Goal: Task Accomplishment & Management: Use online tool/utility

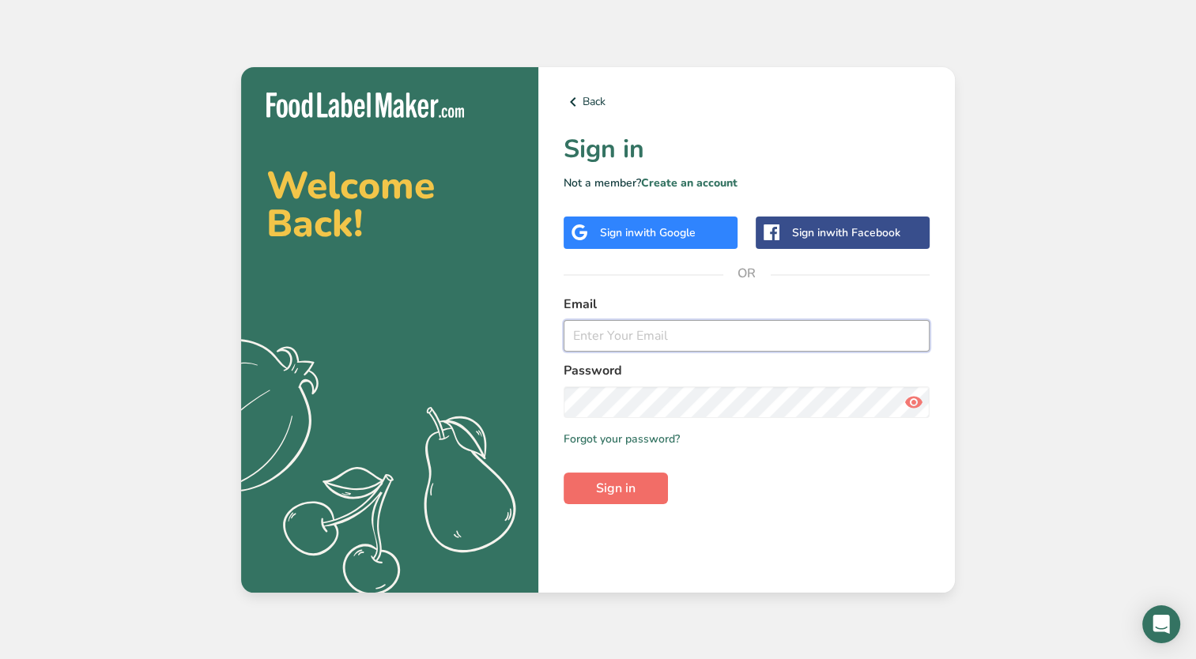
type input "[EMAIL_ADDRESS][DOMAIN_NAME]"
click at [633, 488] on span "Sign in" at bounding box center [616, 488] width 40 height 19
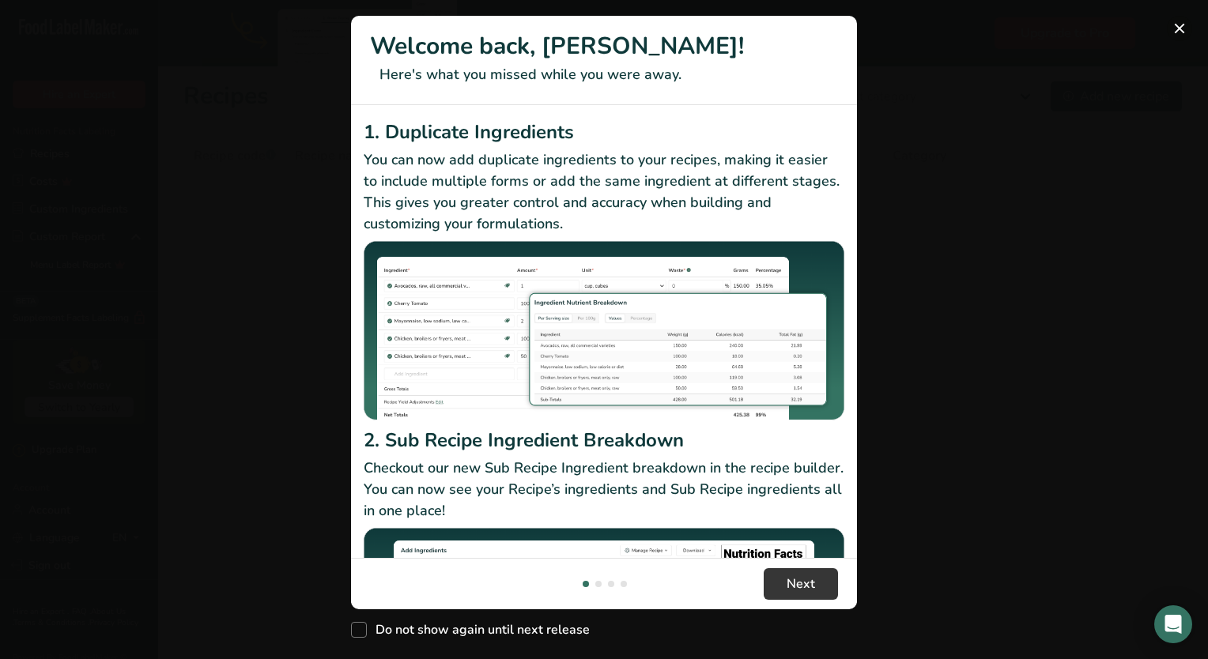
click at [1178, 17] on button "New Features" at bounding box center [1178, 28] width 25 height 25
click at [1171, 29] on div "New Features" at bounding box center [604, 329] width 1208 height 659
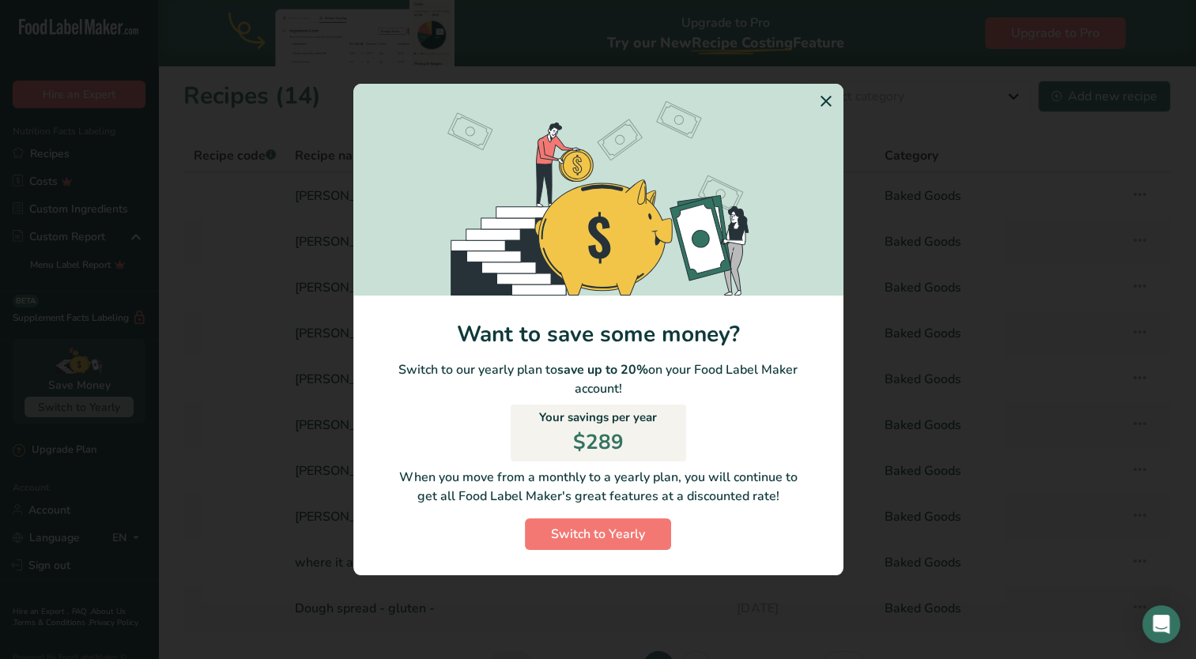
click at [823, 106] on icon "Switch to Yearly Modal" at bounding box center [825, 101] width 19 height 28
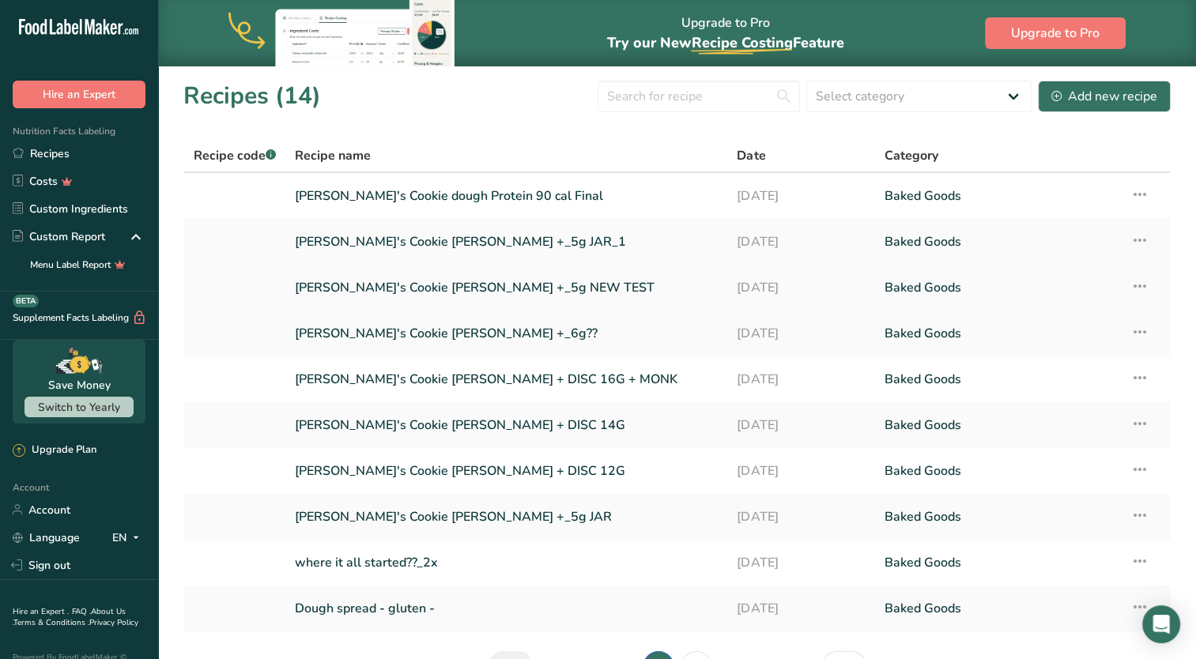
scroll to position [79, 0]
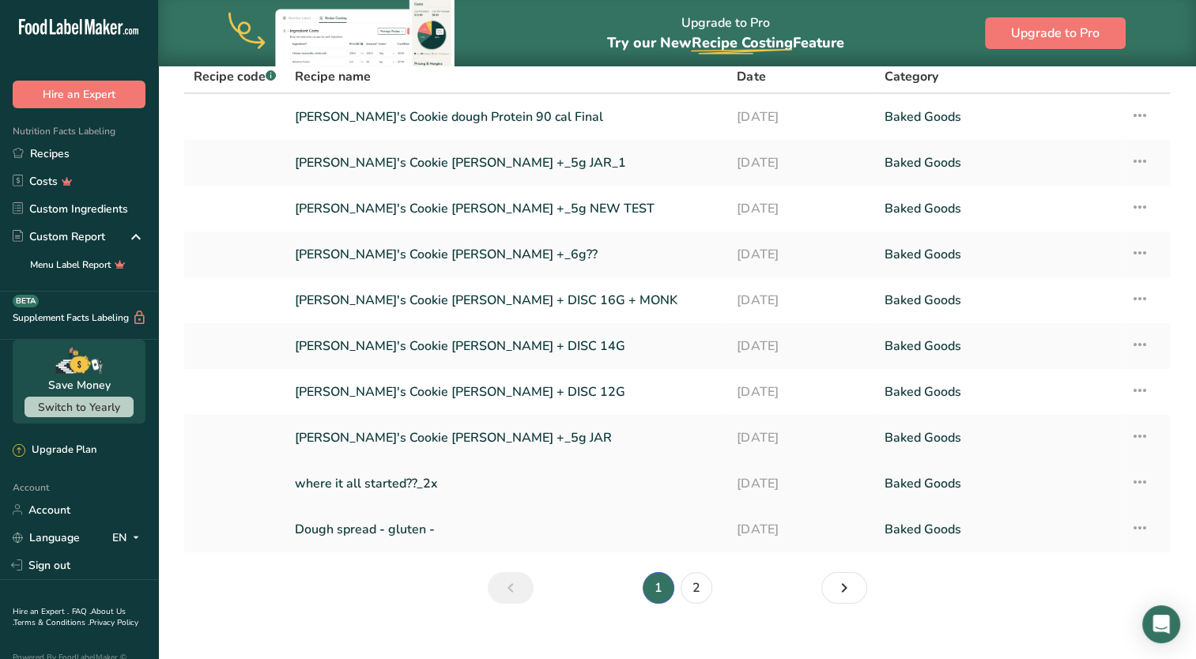
click at [556, 481] on link "where it all started??_2x" at bounding box center [506, 483] width 423 height 33
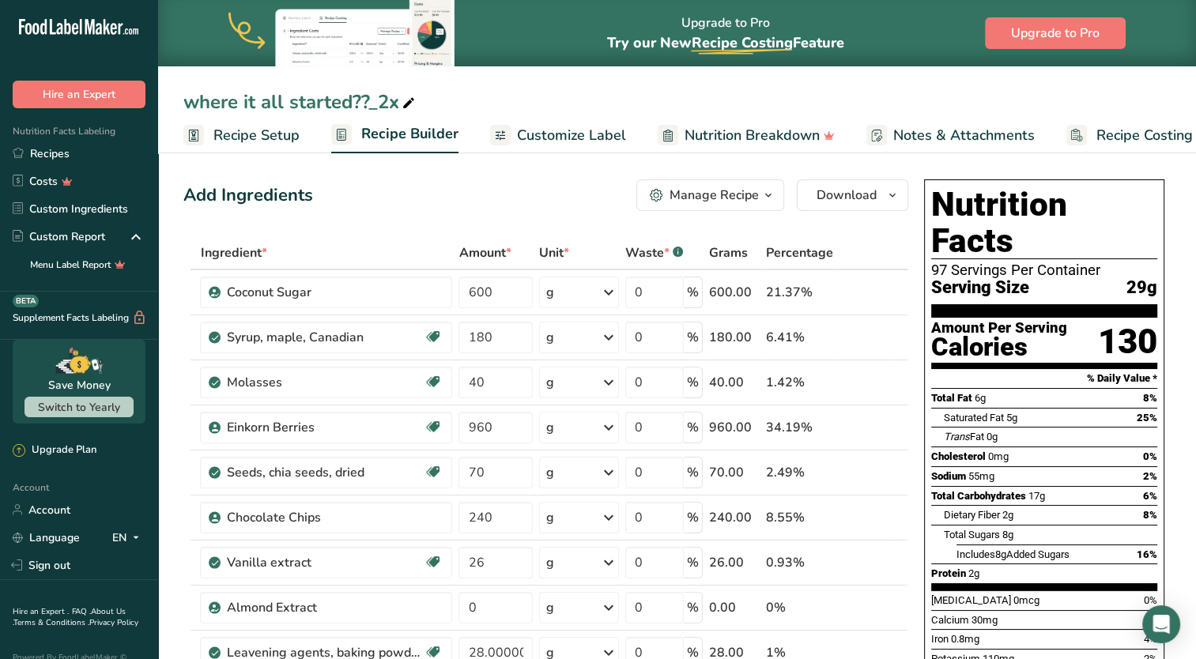
click at [289, 138] on span "Recipe Setup" at bounding box center [256, 135] width 86 height 21
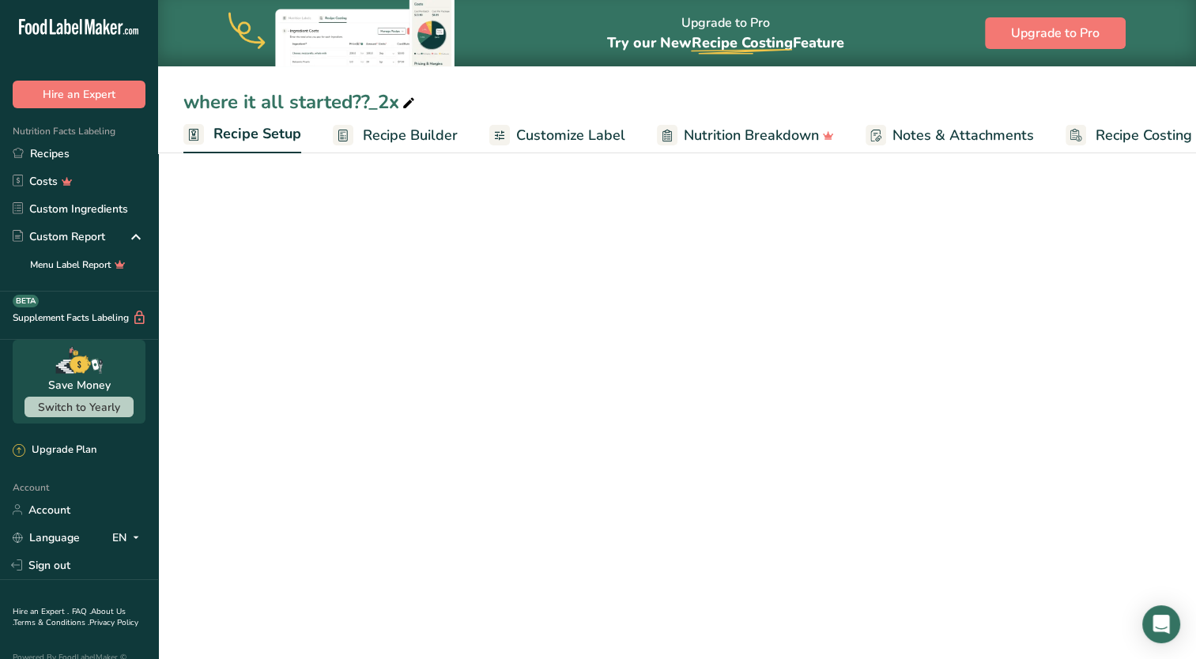
scroll to position [0, 6]
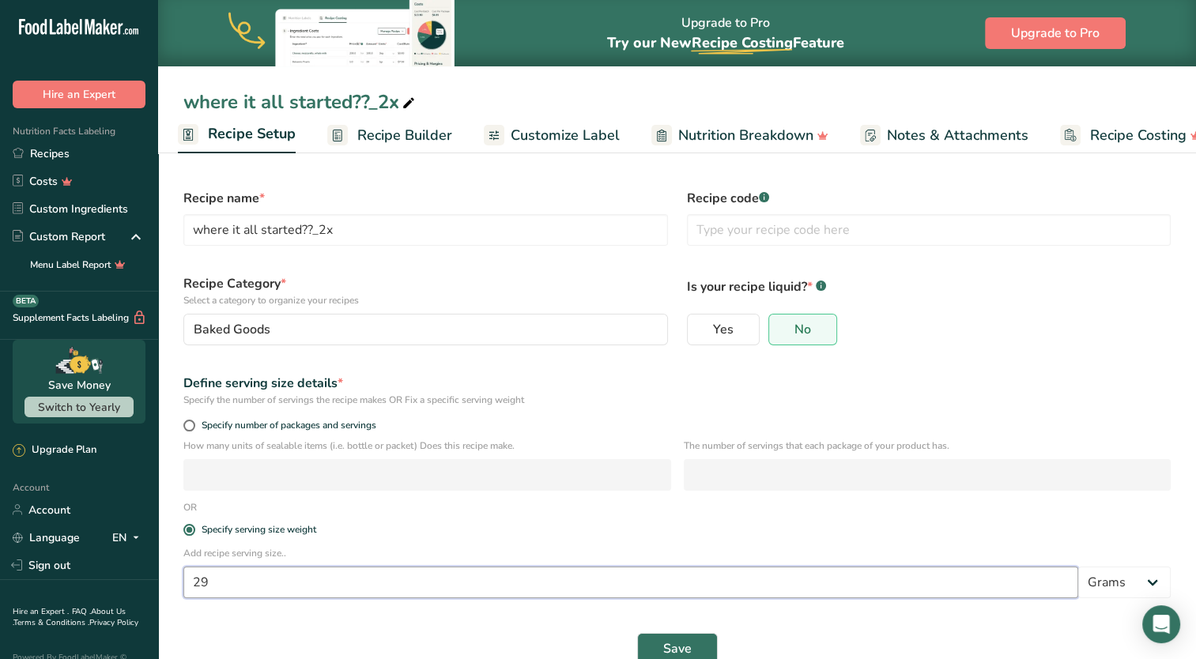
drag, startPoint x: 237, startPoint y: 583, endPoint x: 136, endPoint y: 578, distance: 101.3
click at [136, 578] on div ".a-20{fill:#fff;} Hire an Expert Nutrition Facts Labeling Recipes Costs Custom …" at bounding box center [598, 345] width 1196 height 690
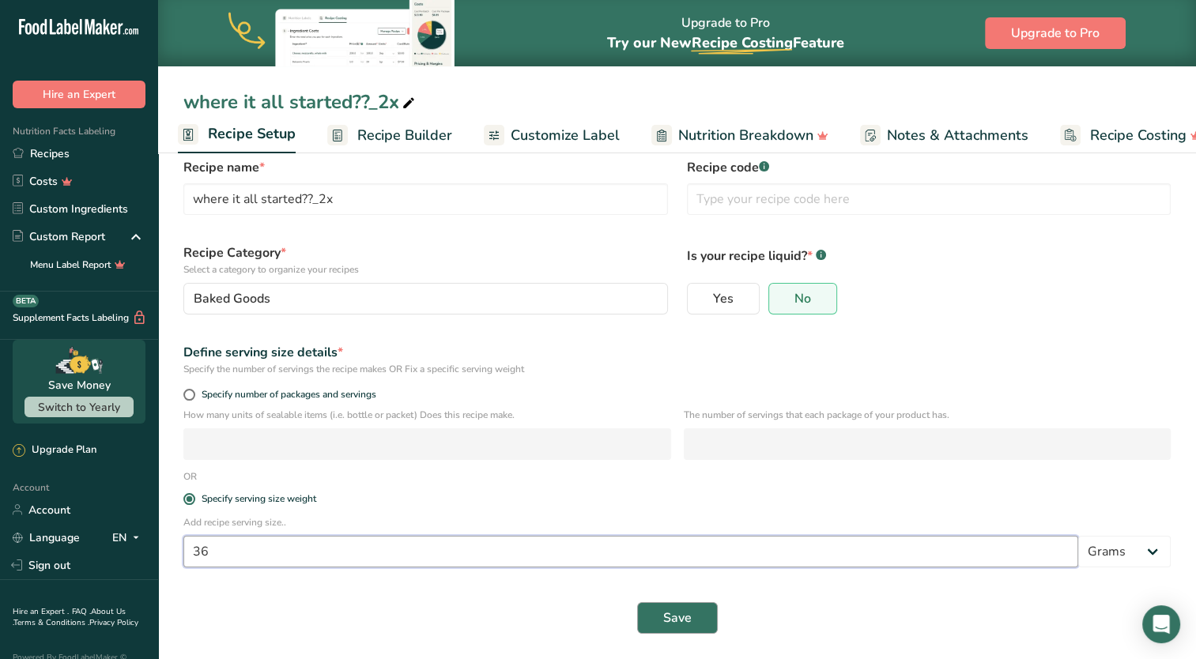
type input "36"
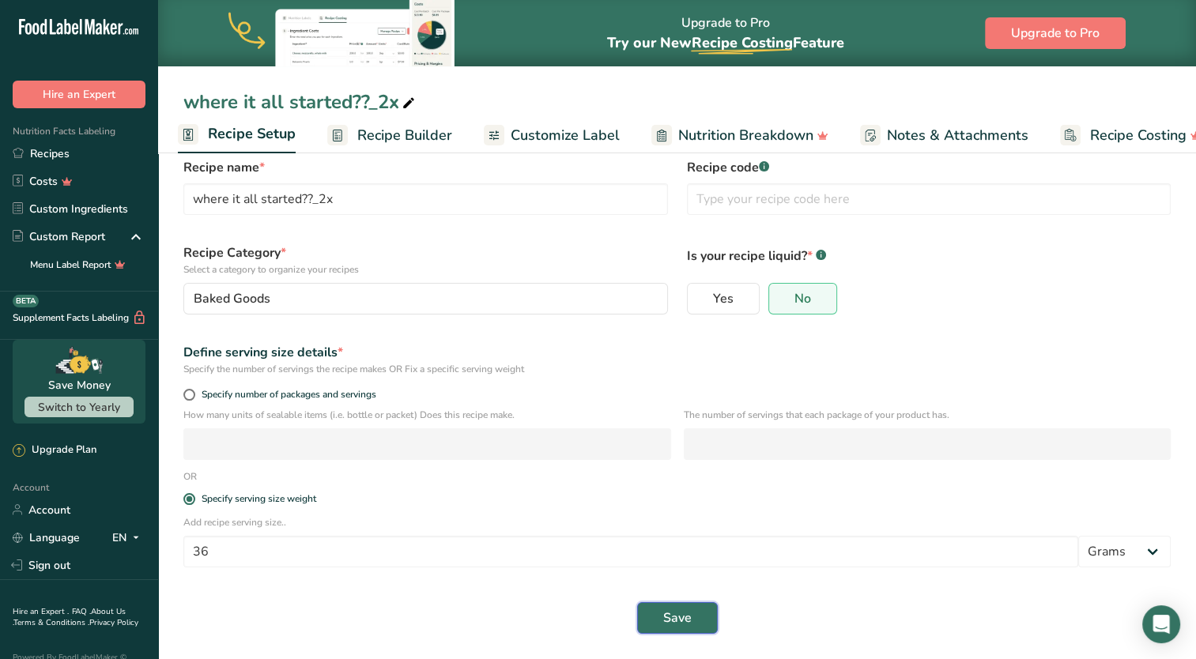
click at [651, 624] on button "Save" at bounding box center [677, 618] width 81 height 32
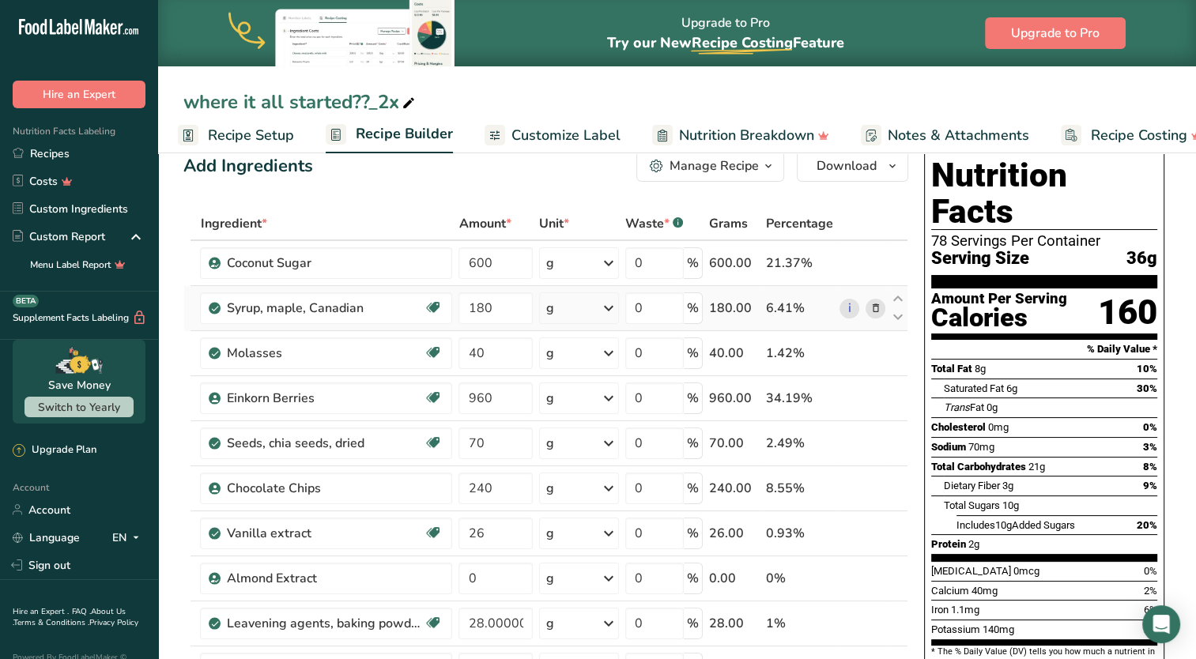
scroll to position [79, 0]
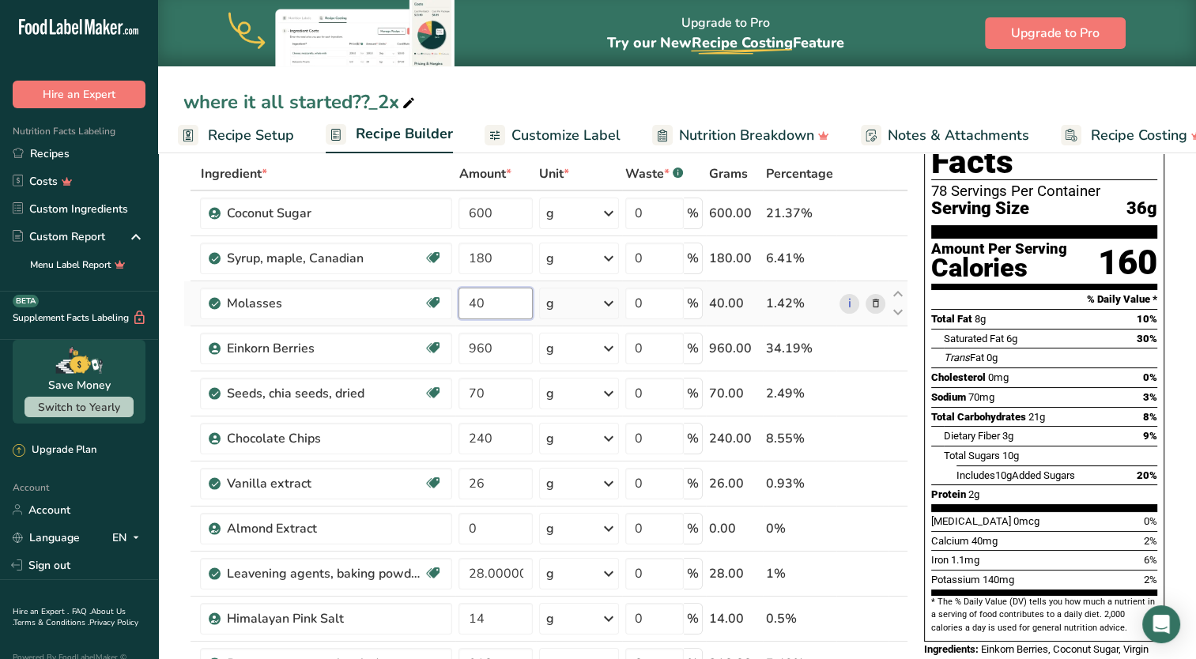
drag, startPoint x: 485, startPoint y: 308, endPoint x: 456, endPoint y: 308, distance: 29.2
click at [456, 308] on td "40" at bounding box center [495, 303] width 81 height 45
type input "70"
click at [484, 257] on div "Ingredient * Amount * Unit * Waste * .a-a{fill:#347362;}.b-a{fill:#fff;} Grams …" at bounding box center [545, 516] width 725 height 718
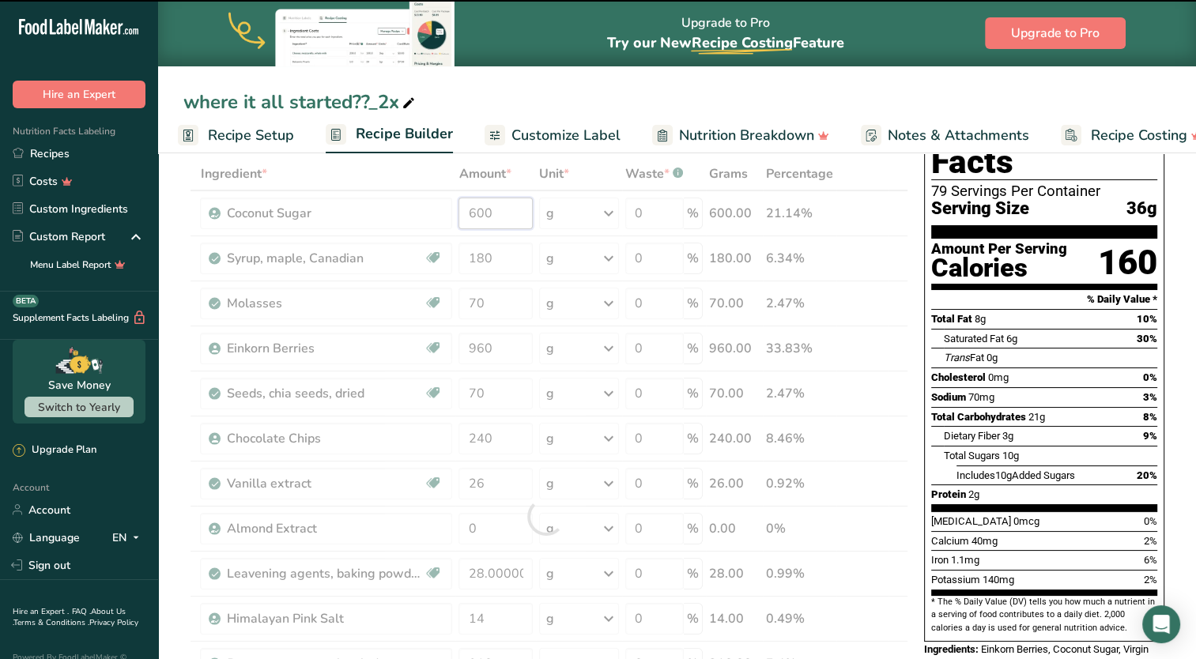
drag, startPoint x: 491, startPoint y: 211, endPoint x: 478, endPoint y: 211, distance: 12.6
click at [478, 211] on div "Ingredient * Amount * Unit * Waste * .a-a{fill:#347362;}.b-a{fill:#fff;} Grams …" at bounding box center [545, 516] width 725 height 718
type input "6"
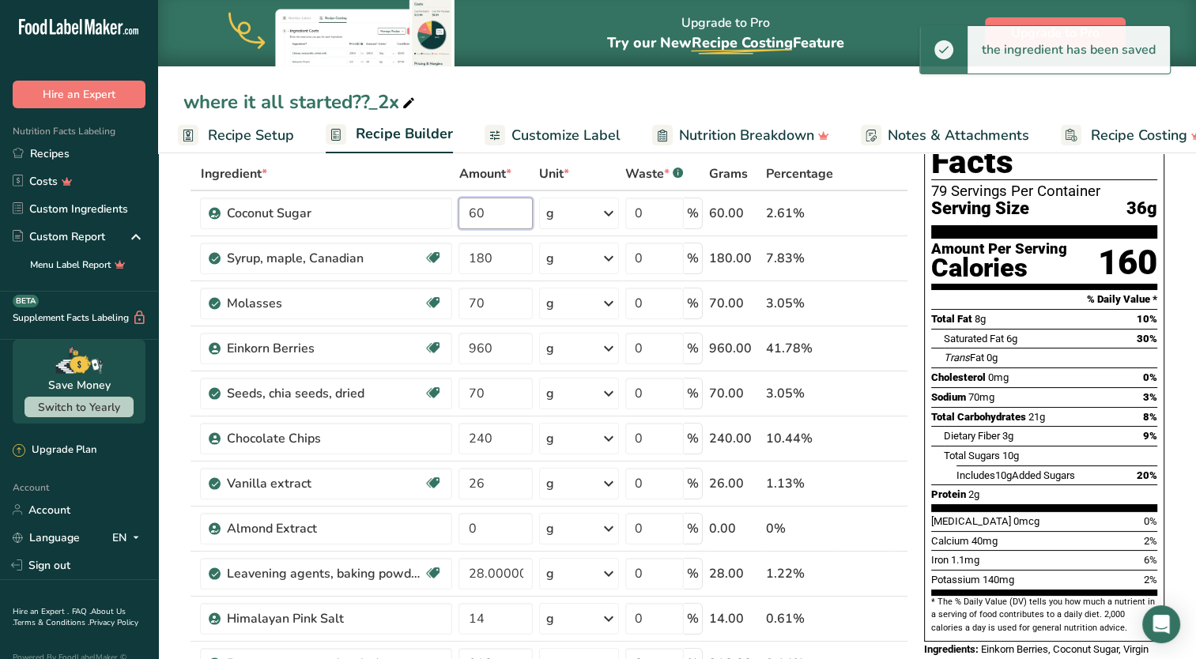
type input "6"
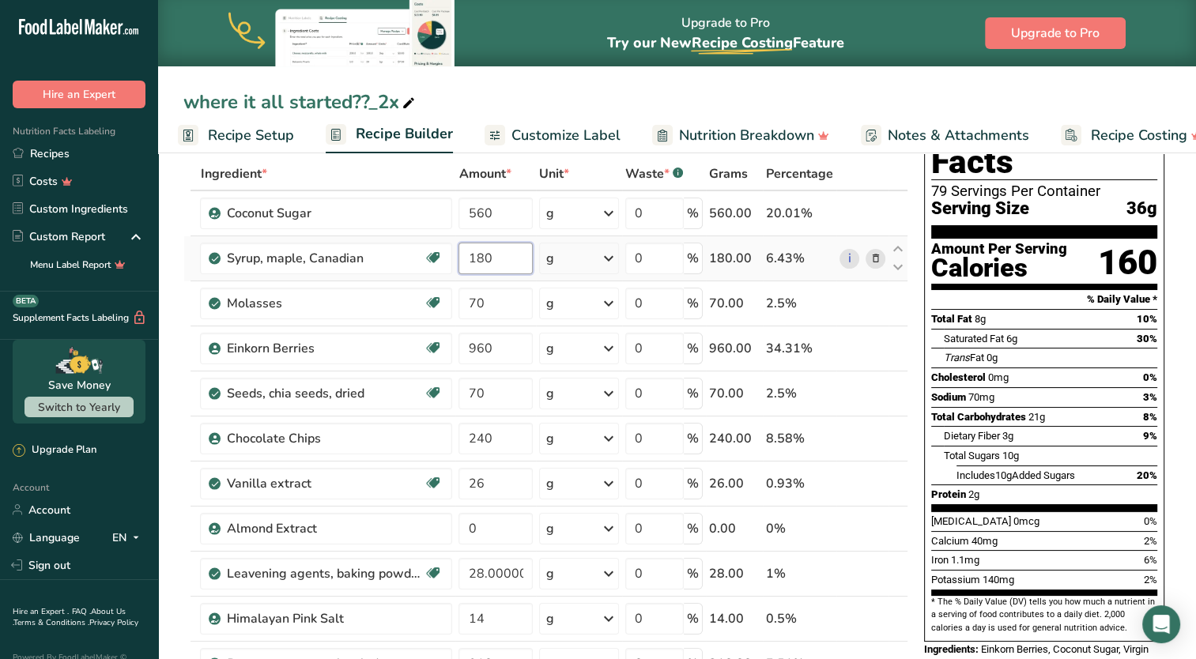
click at [496, 254] on div "Ingredient * Amount * Unit * Waste * .a-a{fill:#347362;}.b-a{fill:#fff;} Grams …" at bounding box center [545, 516] width 725 height 718
click at [480, 218] on div "Ingredient * Amount * Unit * Waste * .a-a{fill:#347362;}.b-a{fill:#fff;} Grams …" at bounding box center [545, 516] width 725 height 718
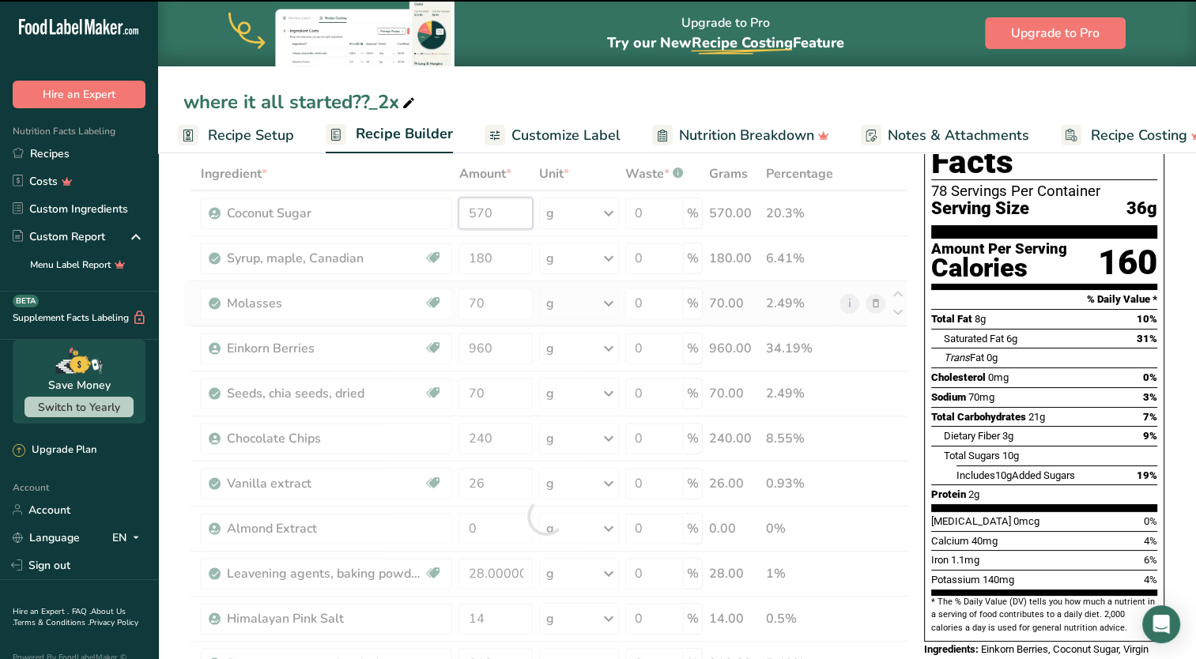
type input "560"
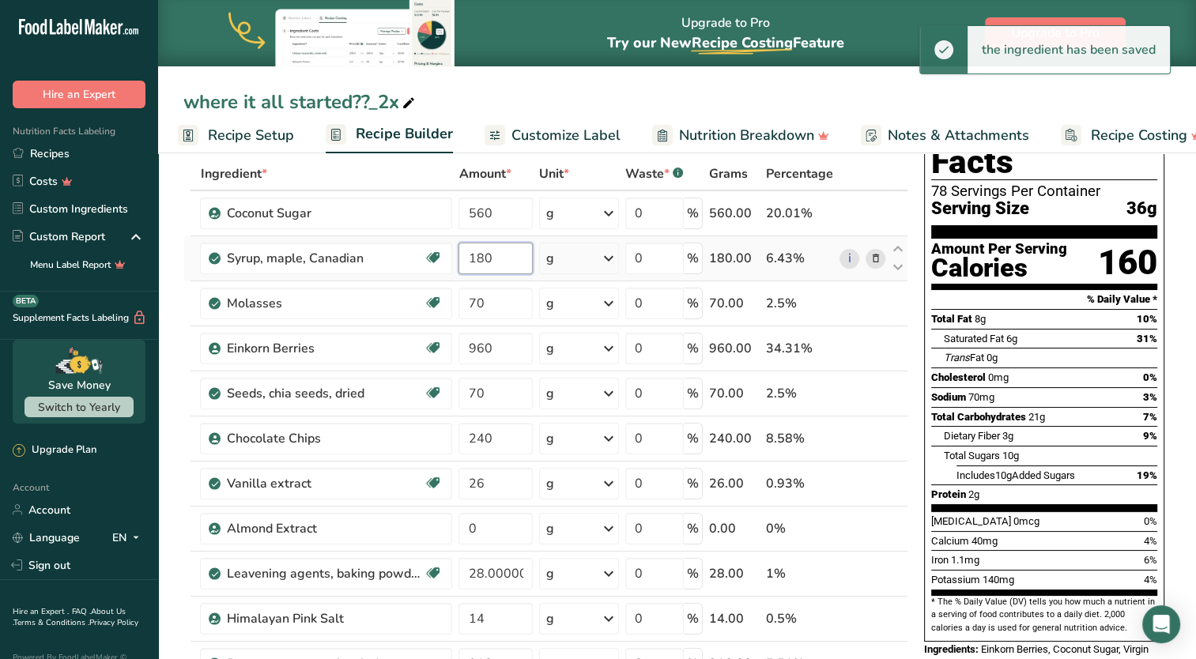
click at [484, 262] on div "Ingredient * Amount * Unit * Waste * .a-a{fill:#347362;}.b-a{fill:#fff;} Grams …" at bounding box center [545, 516] width 725 height 718
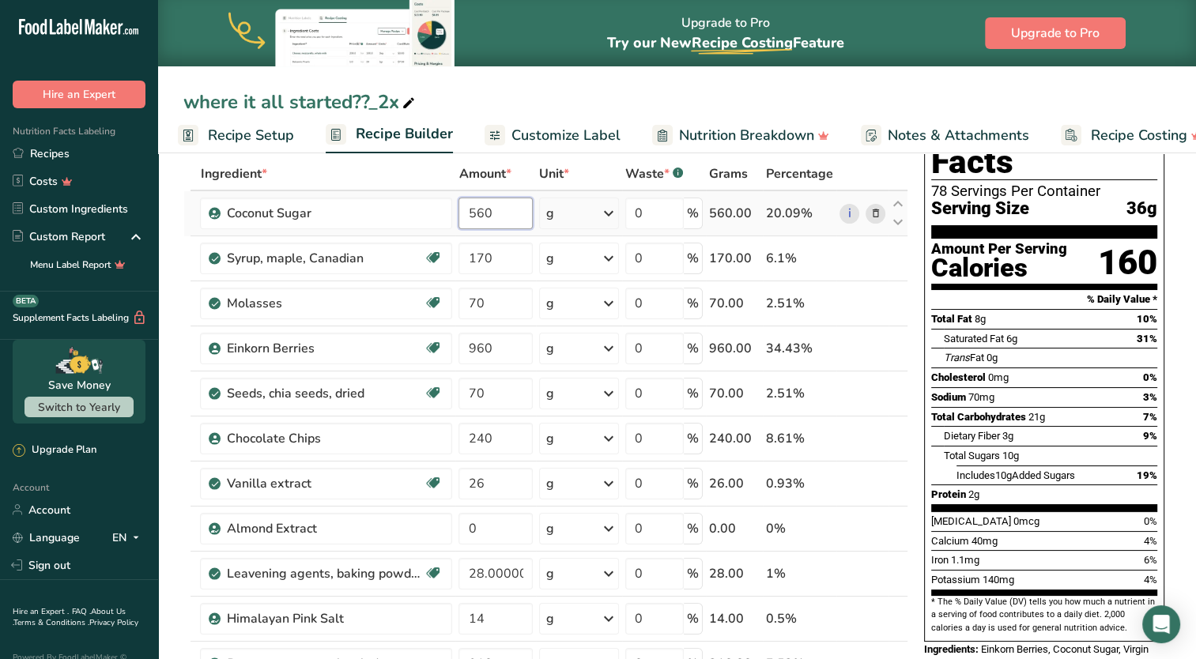
click at [495, 221] on div "Ingredient * Amount * Unit * Waste * .a-a{fill:#347362;}.b-a{fill:#fff;} Grams …" at bounding box center [545, 516] width 725 height 718
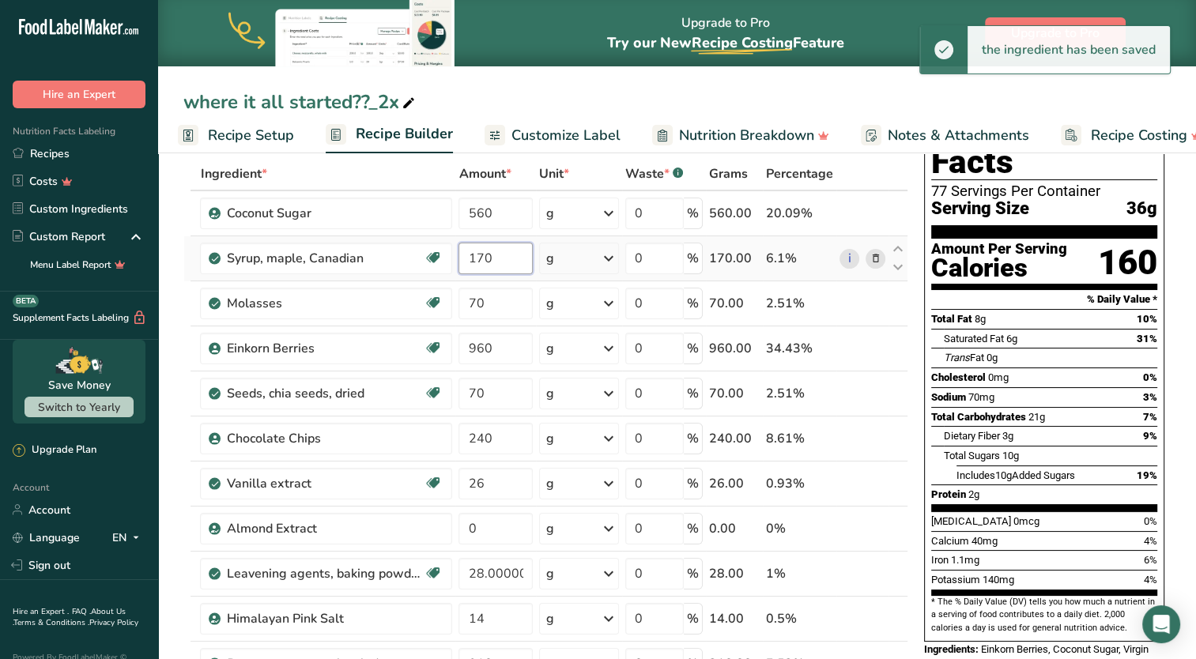
click at [484, 251] on div "Ingredient * Amount * Unit * Waste * .a-a{fill:#347362;}.b-a{fill:#fff;} Grams …" at bounding box center [545, 516] width 725 height 718
click at [497, 215] on div "Ingredient * Amount * Unit * Waste * .a-a{fill:#347362;}.b-a{fill:#fff;} Grams …" at bounding box center [545, 516] width 725 height 718
click at [484, 252] on div "Ingredient * Amount * Unit * Waste * .a-a{fill:#347362;}.b-a{fill:#fff;} Grams …" at bounding box center [545, 516] width 725 height 718
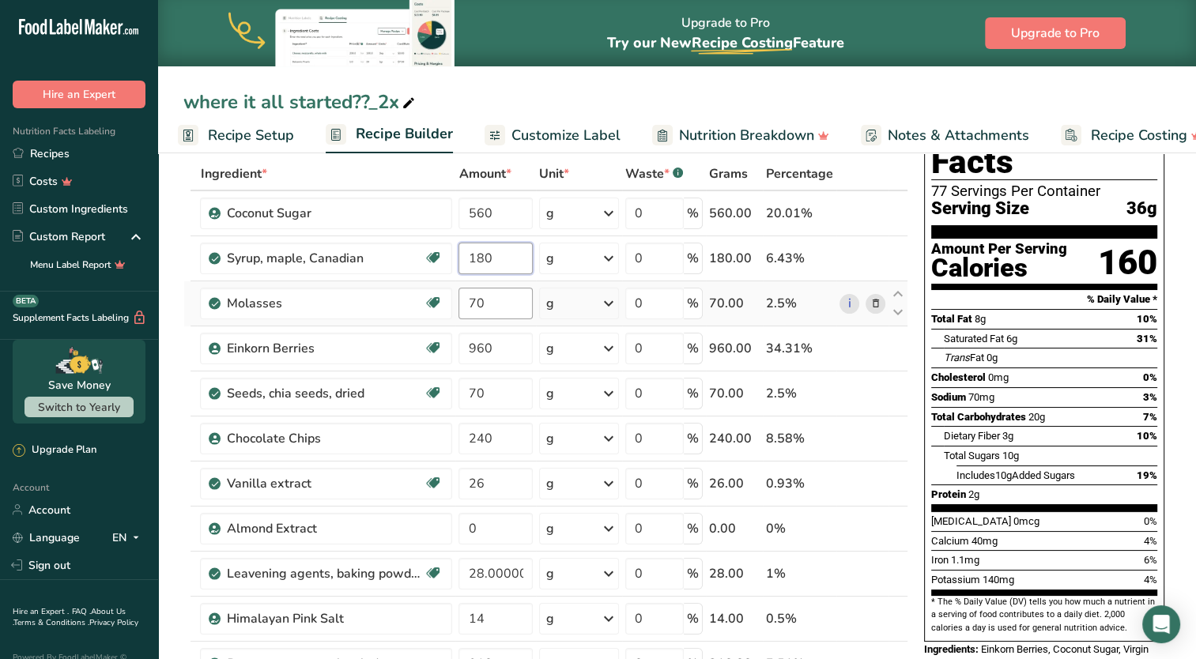
type input "180"
click at [488, 296] on div "Ingredient * Amount * Unit * Waste * .a-a{fill:#347362;}.b-a{fill:#fff;} Grams …" at bounding box center [545, 516] width 725 height 718
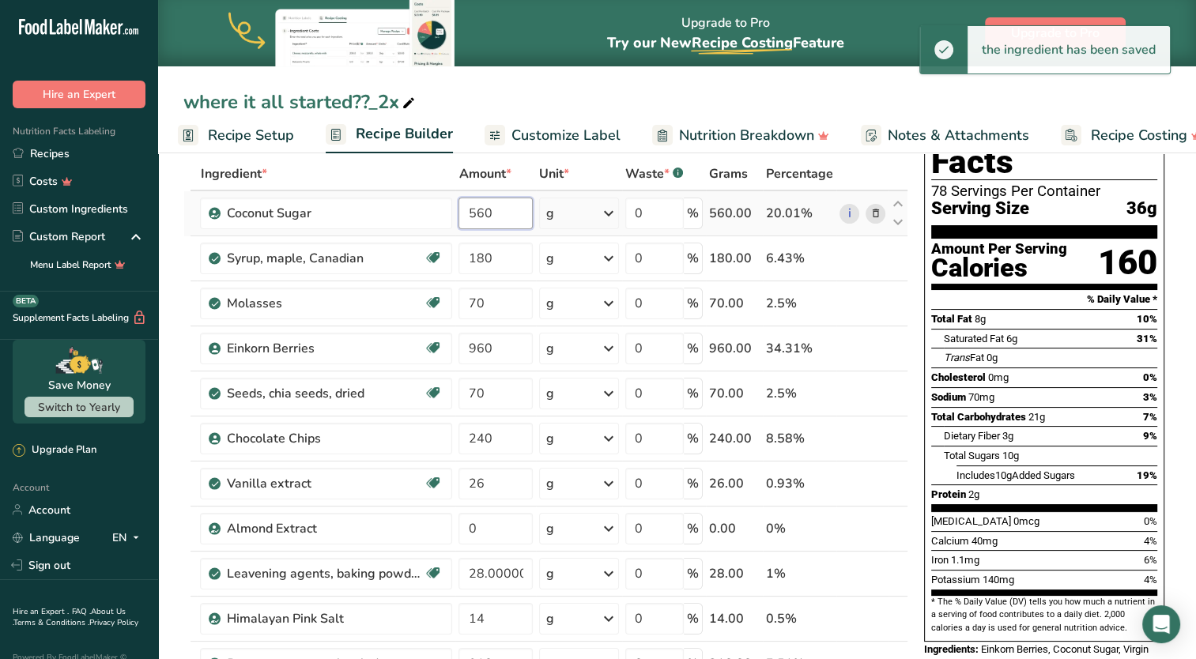
click at [482, 213] on div "Ingredient * Amount * Unit * Waste * .a-a{fill:#347362;}.b-a{fill:#fff;} Grams …" at bounding box center [545, 516] width 725 height 718
click at [501, 302] on div "Ingredient * Amount * Unit * Waste * .a-a{fill:#347362;}.b-a{fill:#fff;} Grams …" at bounding box center [545, 516] width 725 height 718
click at [483, 217] on div "Ingredient * Amount * Unit * Waste * .a-a{fill:#347362;}.b-a{fill:#fff;} Grams …" at bounding box center [545, 516] width 725 height 718
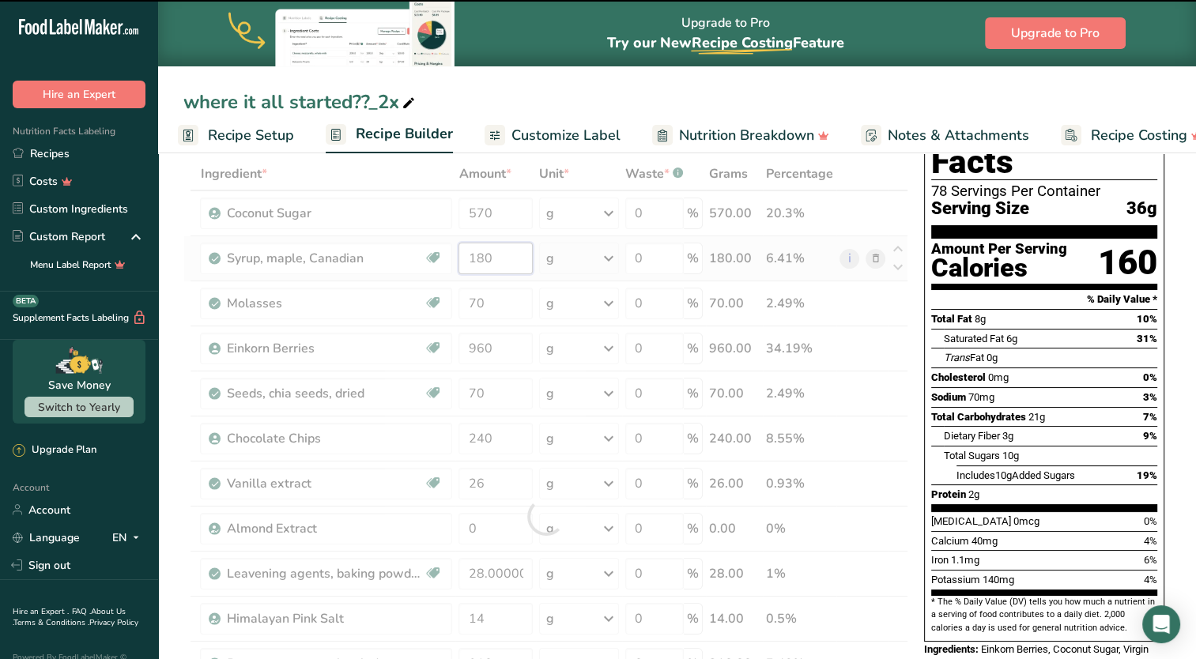
click at [492, 258] on div "Ingredient * Amount * Unit * Waste * .a-a{fill:#347362;}.b-a{fill:#fff;} Grams …" at bounding box center [545, 516] width 725 height 718
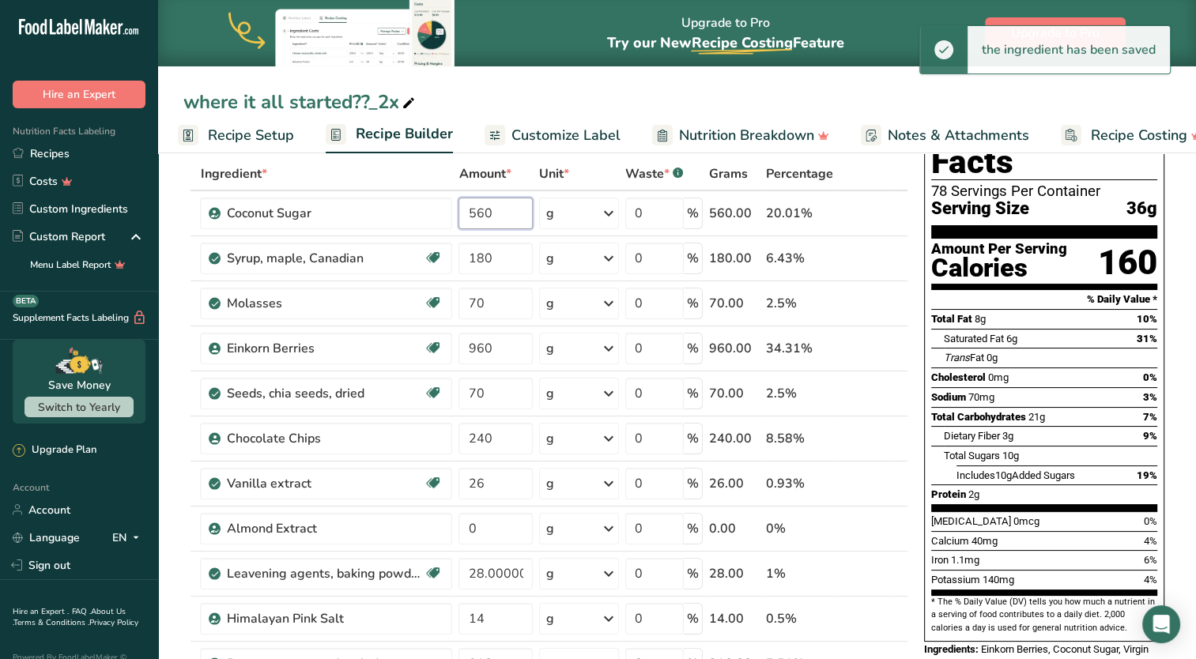
click at [483, 217] on div "Ingredient * Amount * Unit * Waste * .a-a{fill:#347362;}.b-a{fill:#fff;} Grams …" at bounding box center [545, 516] width 725 height 718
click at [482, 220] on input "560" at bounding box center [495, 214] width 74 height 32
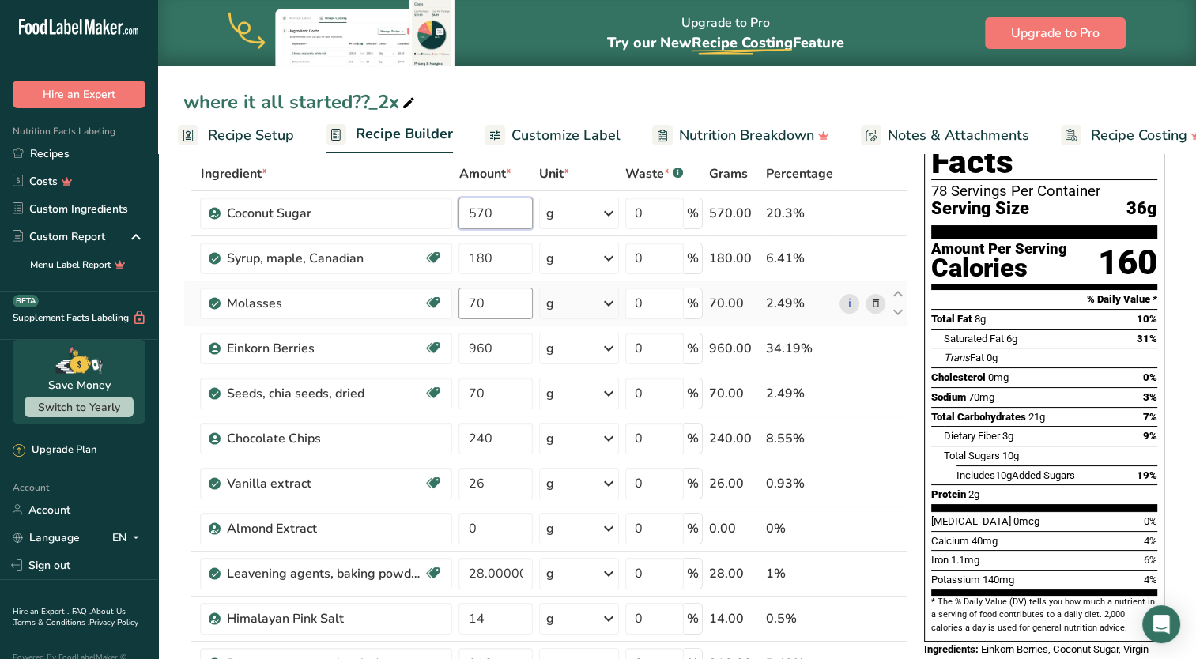
type input "570"
click at [500, 306] on div "Ingredient * Amount * Unit * Waste * .a-a{fill:#347362;}.b-a{fill:#fff;} Grams …" at bounding box center [545, 516] width 725 height 718
click at [489, 345] on div "Ingredient * Amount * Unit * Waste * .a-a{fill:#347362;}.b-a{fill:#fff;} Grams …" at bounding box center [545, 516] width 725 height 718
type input "950"
click at [502, 398] on div "Ingredient * Amount * Unit * Waste * .a-a{fill:#347362;}.b-a{fill:#fff;} Grams …" at bounding box center [545, 516] width 725 height 718
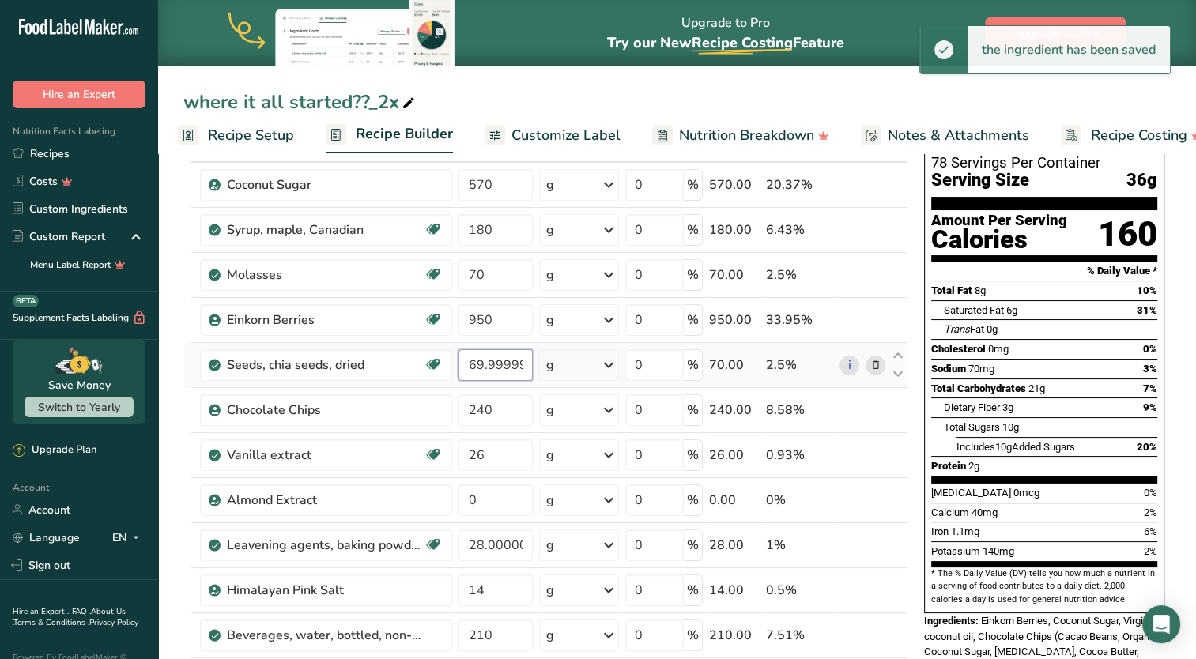
scroll to position [158, 0]
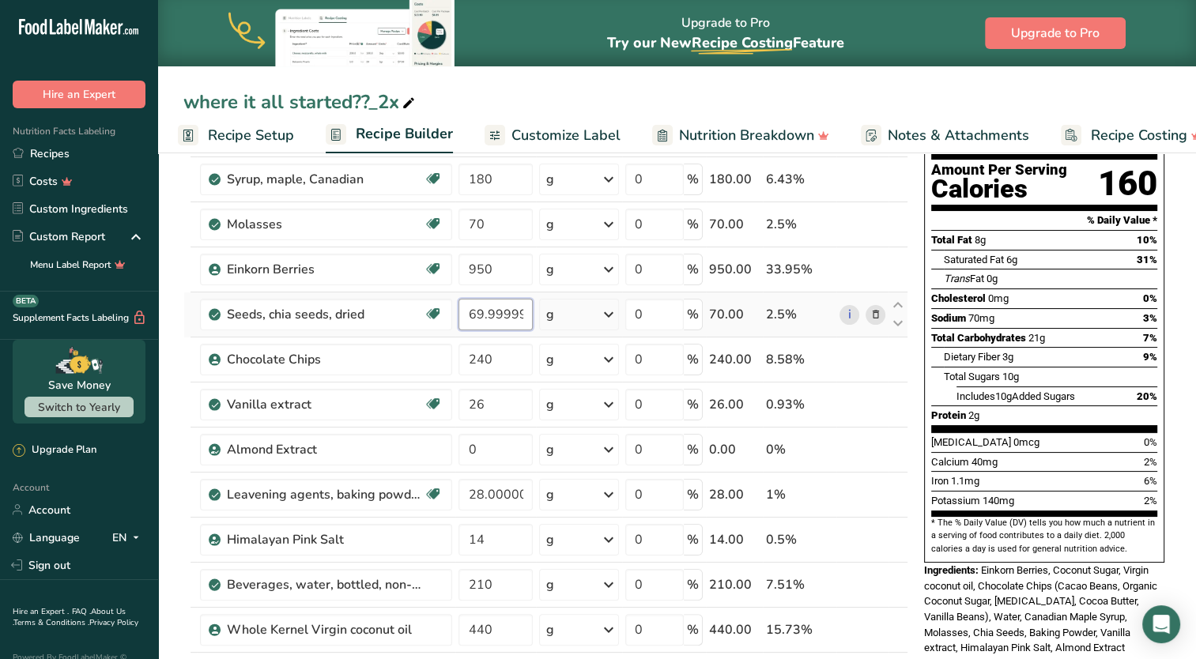
type input "70"
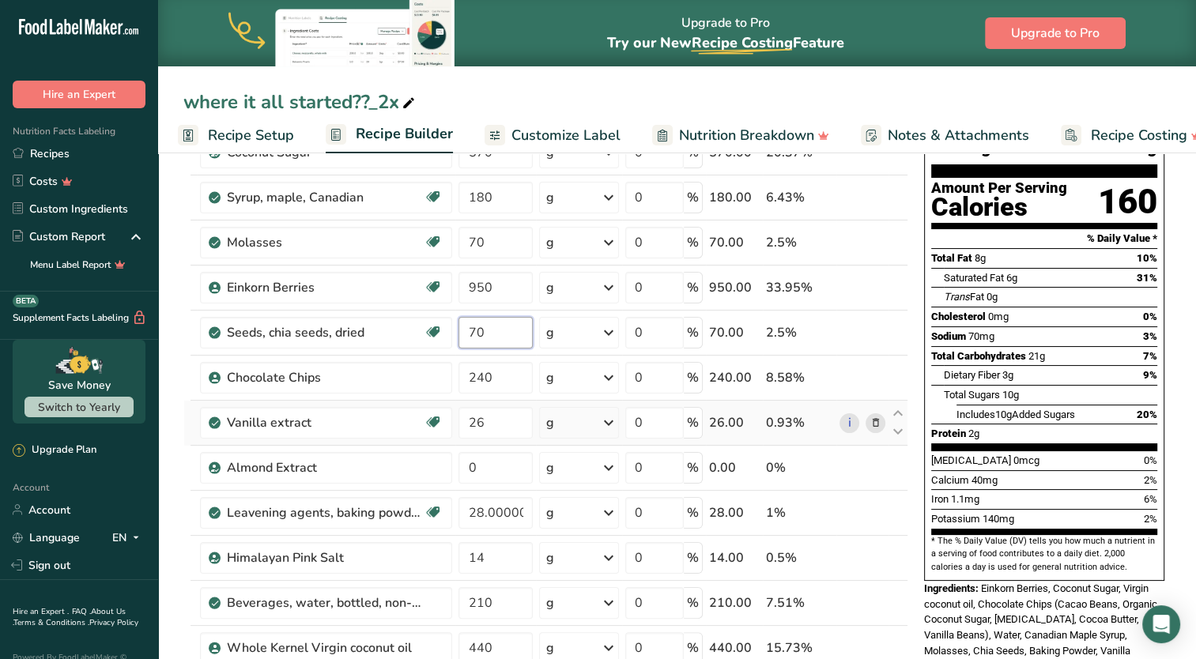
scroll to position [237, 0]
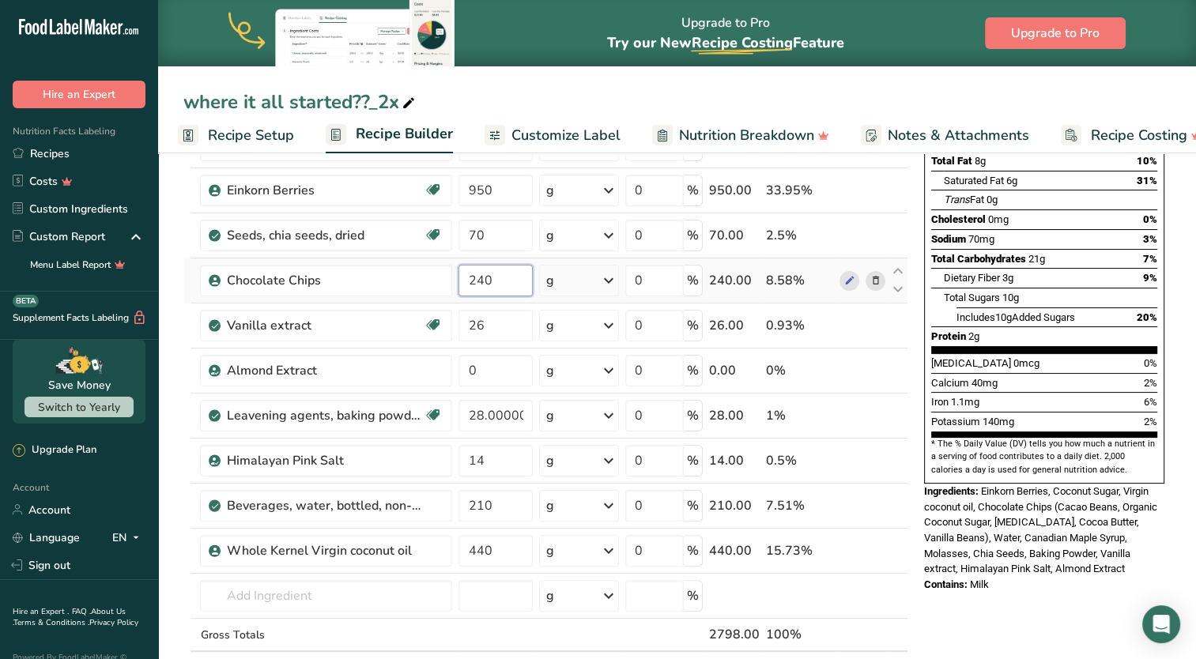
click at [484, 280] on div "Ingredient * Amount * Unit * Waste * .a-a{fill:#347362;}.b-a{fill:#fff;} Grams …" at bounding box center [545, 358] width 725 height 718
type input "220"
click at [490, 326] on div "Ingredient * Amount * Unit * Waste * .a-a{fill:#347362;}.b-a{fill:#fff;} Grams …" at bounding box center [545, 358] width 725 height 718
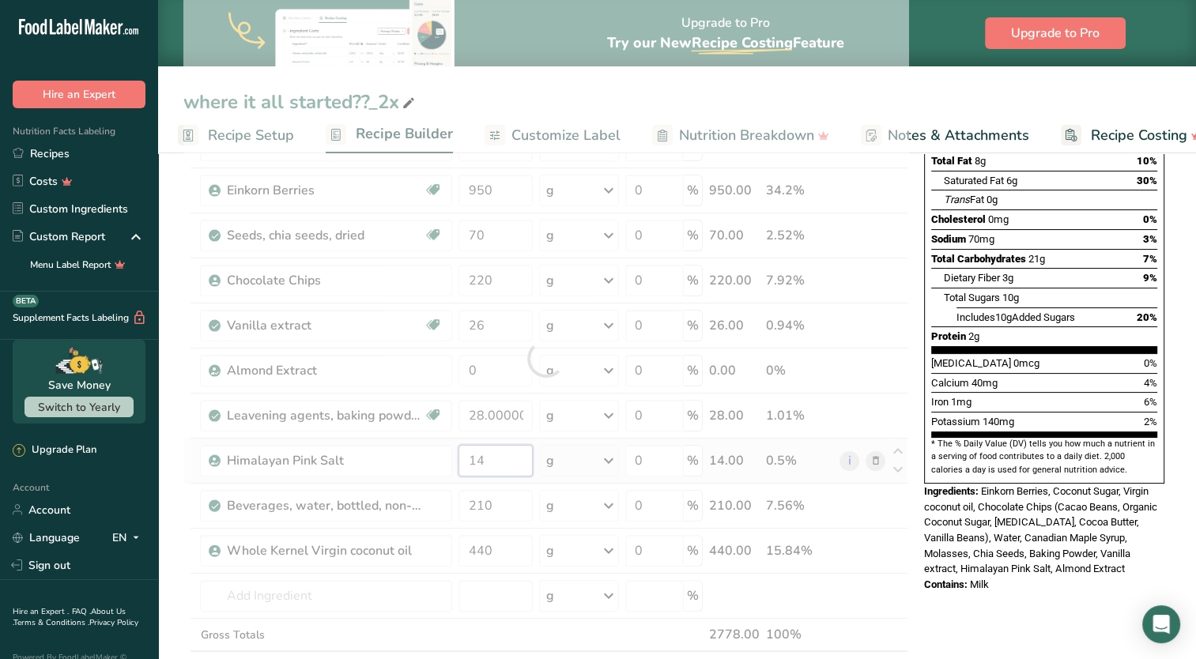
click at [432, 452] on div "Ingredient * Amount * Unit * Waste * .a-a{fill:#347362;}.b-a{fill:#fff;} Grams …" at bounding box center [545, 358] width 725 height 718
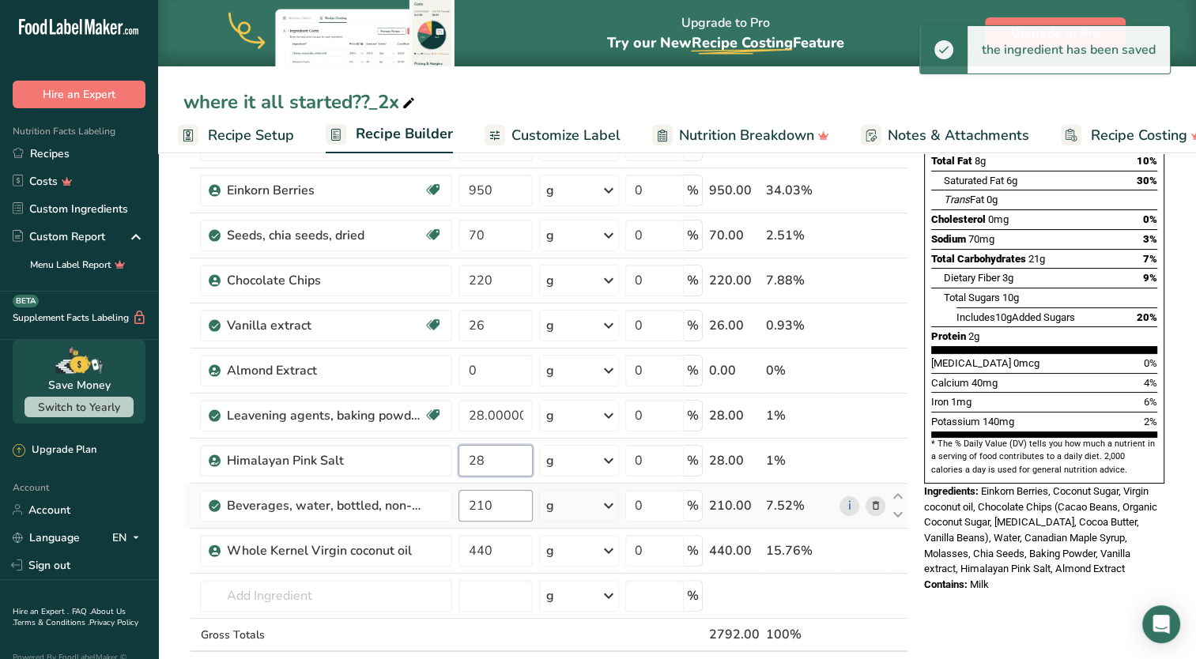
type input "28"
click at [503, 514] on div "Ingredient * Amount * Unit * Waste * .a-a{fill:#347362;}.b-a{fill:#fff;} Grams …" at bounding box center [545, 358] width 725 height 718
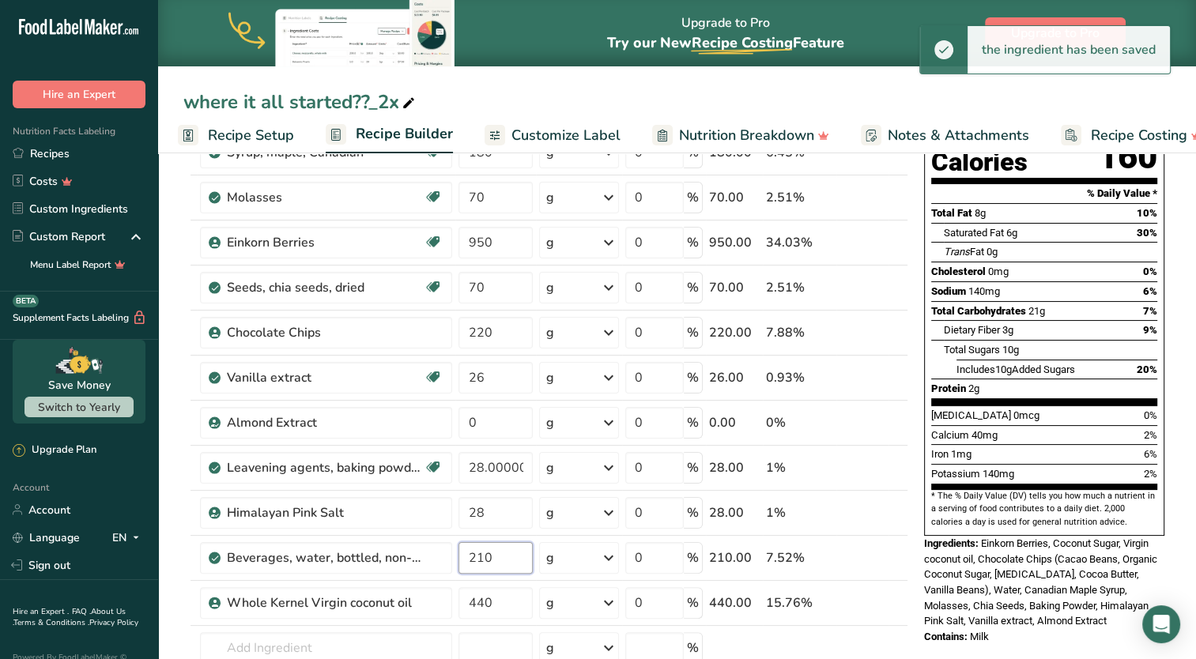
scroll to position [158, 0]
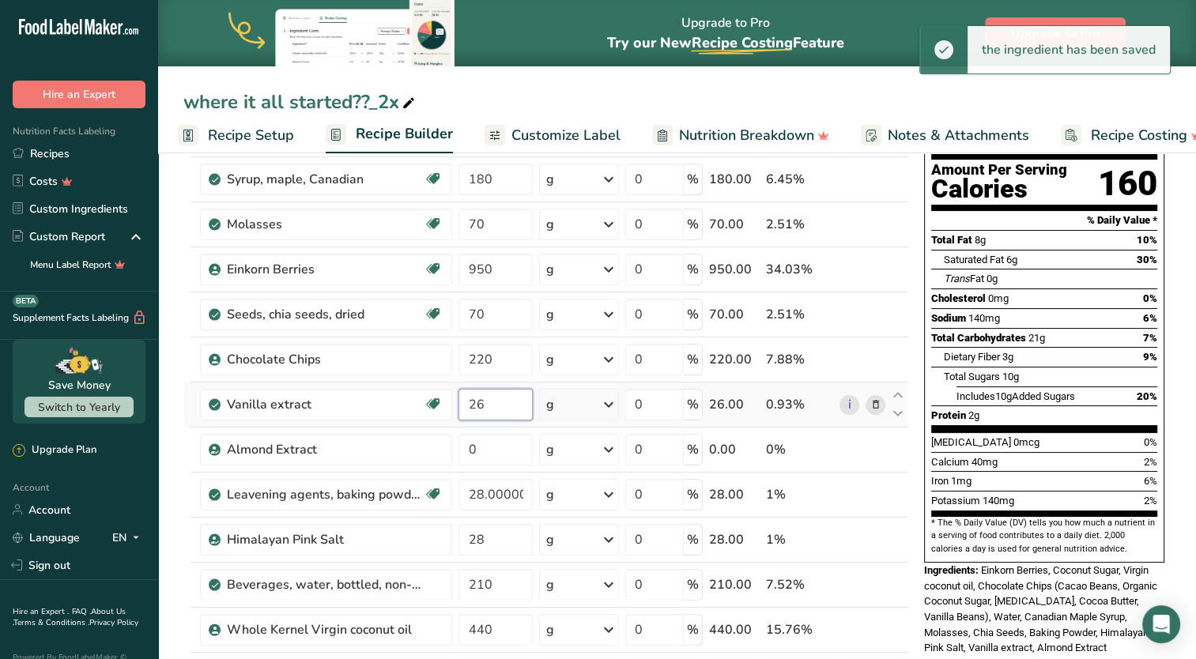
click at [484, 398] on div "Ingredient * Amount * Unit * Waste * .a-a{fill:#347362;}.b-a{fill:#fff;} Grams …" at bounding box center [545, 437] width 725 height 718
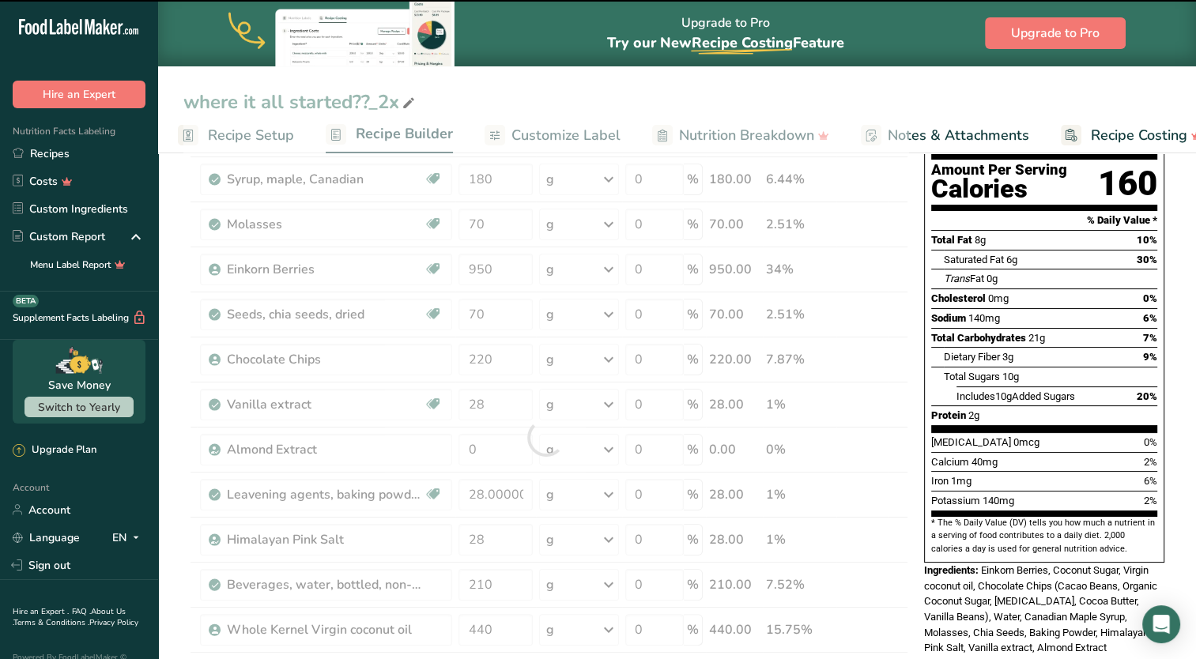
click at [901, 425] on div at bounding box center [545, 437] width 725 height 718
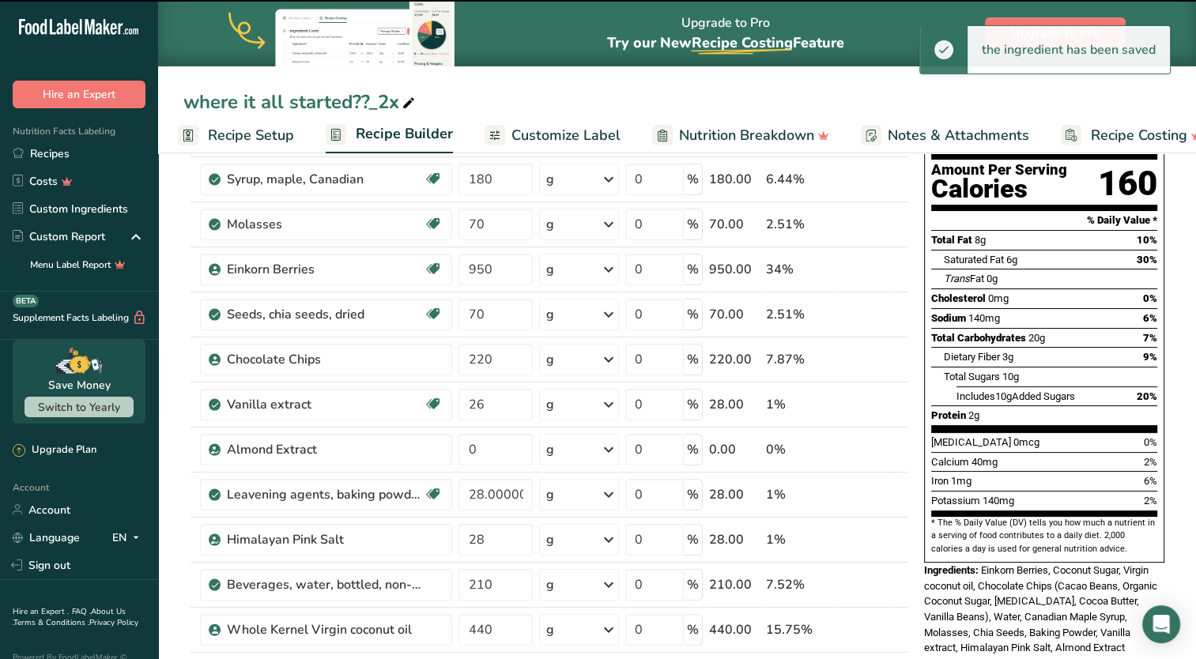
type input "28"
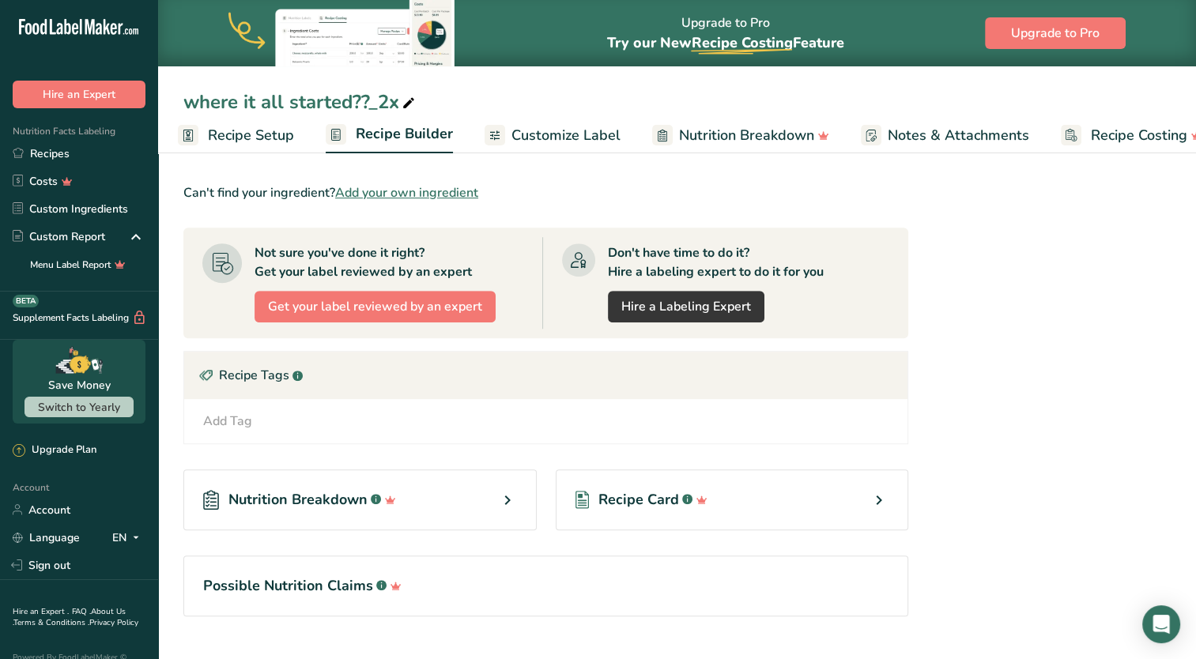
scroll to position [819, 0]
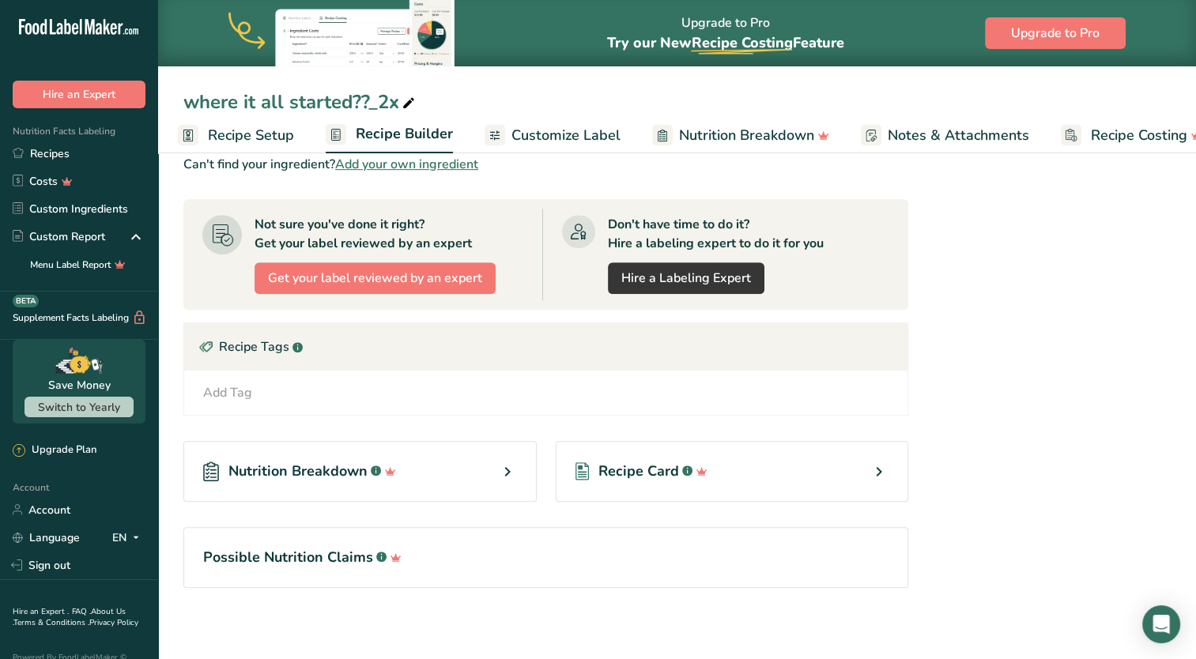
drag, startPoint x: 281, startPoint y: 134, endPoint x: 345, endPoint y: 215, distance: 102.9
click at [281, 134] on span "Recipe Setup" at bounding box center [251, 135] width 86 height 21
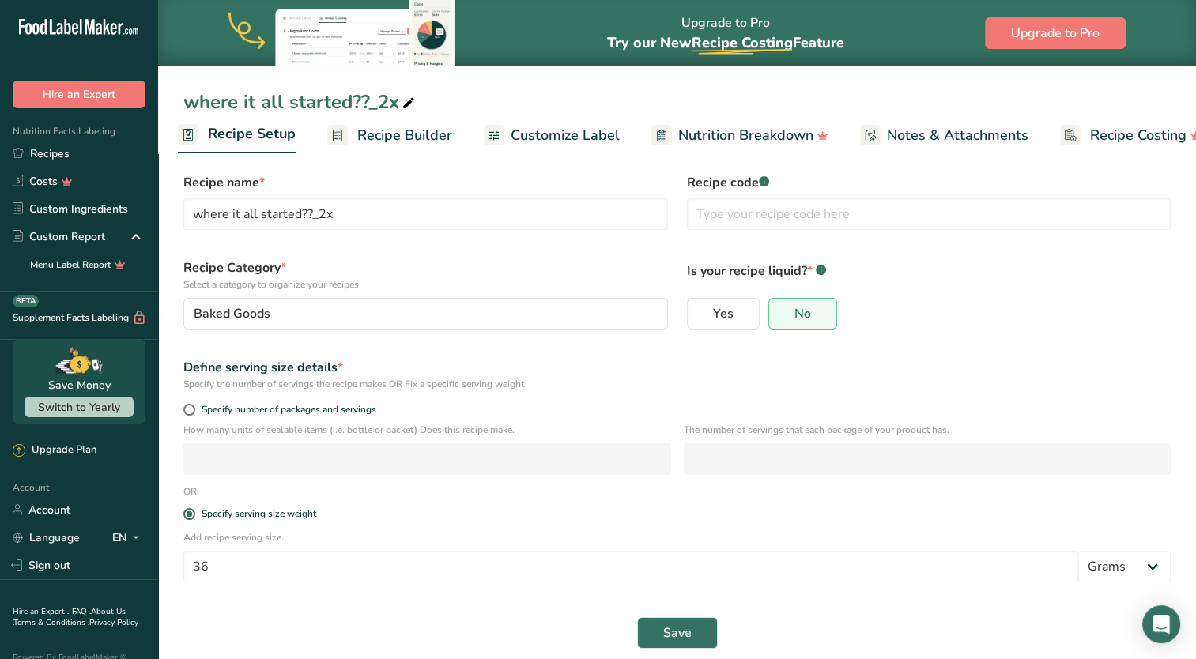
scroll to position [31, 0]
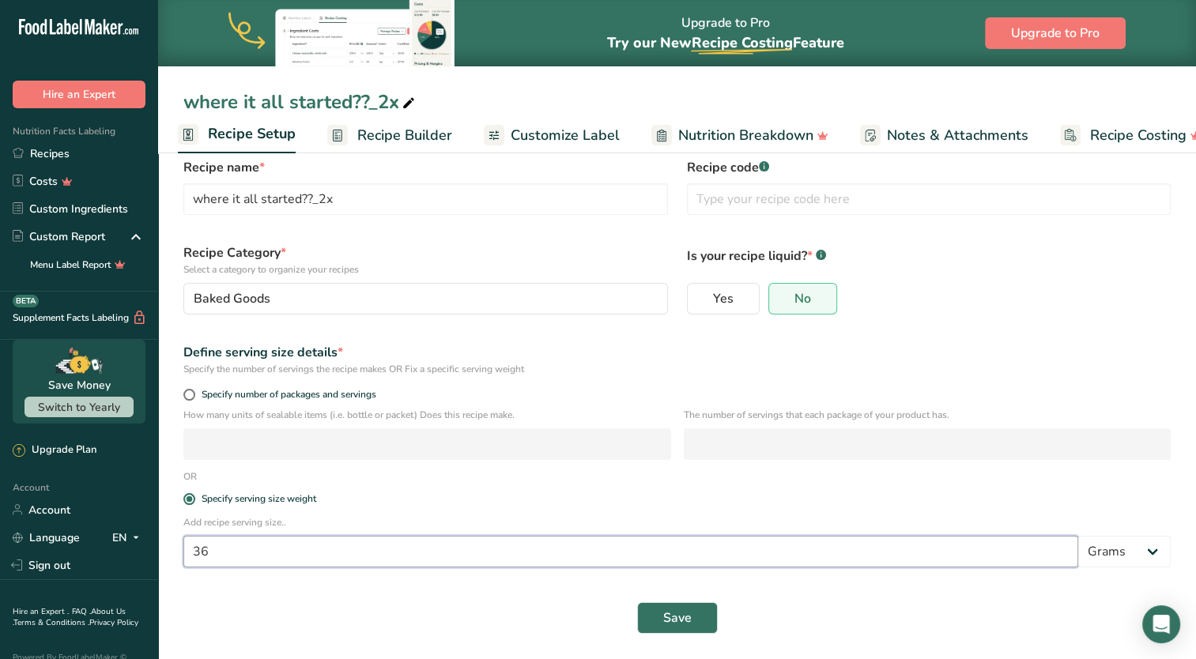
click at [247, 554] on input "36" at bounding box center [630, 552] width 895 height 32
type input "38"
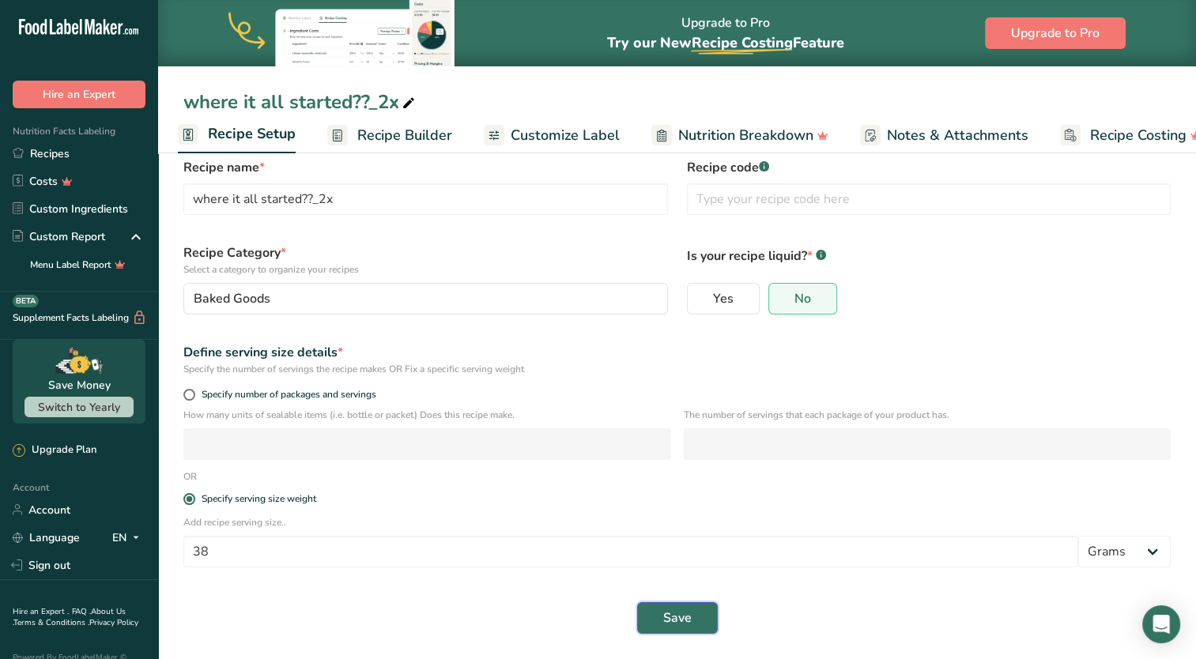
click at [669, 607] on button "Save" at bounding box center [677, 618] width 81 height 32
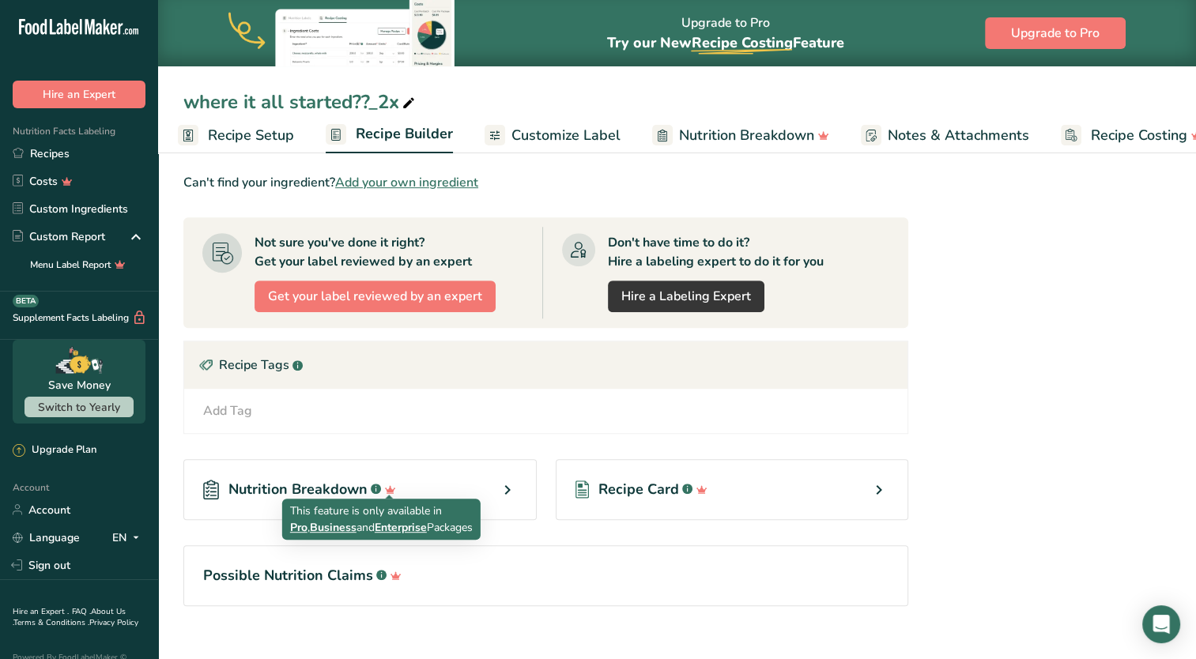
scroll to position [819, 0]
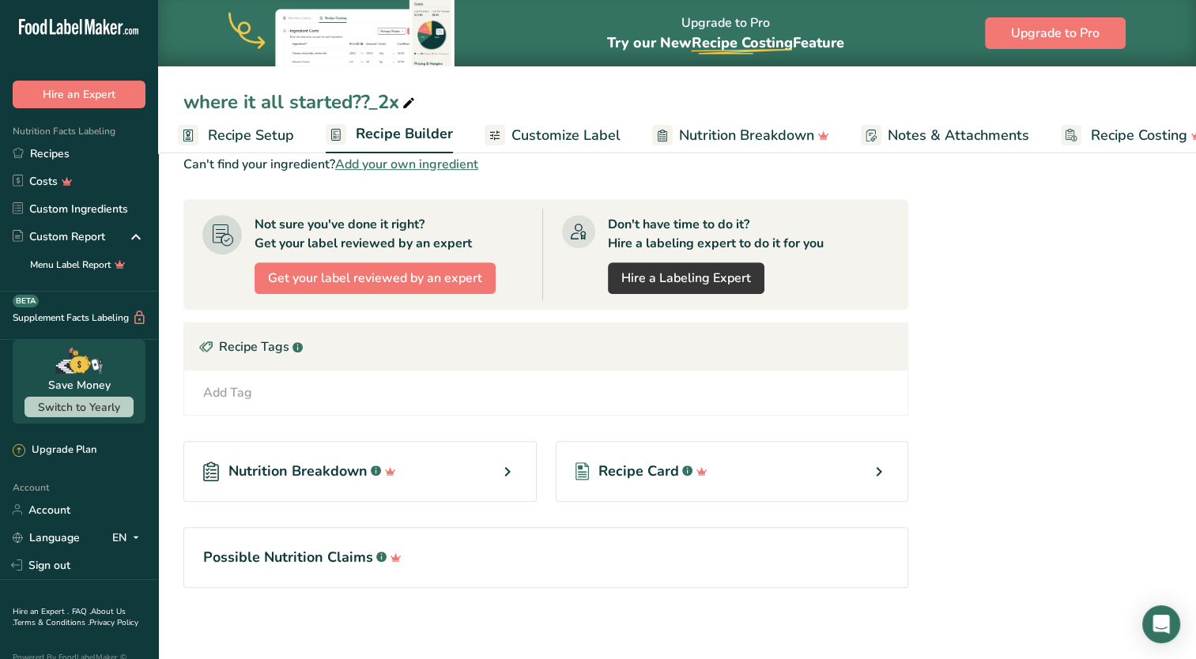
click at [249, 143] on span "Recipe Setup" at bounding box center [251, 135] width 86 height 21
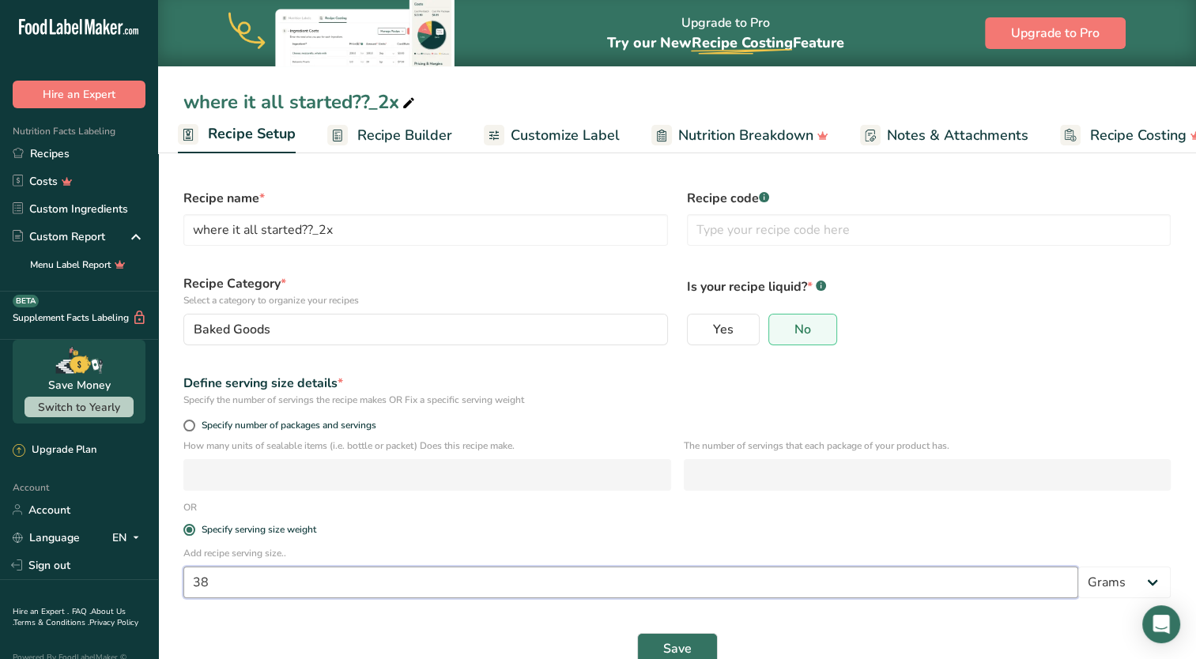
click at [273, 590] on input "38" at bounding box center [630, 583] width 895 height 32
type input "37"
click at [664, 647] on span "Save" at bounding box center [677, 648] width 28 height 19
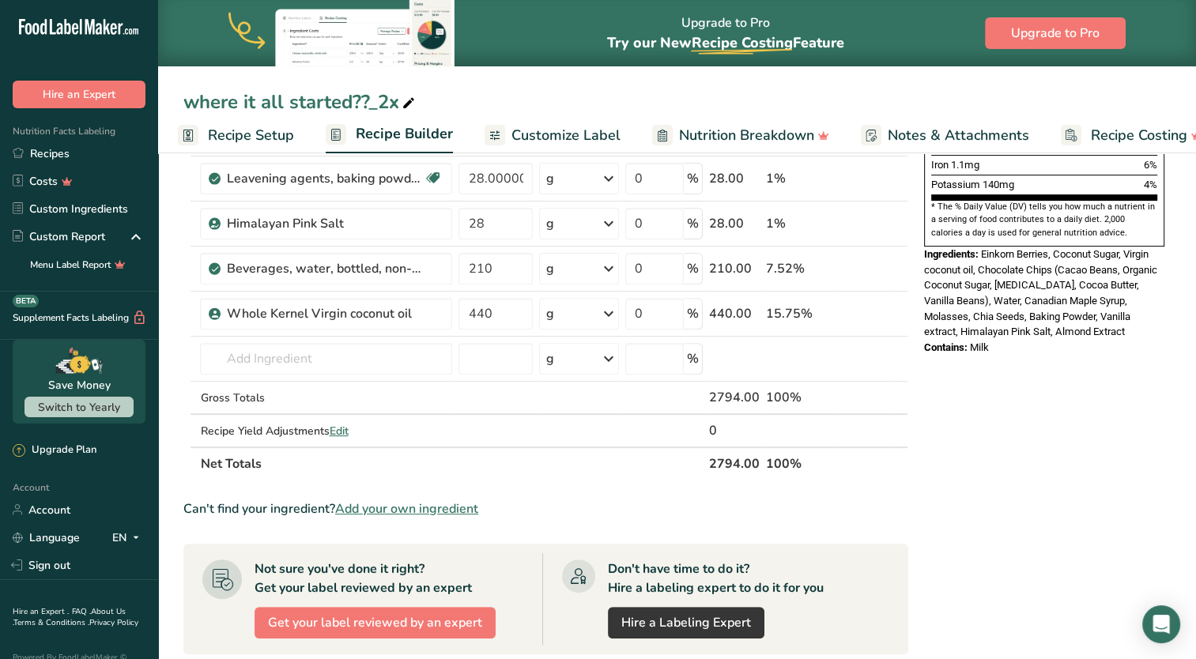
scroll to position [819, 0]
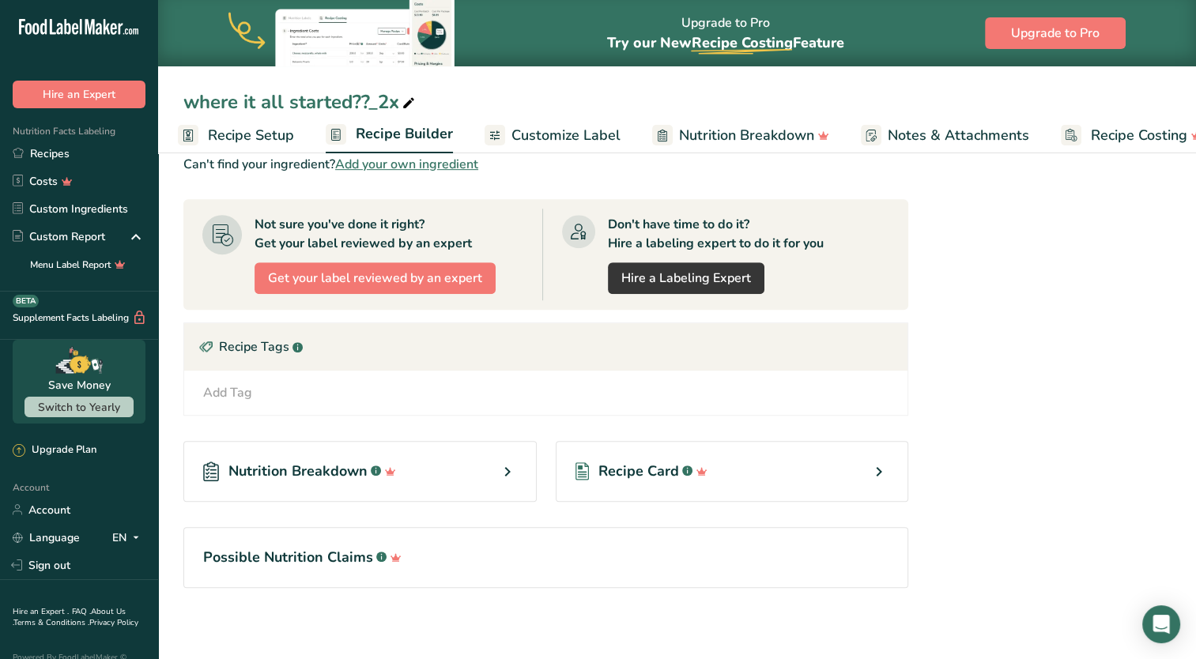
click at [236, 131] on span "Recipe Setup" at bounding box center [251, 135] width 86 height 21
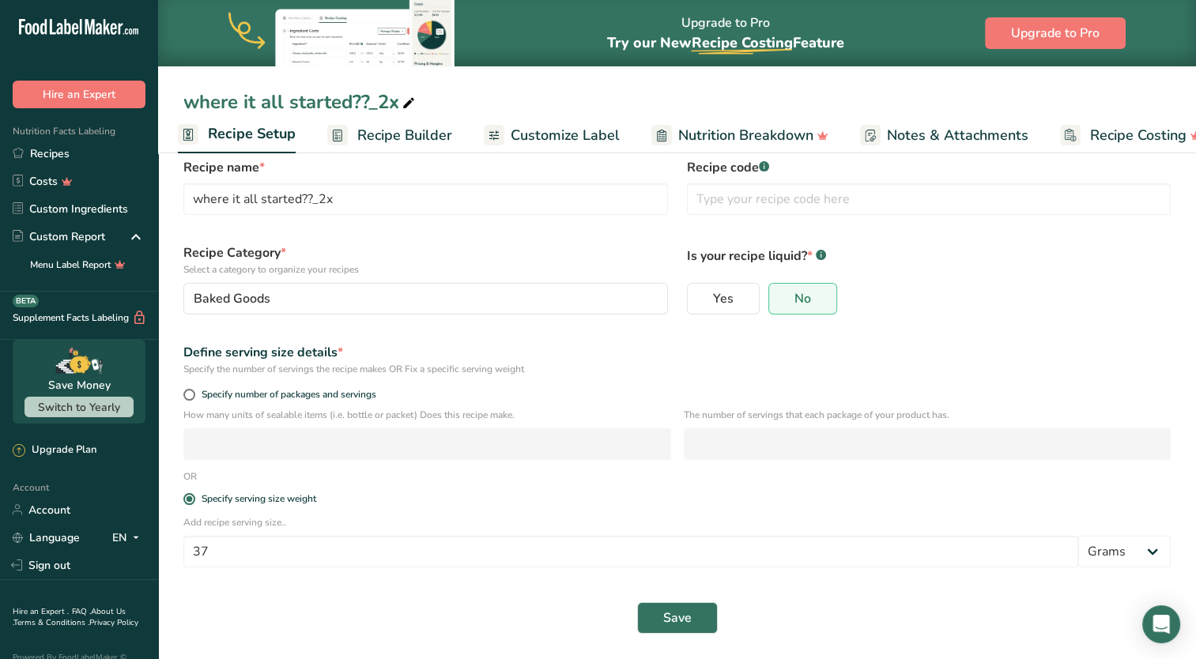
scroll to position [31, 0]
click at [273, 556] on input "37" at bounding box center [630, 552] width 895 height 32
type input "38"
click at [673, 604] on button "Save" at bounding box center [677, 618] width 81 height 32
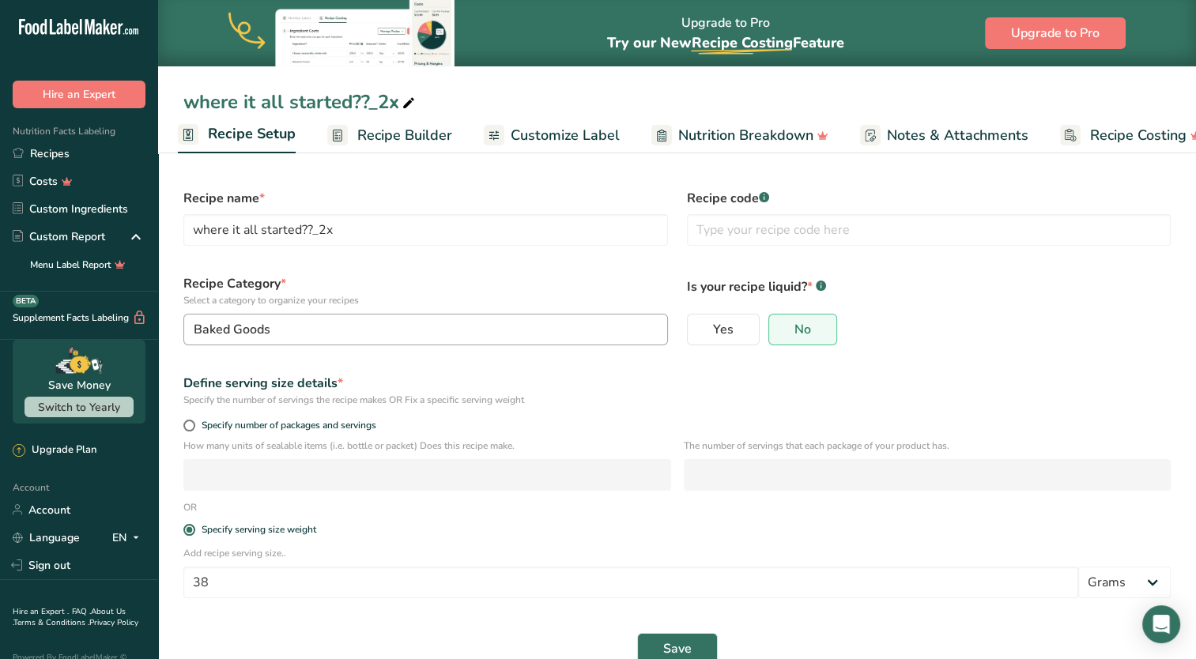
scroll to position [31, 0]
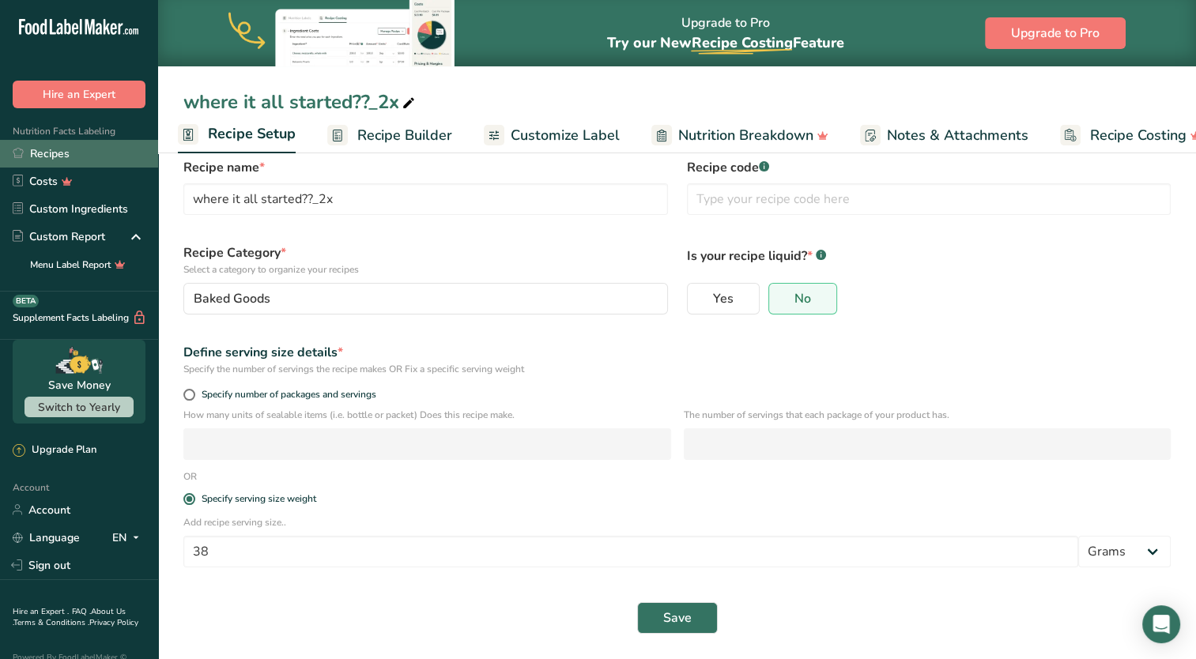
click at [50, 154] on link "Recipes" at bounding box center [79, 154] width 158 height 28
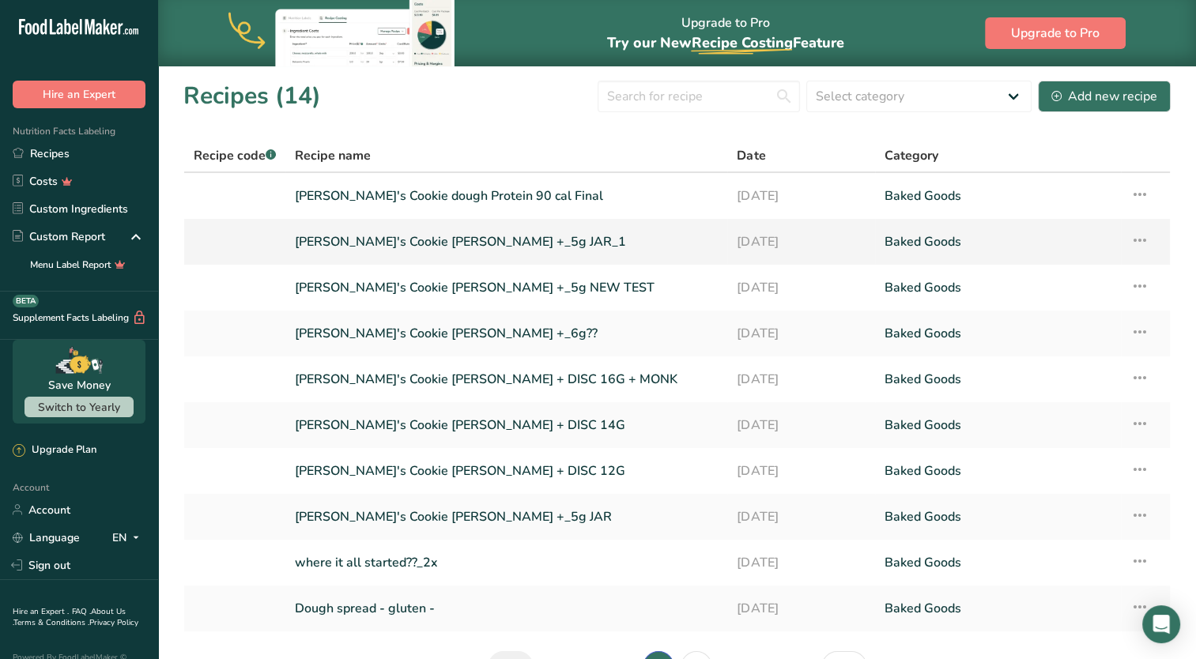
click at [595, 250] on link "[PERSON_NAME]'s Cookie [PERSON_NAME] +_5g JAR_1" at bounding box center [506, 241] width 423 height 33
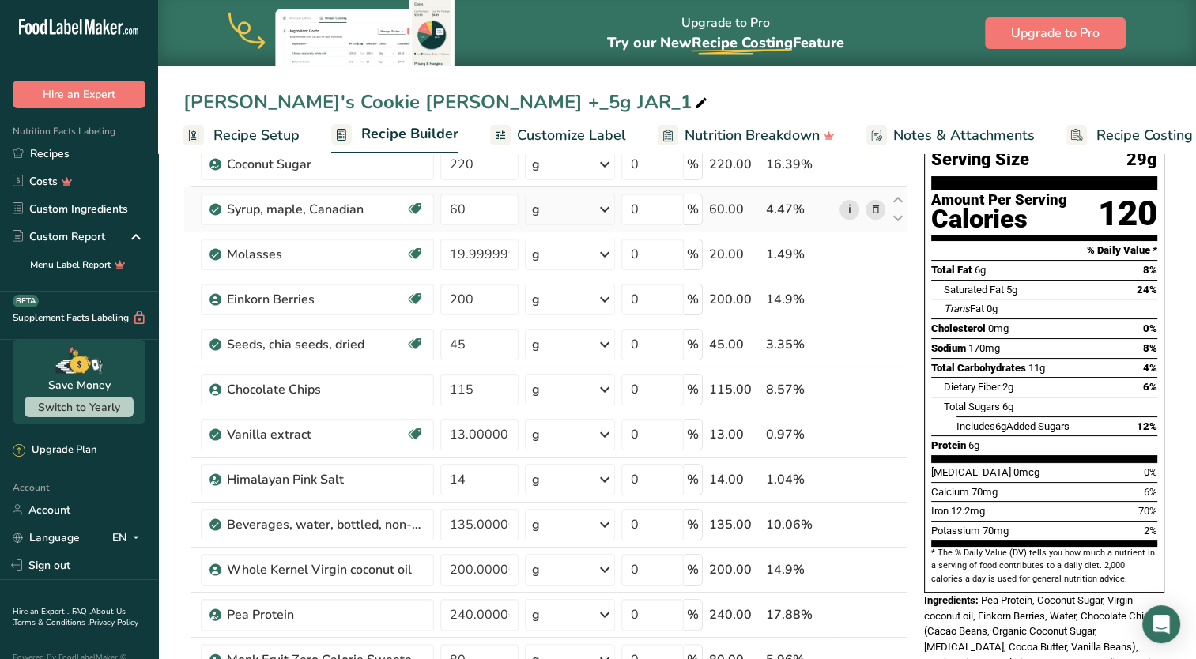
scroll to position [237, 0]
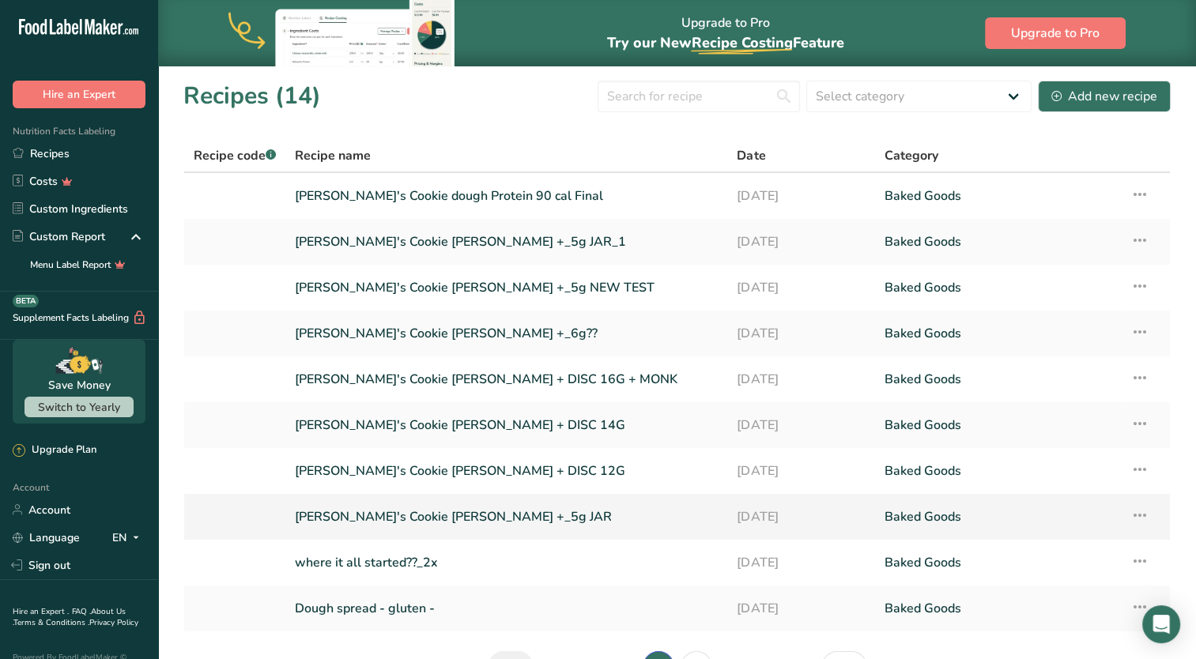
click at [612, 518] on link "[PERSON_NAME]'s Cookie [PERSON_NAME] +_5g JAR" at bounding box center [506, 516] width 423 height 33
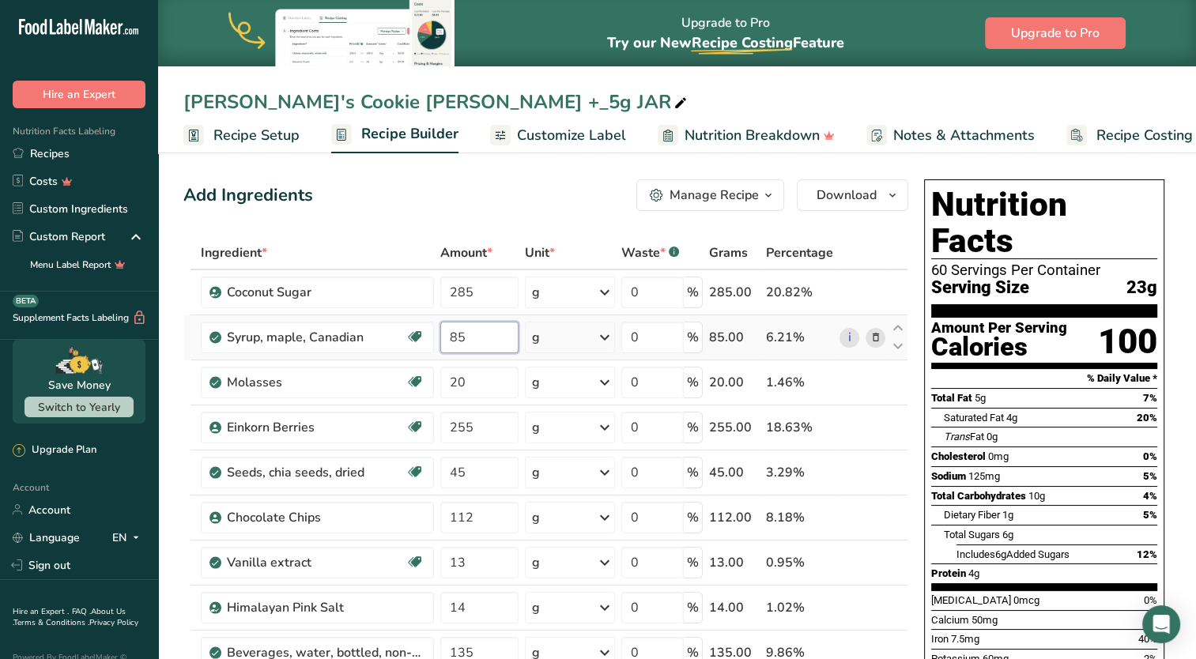
click at [465, 334] on input "85" at bounding box center [479, 338] width 79 height 32
type input "8"
type input "7"
type input "80"
click at [466, 381] on div "Ingredient * Amount * Unit * Waste * .a-a{fill:#347362;}.b-a{fill:#fff;} Grams …" at bounding box center [545, 572] width 725 height 673
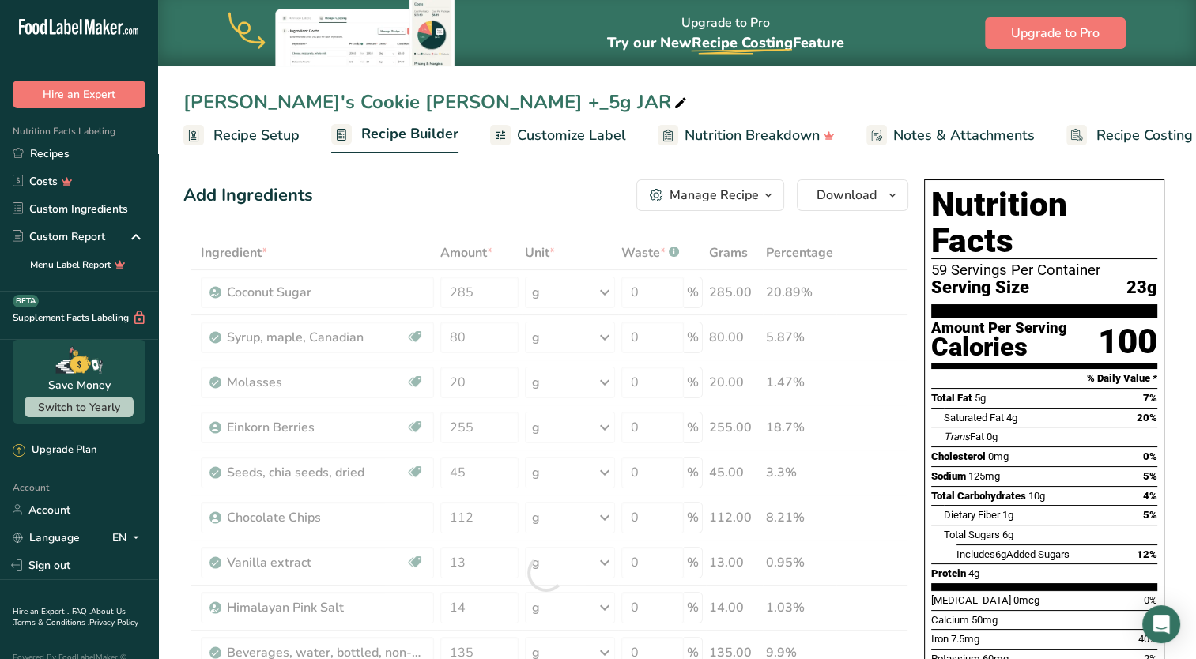
click at [238, 130] on span "Recipe Setup" at bounding box center [256, 135] width 86 height 21
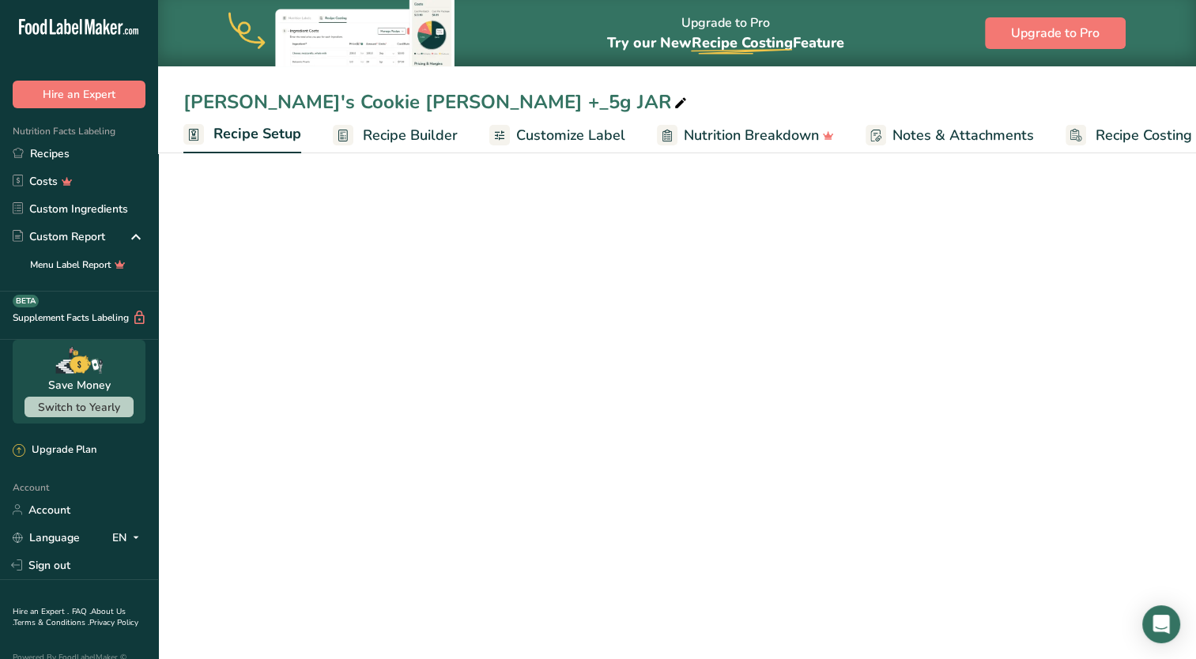
scroll to position [0, 6]
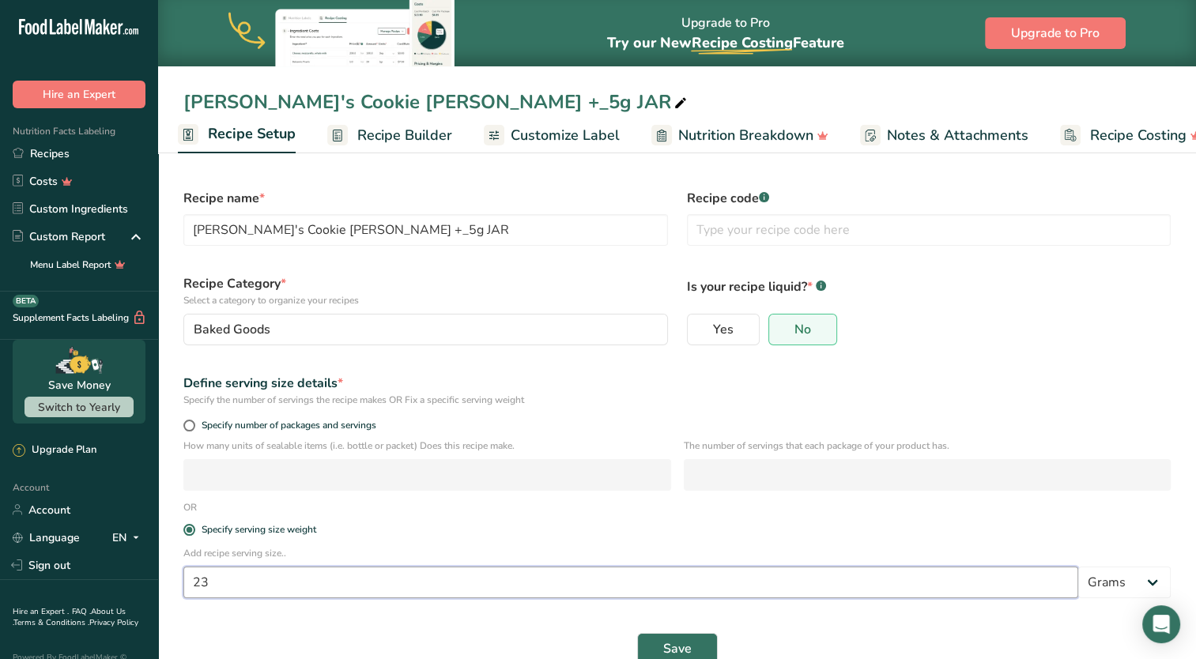
click at [245, 583] on input "23" at bounding box center [630, 583] width 895 height 32
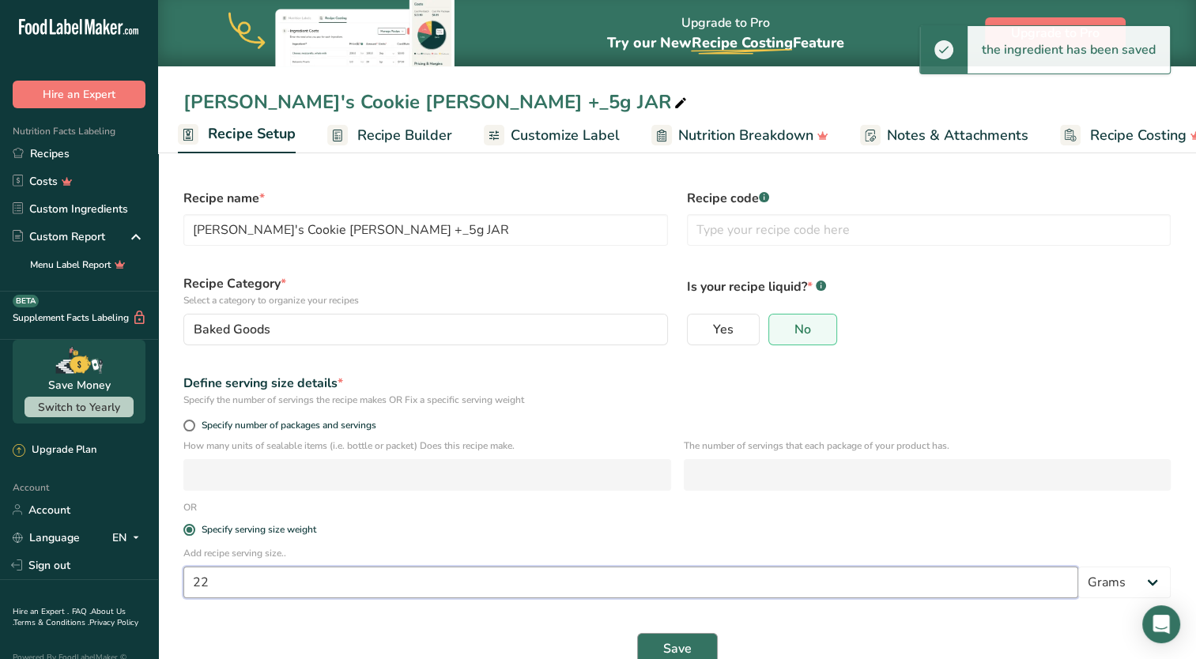
type input "22"
click at [669, 652] on span "Save" at bounding box center [677, 648] width 28 height 19
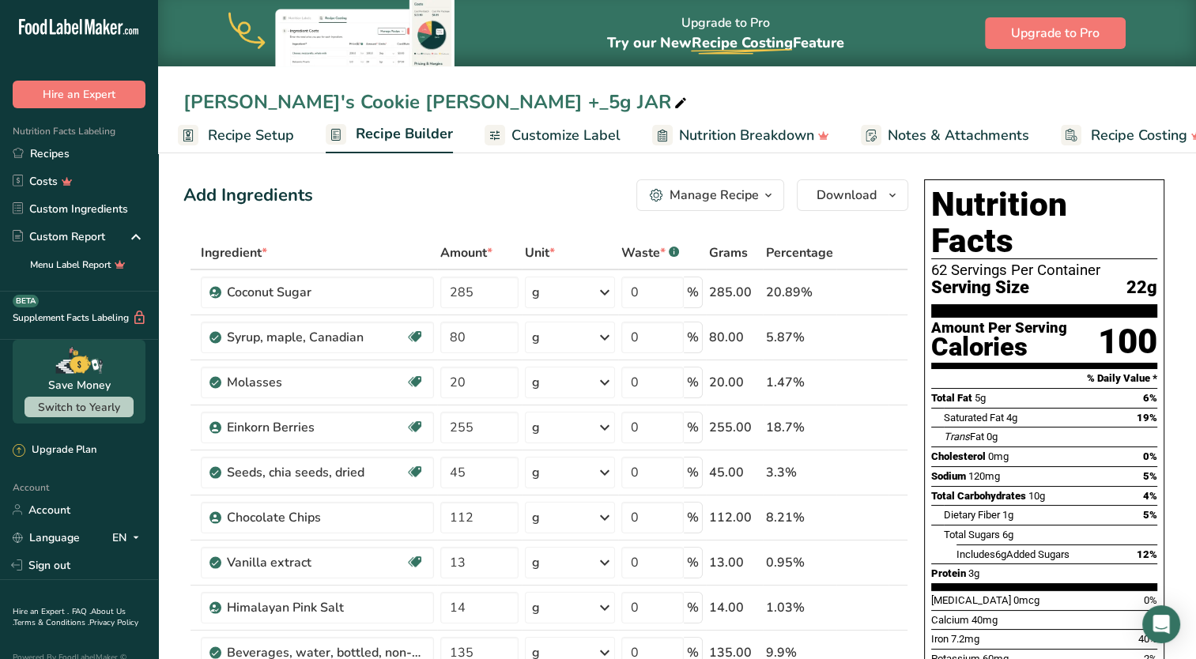
click at [244, 133] on span "Recipe Setup" at bounding box center [251, 135] width 86 height 21
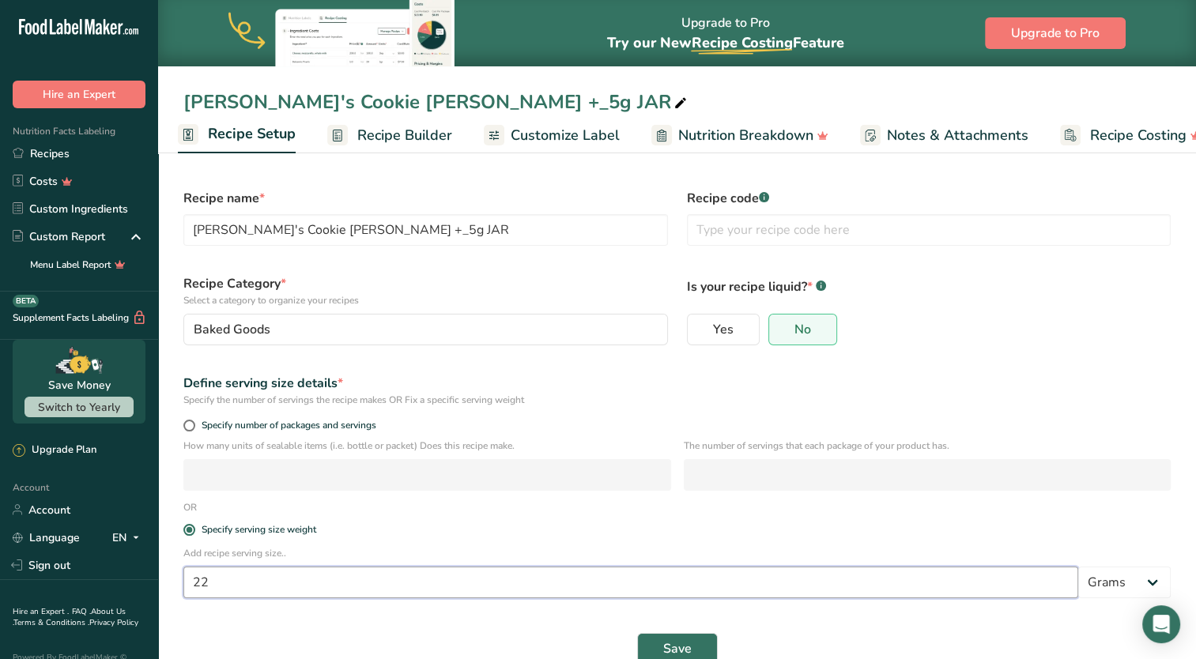
click at [238, 579] on input "22" at bounding box center [630, 583] width 895 height 32
type input "23"
click at [695, 648] on button "Save" at bounding box center [677, 649] width 81 height 32
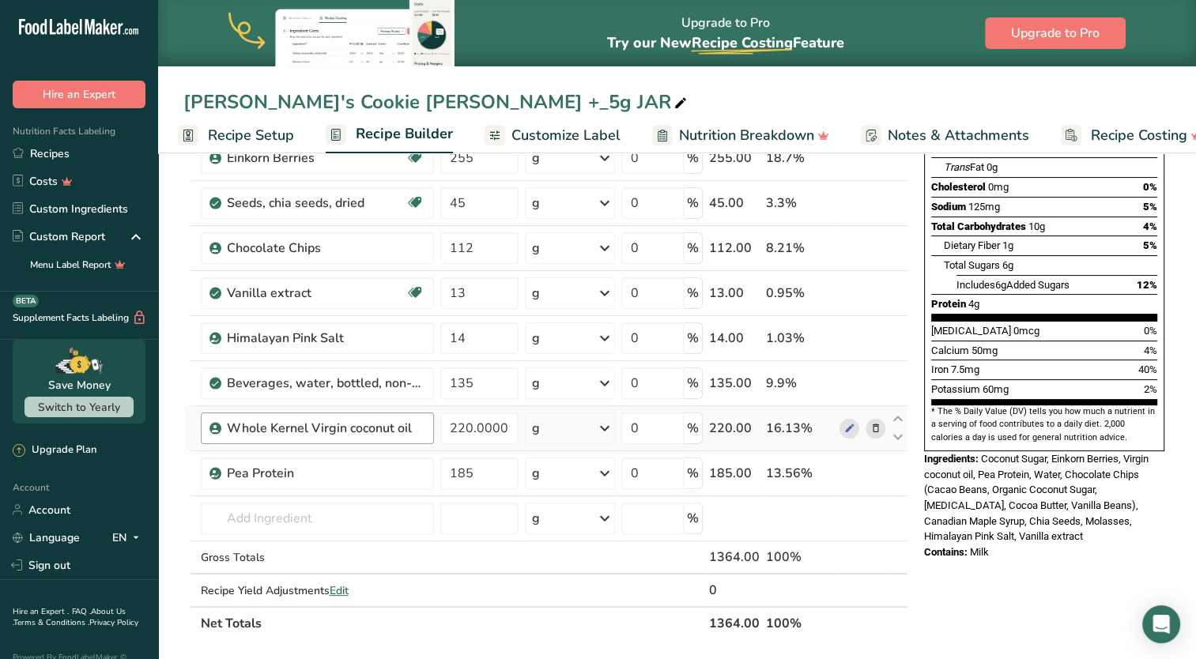
scroll to position [316, 0]
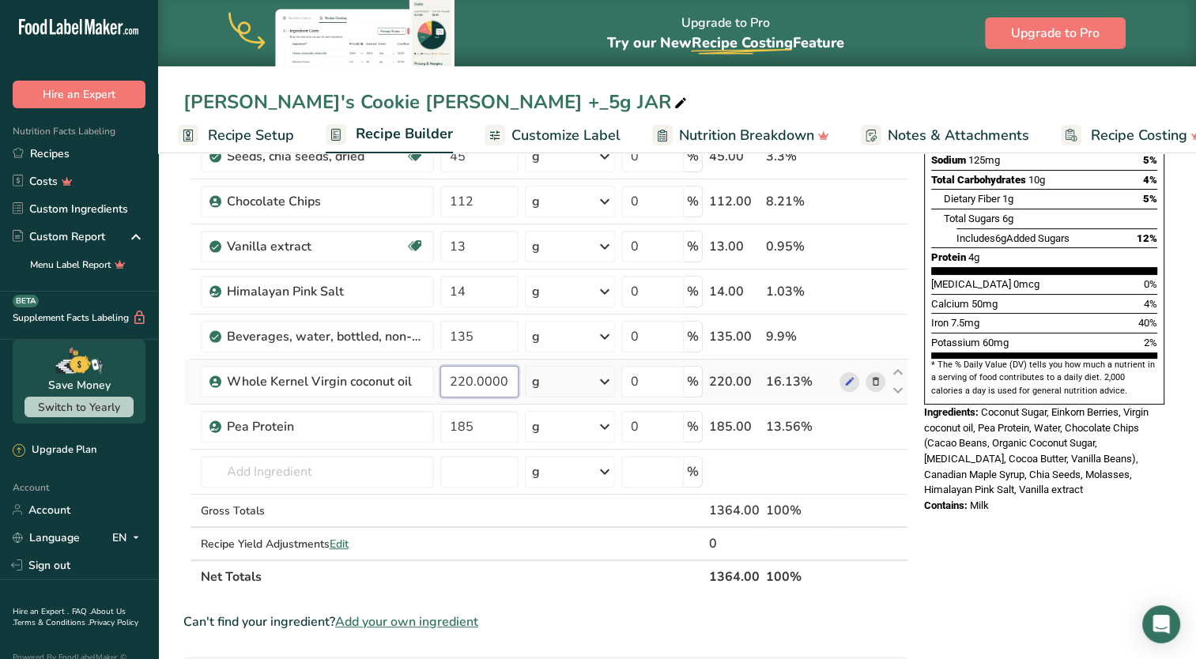
click at [461, 378] on input "220.000001" at bounding box center [479, 382] width 79 height 32
click at [484, 344] on div "Ingredient * Amount * Unit * Waste * .a-a{fill:#347362;}.b-a{fill:#fff;} Grams …" at bounding box center [545, 256] width 725 height 673
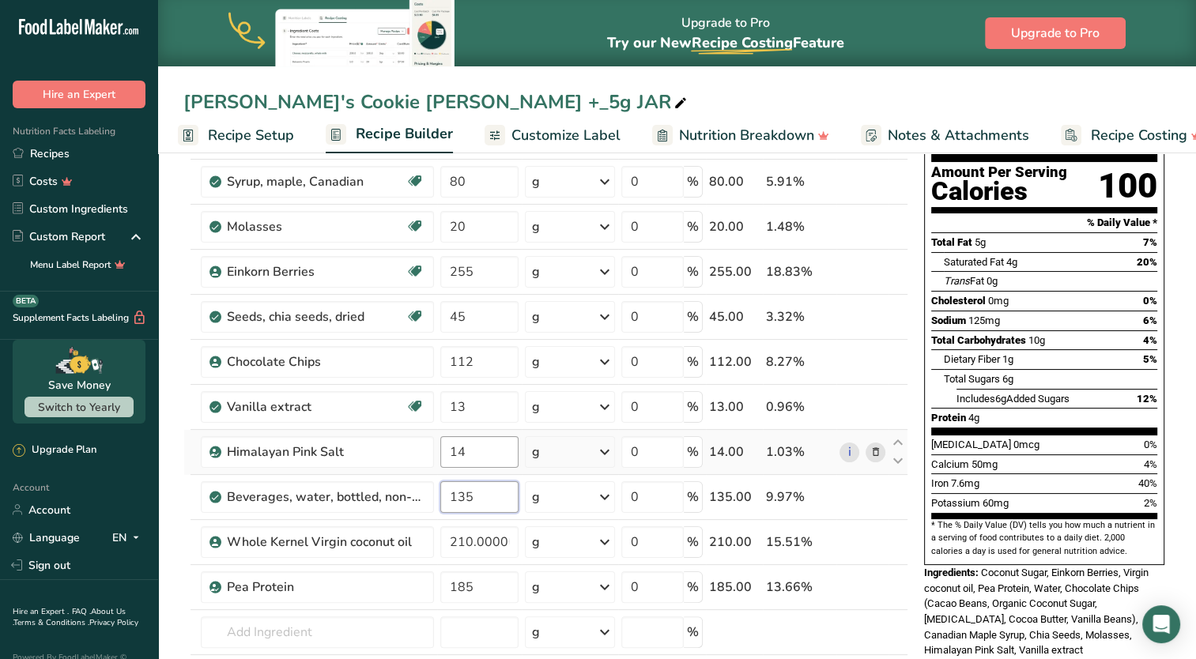
scroll to position [158, 0]
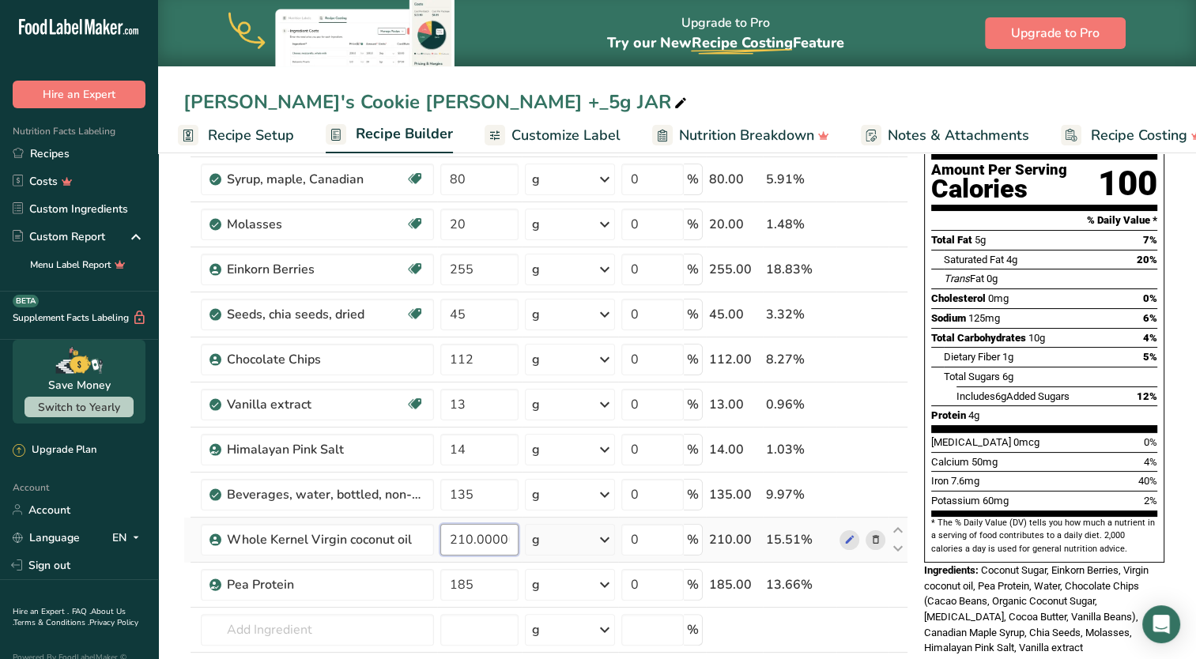
click at [465, 540] on div "Ingredient * Amount * Unit * Waste * .a-a{fill:#347362;}.b-a{fill:#fff;} Grams …" at bounding box center [545, 414] width 725 height 673
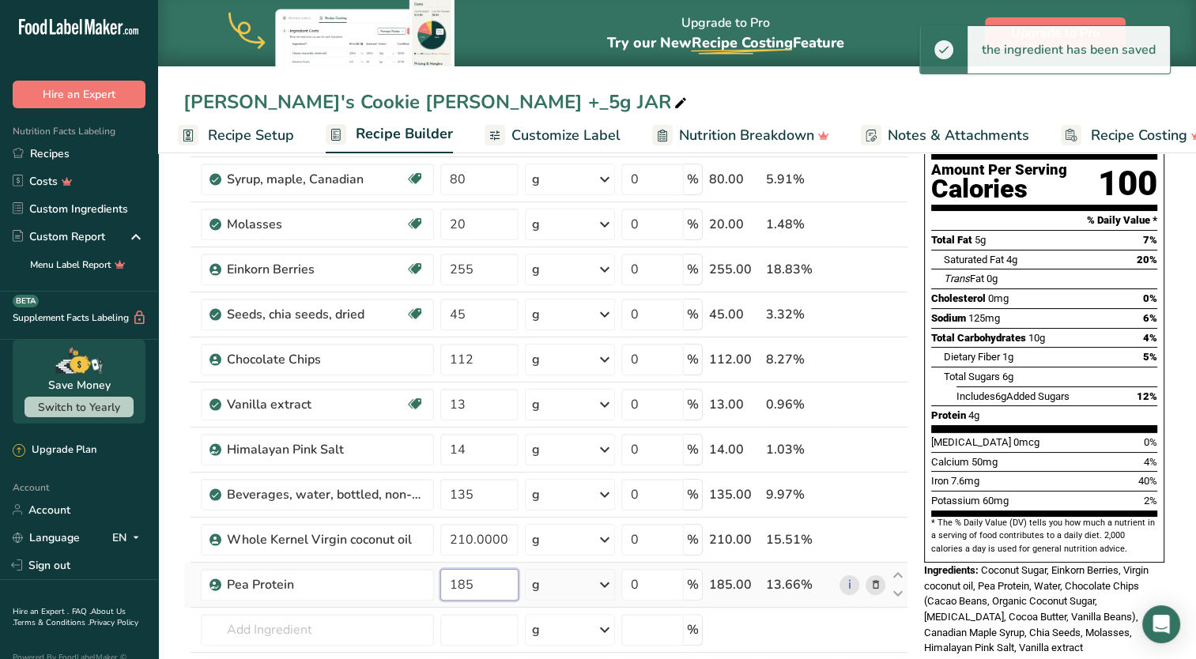
click at [478, 574] on div "Ingredient * Amount * Unit * Waste * .a-a{fill:#347362;}.b-a{fill:#fff;} Grams …" at bounding box center [545, 414] width 725 height 673
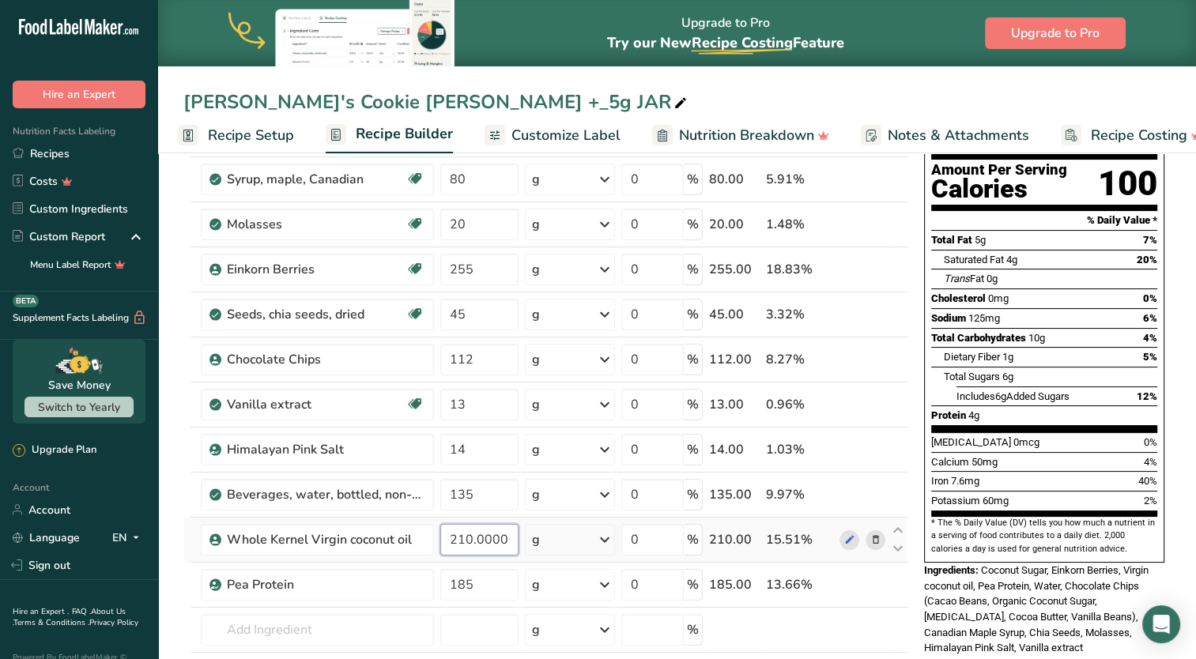
click at [462, 533] on div "Ingredient * Amount * Unit * Waste * .a-a{fill:#347362;}.b-a{fill:#fff;} Grams …" at bounding box center [545, 414] width 725 height 673
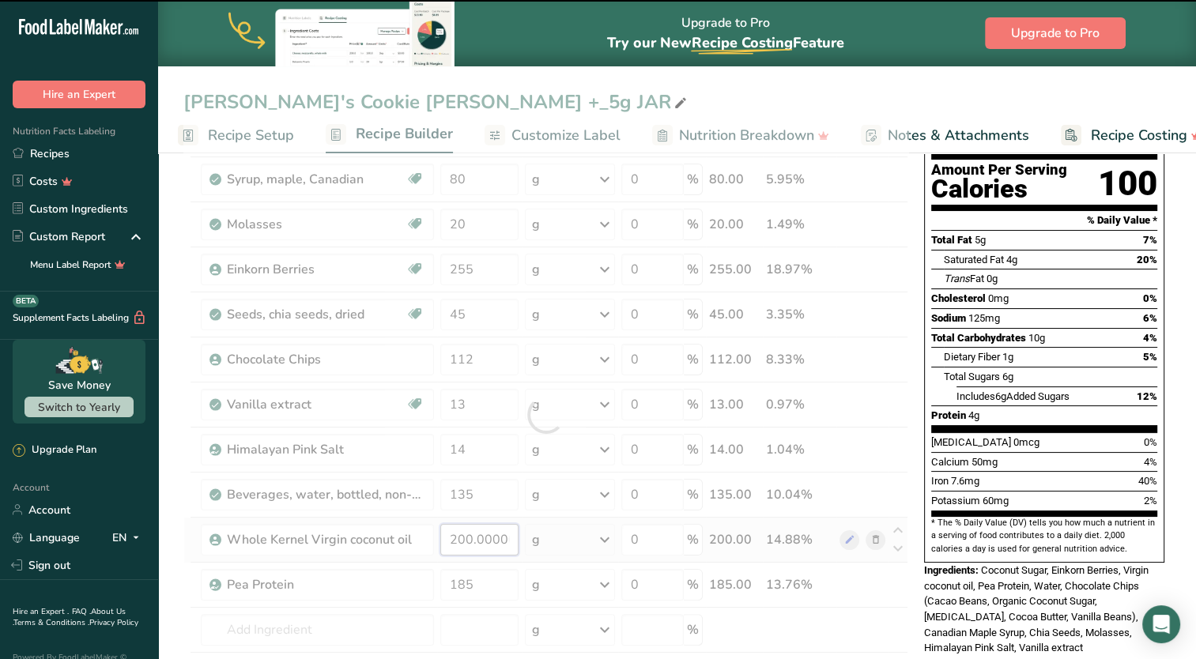
type input "210.000001"
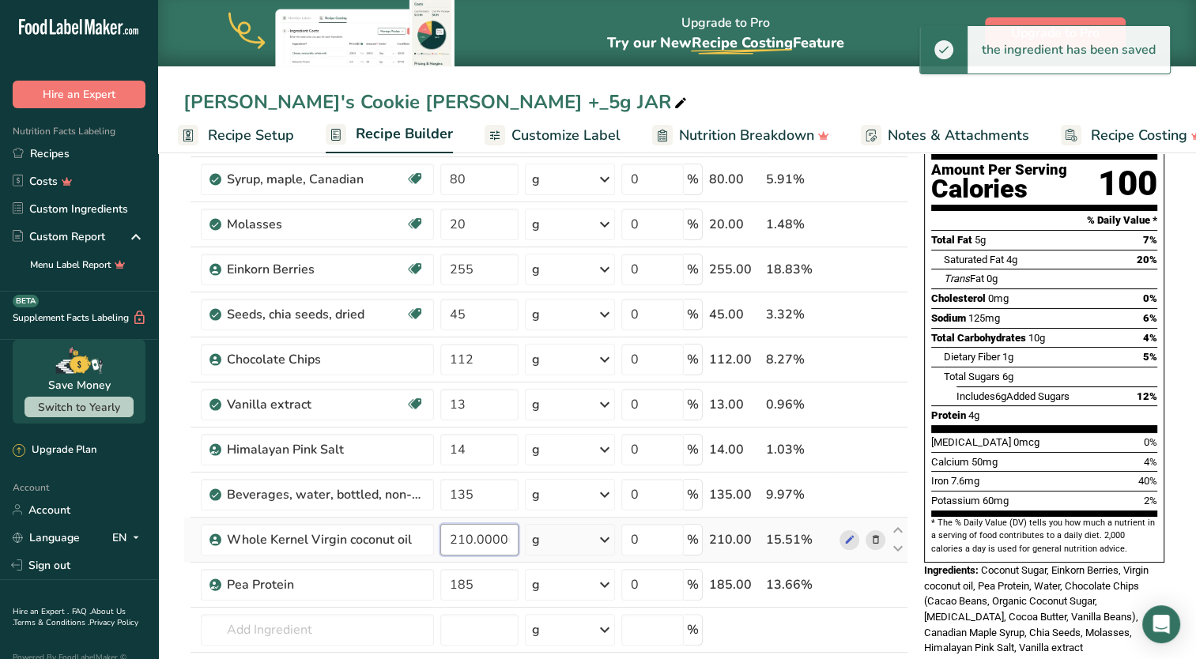
drag, startPoint x: 487, startPoint y: 536, endPoint x: 466, endPoint y: 536, distance: 20.5
click at [484, 536] on input "210.000001" at bounding box center [479, 540] width 79 height 32
click at [465, 536] on input "210.000001" at bounding box center [479, 540] width 79 height 32
click at [505, 539] on input "210.000001" at bounding box center [479, 540] width 79 height 32
drag, startPoint x: 505, startPoint y: 539, endPoint x: 454, endPoint y: 548, distance: 51.5
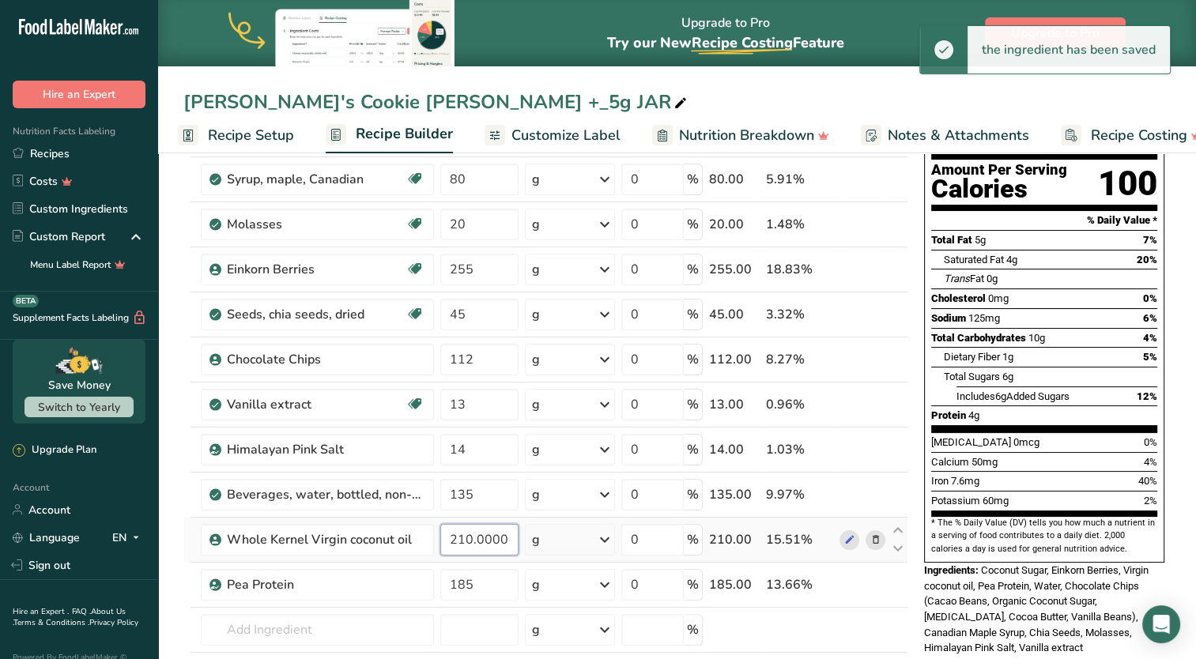
click at [454, 548] on input "210.000001" at bounding box center [479, 540] width 79 height 32
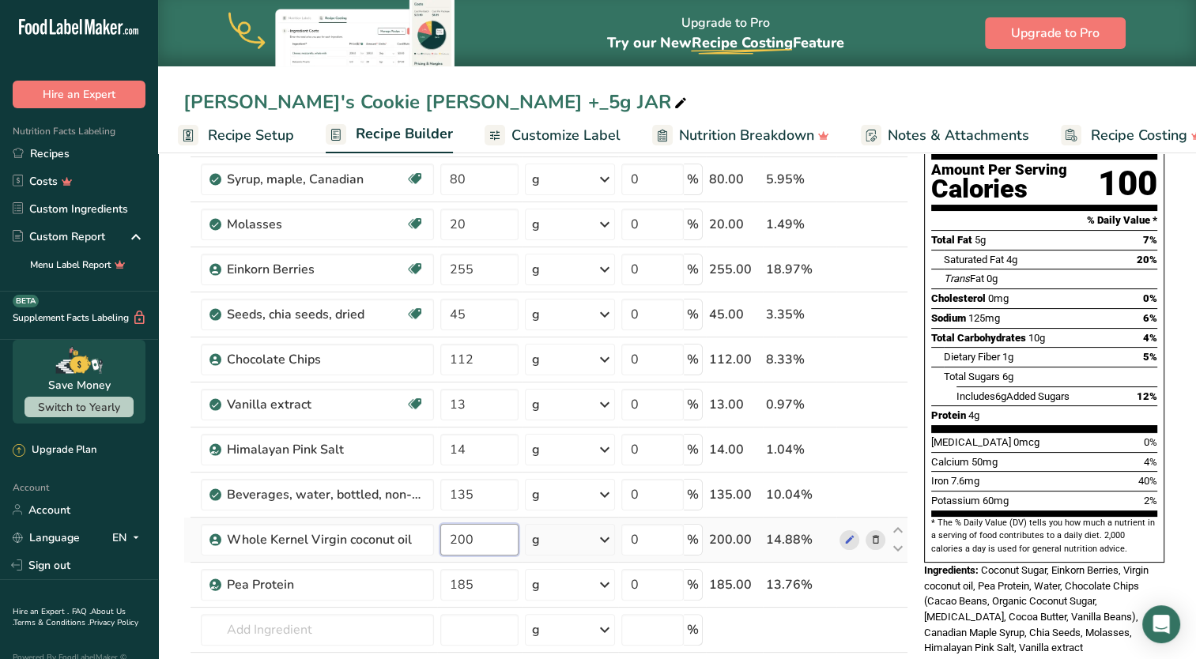
type input "200"
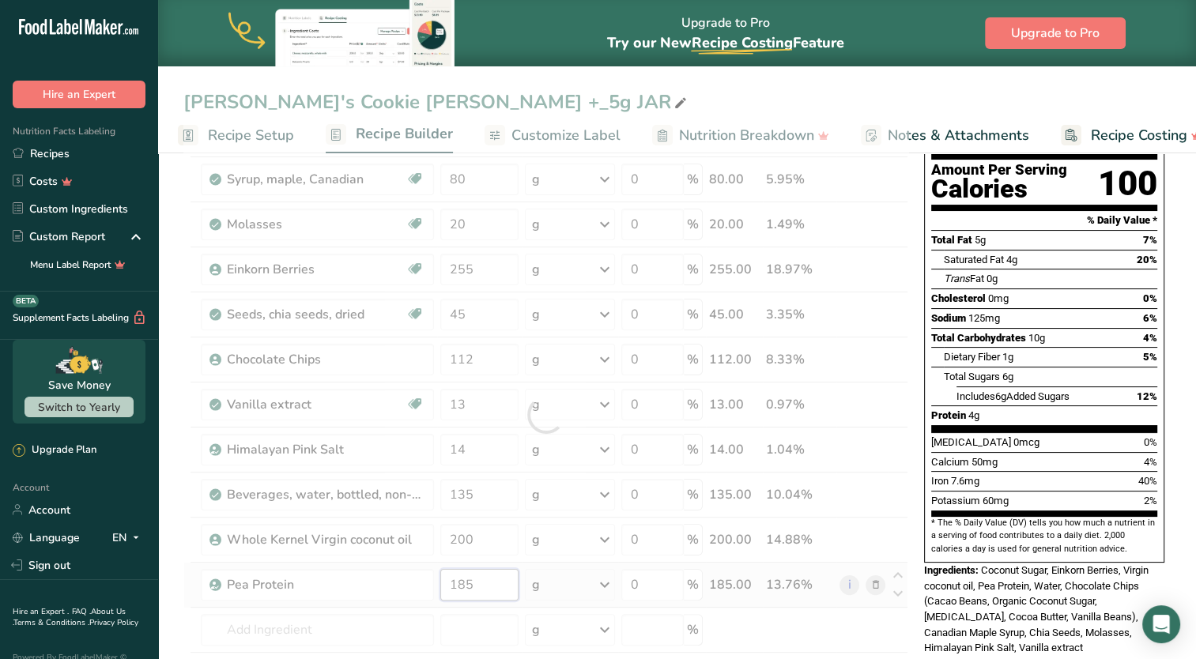
click at [484, 590] on div "Ingredient * Amount * Unit * Waste * .a-a{fill:#347362;}.b-a{fill:#fff;} Grams …" at bounding box center [545, 414] width 725 height 673
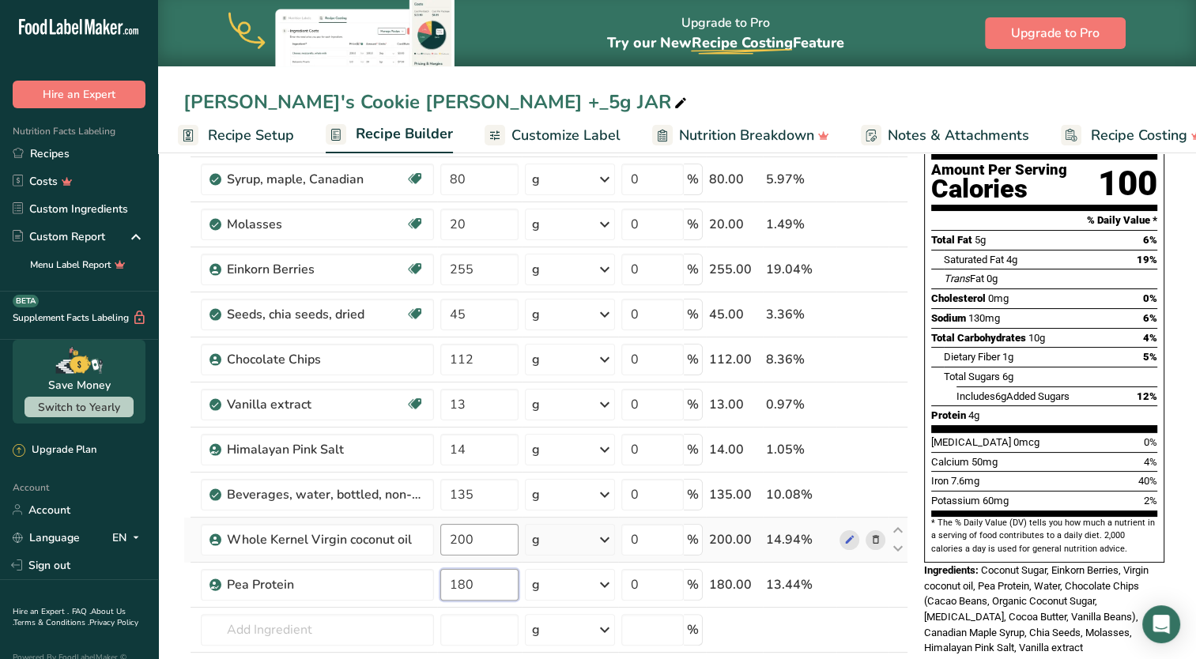
type input "180"
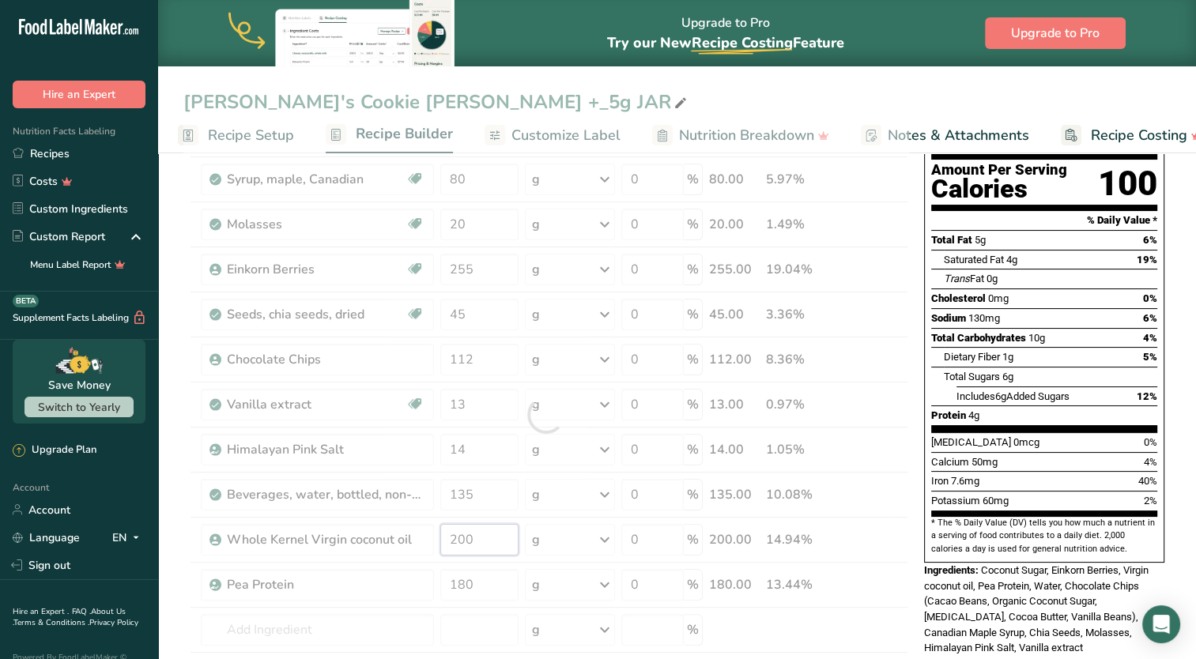
click at [485, 544] on div "Ingredient * Amount * Unit * Waste * .a-a{fill:#347362;}.b-a{fill:#fff;} Grams …" at bounding box center [545, 414] width 725 height 673
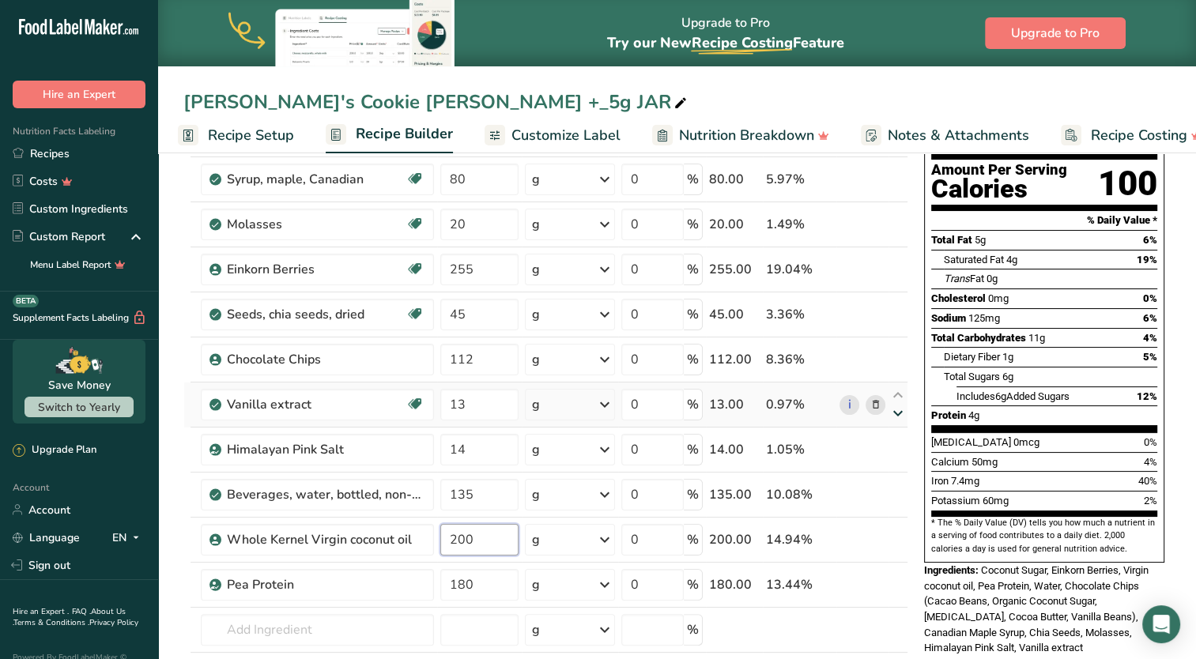
scroll to position [79, 0]
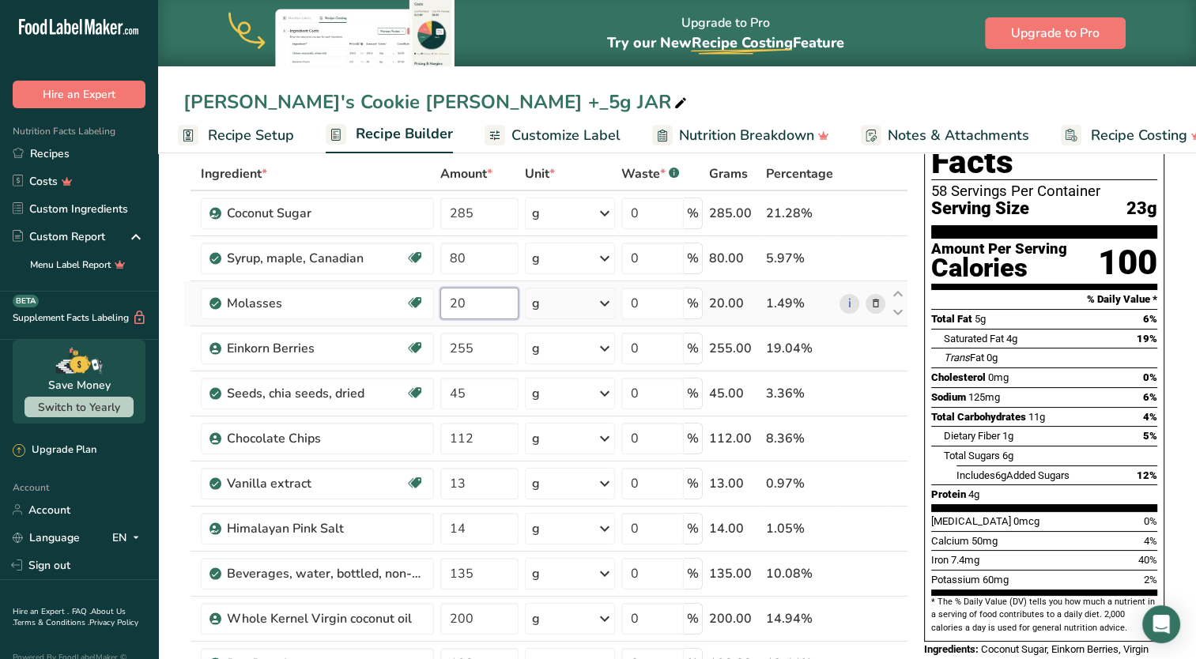
click at [454, 302] on div "Ingredient * Amount * Unit * Waste * .a-a{fill:#347362;}.b-a{fill:#fff;} Grams …" at bounding box center [545, 493] width 725 height 673
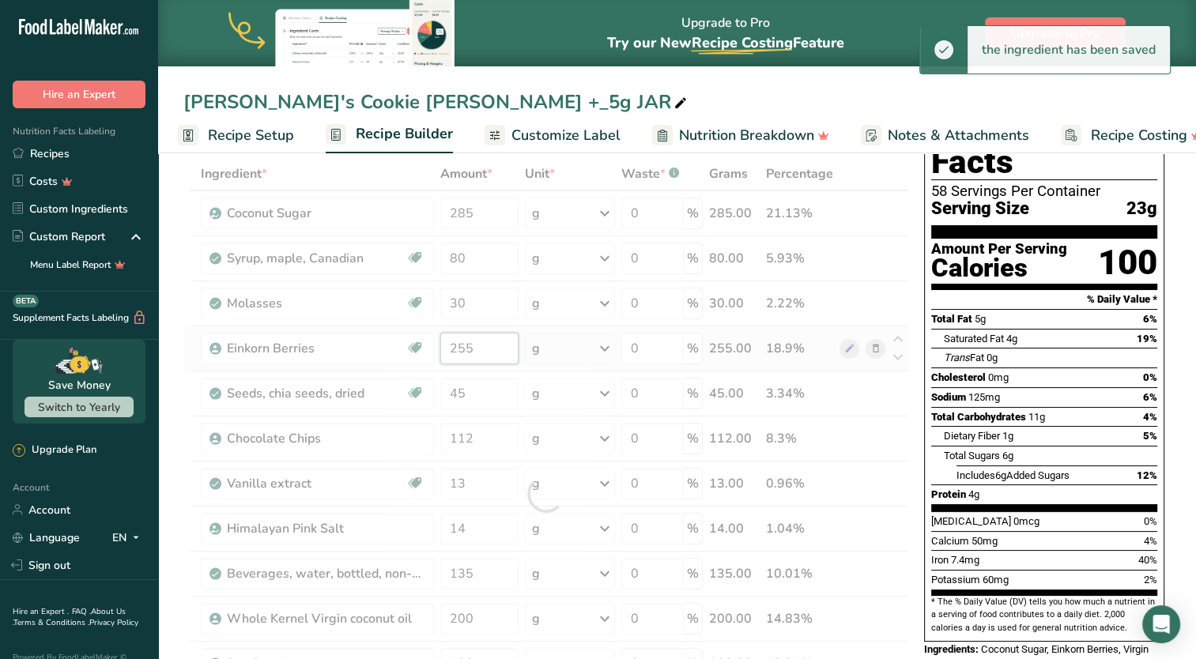
click at [492, 360] on div "Ingredient * Amount * Unit * Waste * .a-a{fill:#347362;}.b-a{fill:#fff;} Grams …" at bounding box center [545, 493] width 725 height 673
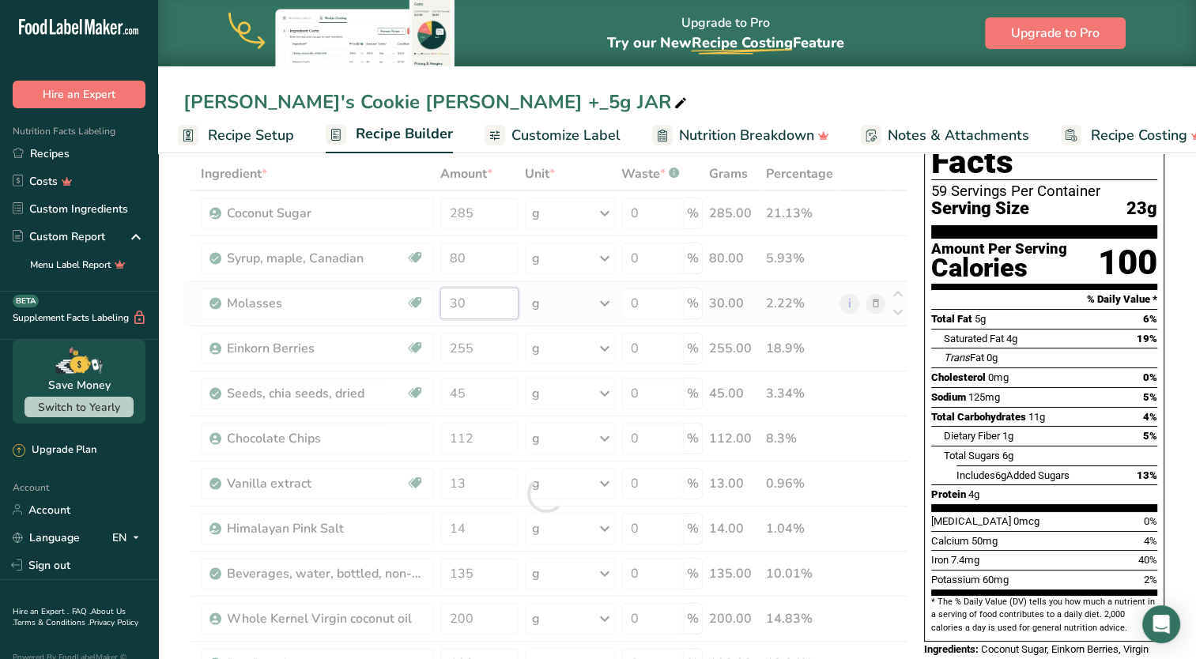
click at [458, 300] on div "Ingredient * Amount * Unit * Waste * .a-a{fill:#347362;}.b-a{fill:#fff;} Grams …" at bounding box center [545, 493] width 725 height 673
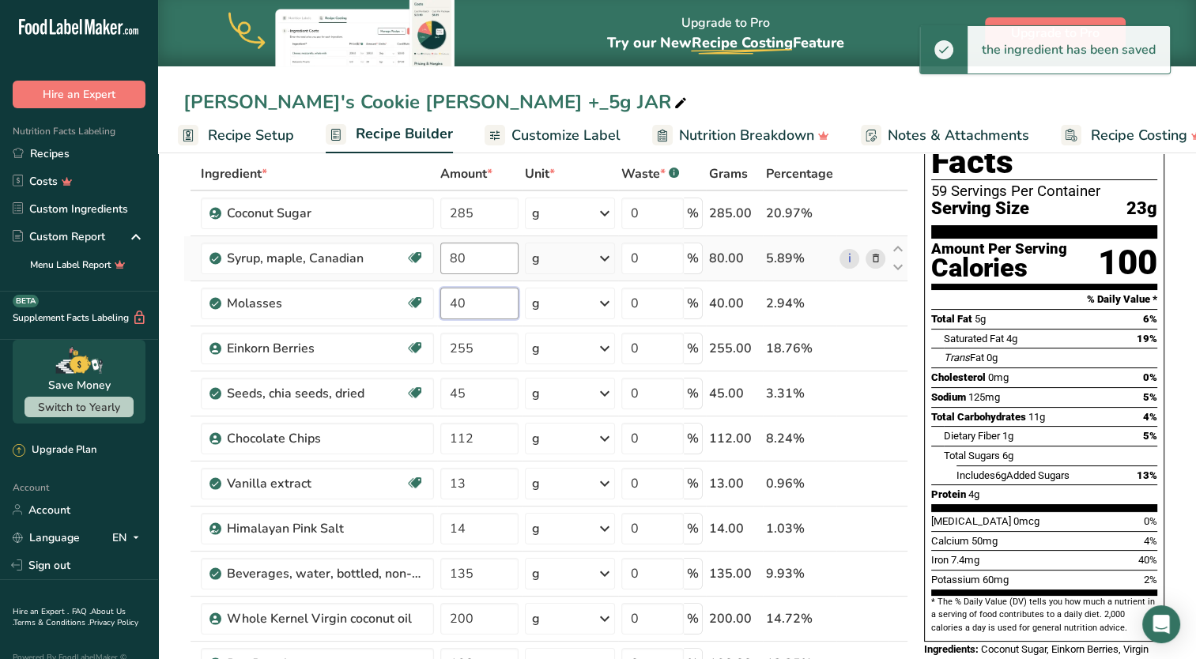
type input "40"
click at [453, 262] on div "Ingredient * Amount * Unit * Waste * .a-a{fill:#347362;}.b-a{fill:#fff;} Grams …" at bounding box center [545, 493] width 725 height 673
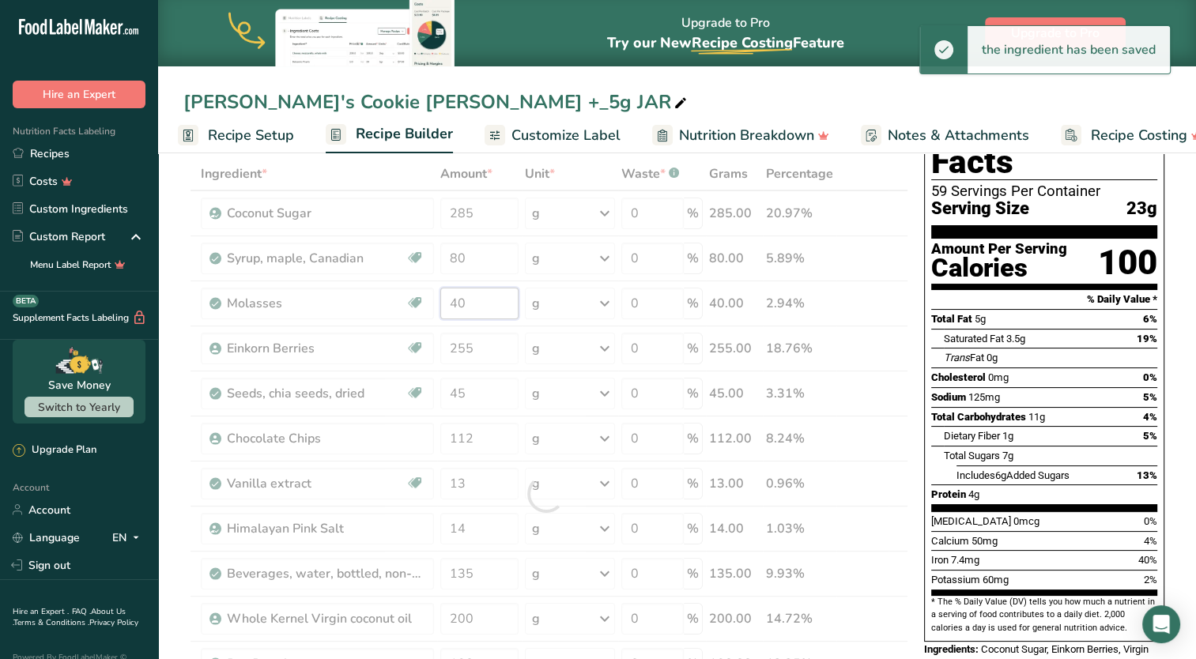
drag, startPoint x: 462, startPoint y: 303, endPoint x: 438, endPoint y: 308, distance: 25.1
click at [438, 308] on div "Ingredient * Amount * Unit * Waste * .a-a{fill:#347362;}.b-a{fill:#fff;} Grams …" at bounding box center [545, 493] width 725 height 673
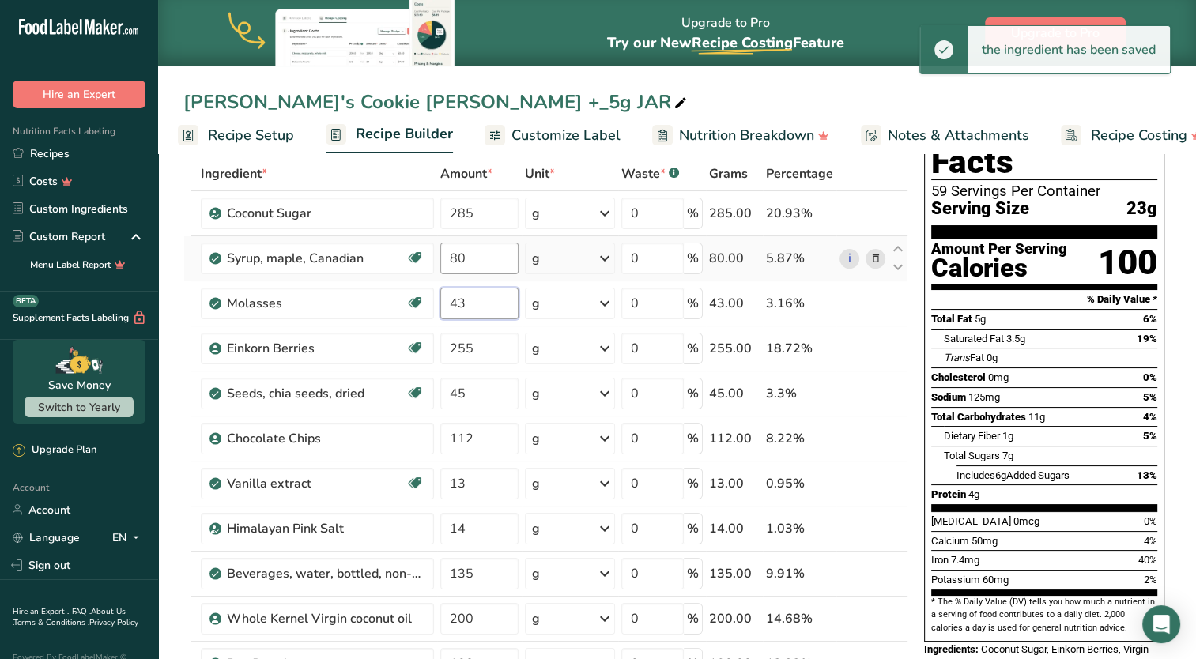
type input "4"
type input "35"
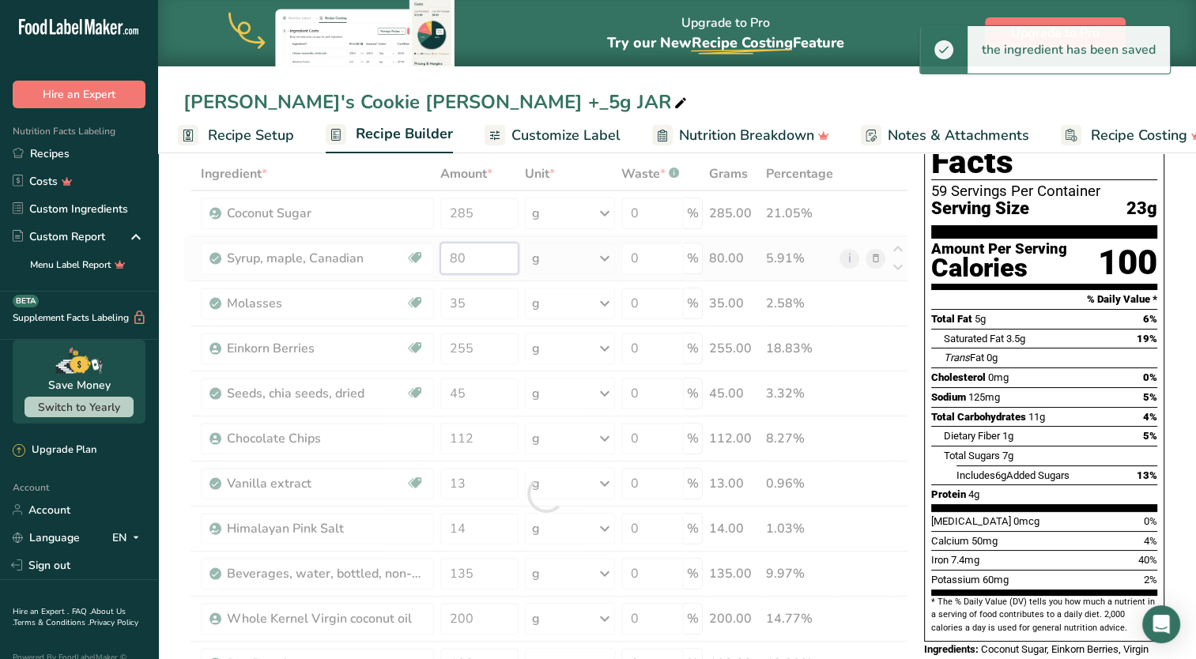
click at [477, 273] on div "Ingredient * Amount * Unit * Waste * .a-a{fill:#347362;}.b-a{fill:#fff;} Grams …" at bounding box center [545, 493] width 725 height 673
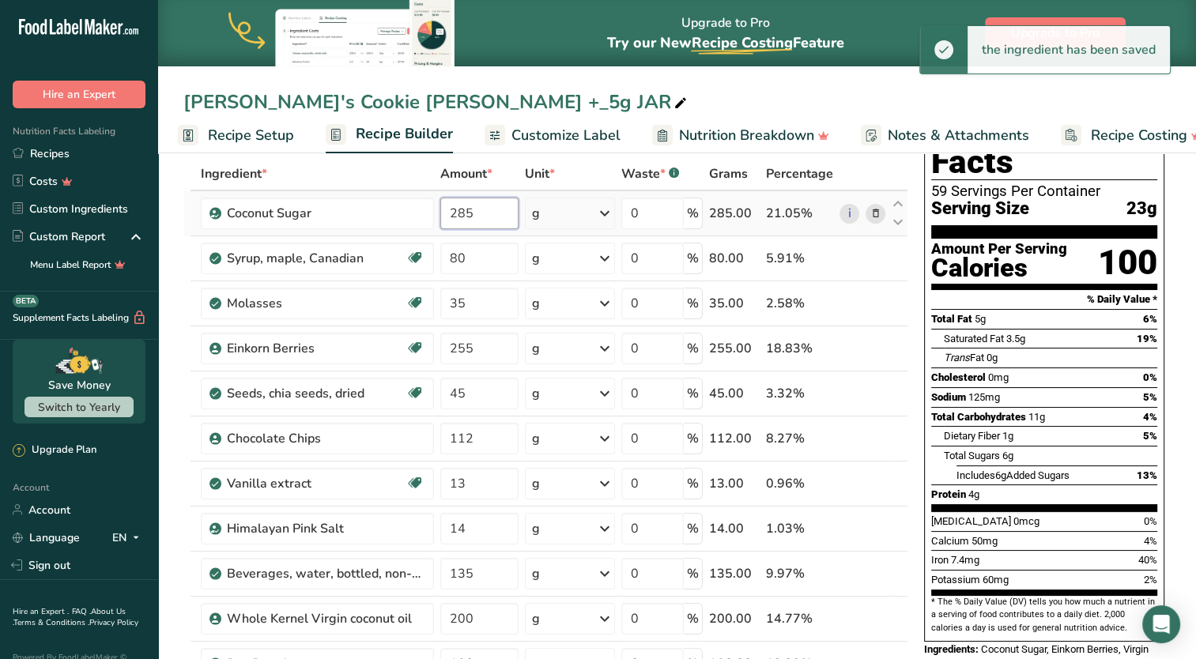
click at [471, 212] on div "Ingredient * Amount * Unit * Waste * .a-a{fill:#347362;}.b-a{fill:#fff;} Grams …" at bounding box center [545, 493] width 725 height 673
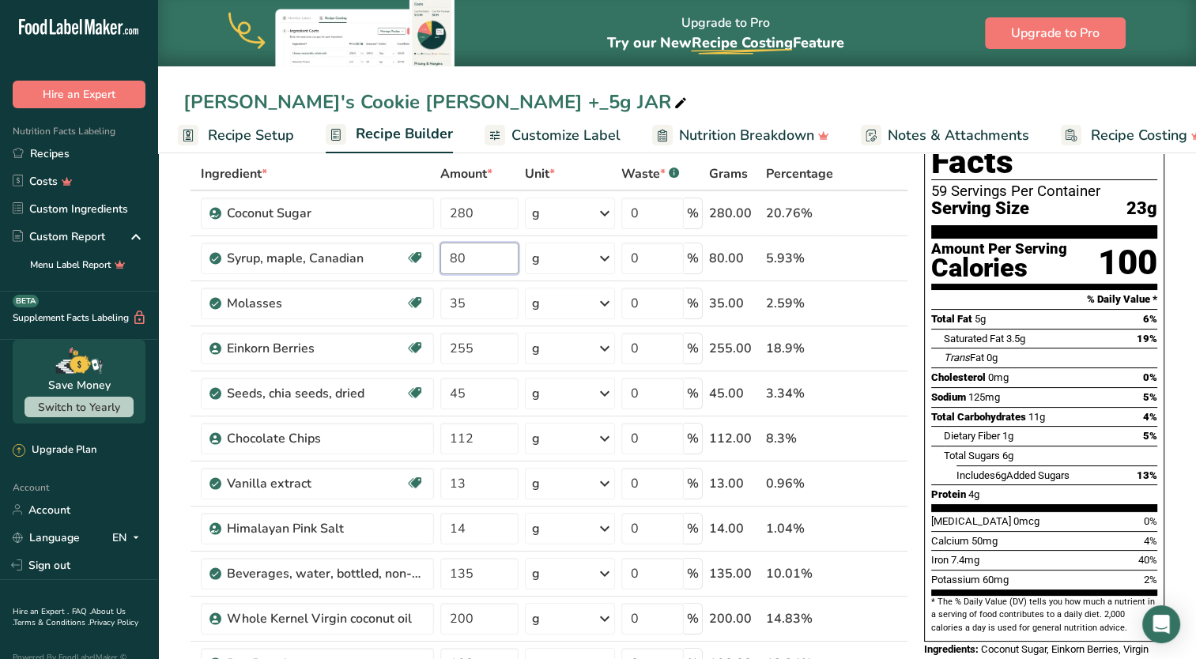
click at [503, 252] on div "Ingredient * Amount * Unit * Waste * .a-a{fill:#347362;}.b-a{fill:#fff;} Grams …" at bounding box center [545, 493] width 725 height 673
click at [472, 212] on div "Ingredient * Amount * Unit * Waste * .a-a{fill:#347362;}.b-a{fill:#fff;} Grams …" at bounding box center [545, 493] width 725 height 673
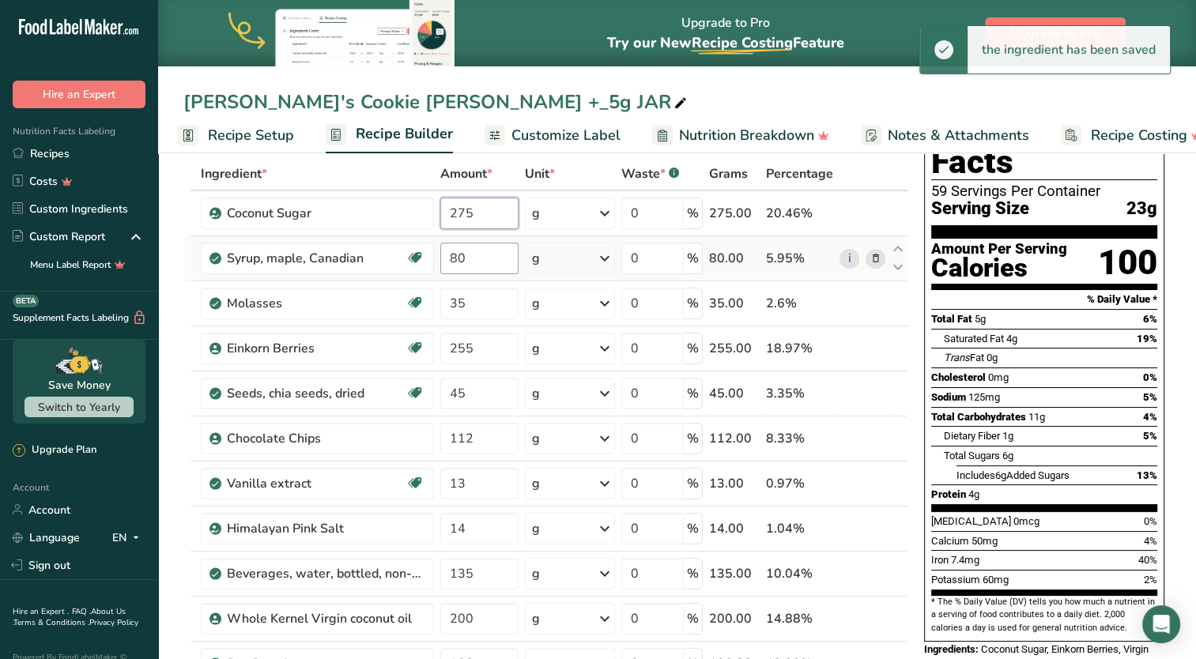
type input "275"
click at [472, 254] on div "Ingredient * Amount * Unit * Waste * .a-a{fill:#347362;}.b-a{fill:#fff;} Grams …" at bounding box center [545, 493] width 725 height 673
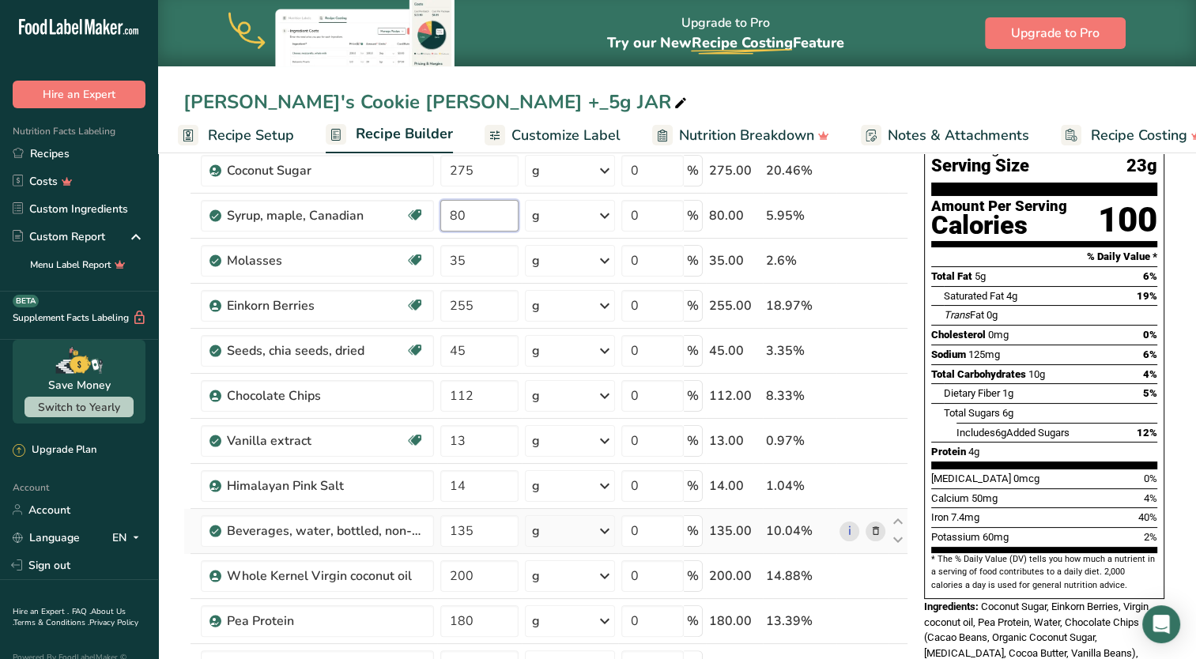
scroll to position [158, 0]
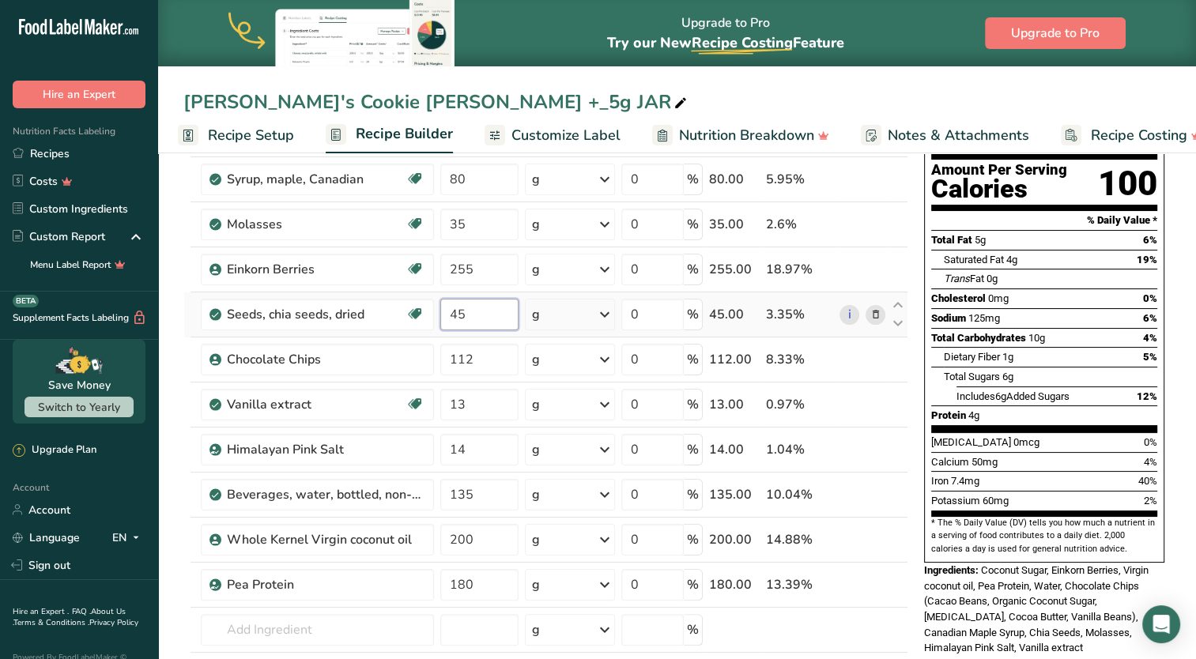
click at [462, 321] on div "Ingredient * Amount * Unit * Waste * .a-a{fill:#347362;}.b-a{fill:#fff;} Grams …" at bounding box center [545, 414] width 725 height 673
click at [465, 539] on div "Ingredient * Amount * Unit * Waste * .a-a{fill:#347362;}.b-a{fill:#fff;} Grams …" at bounding box center [545, 414] width 725 height 673
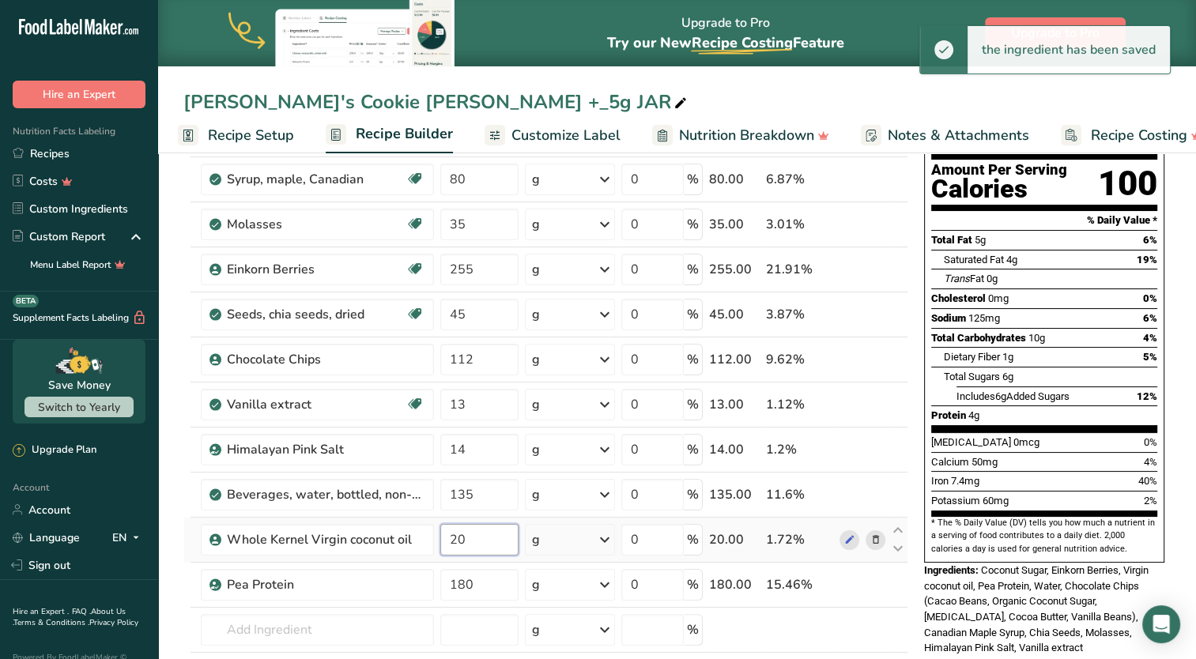
type input "200"
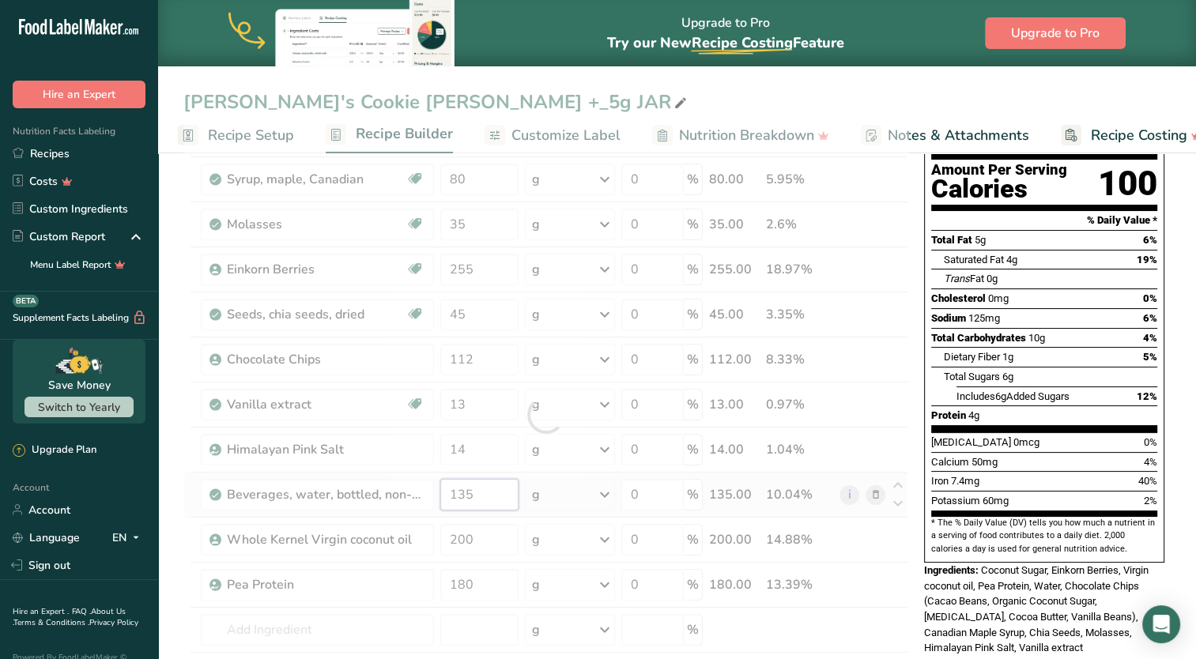
click at [486, 503] on div "Ingredient * Amount * Unit * Waste * .a-a{fill:#347362;}.b-a{fill:#fff;} Grams …" at bounding box center [545, 414] width 725 height 673
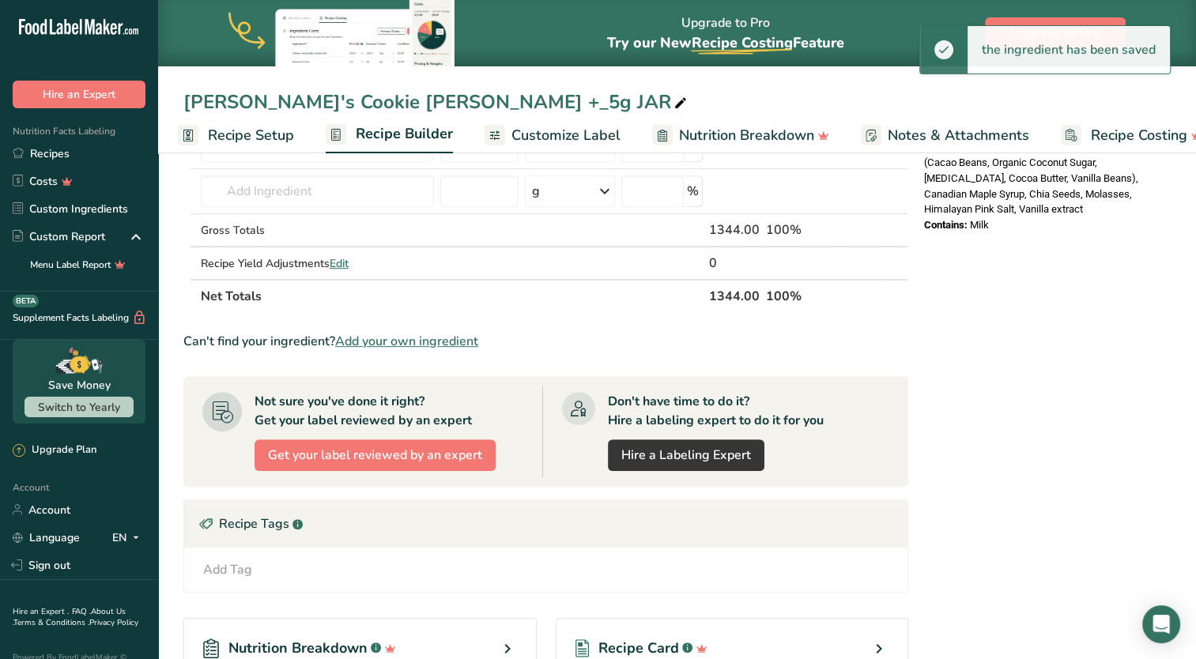
scroll to position [632, 0]
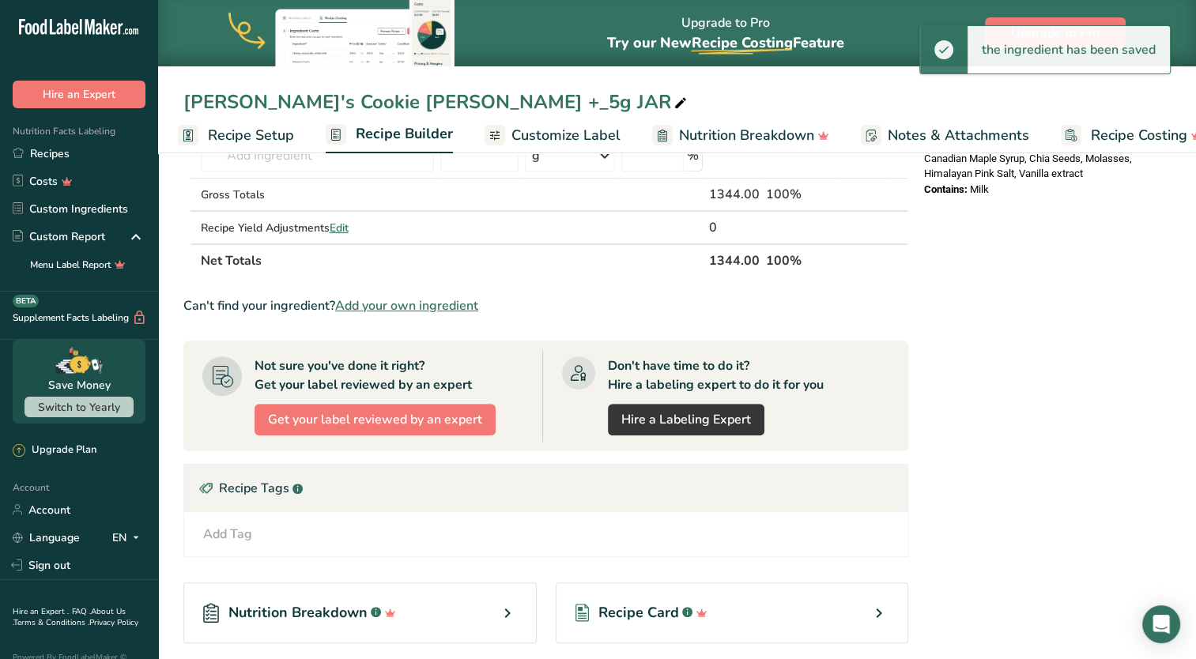
click at [239, 143] on div "[PERSON_NAME]'s Cookie dough Protien +_5g JAR Recipe Setup Recipe Builder Custo…" at bounding box center [677, 161] width 1038 height 1290
click at [264, 122] on link "Recipe Setup" at bounding box center [236, 136] width 116 height 36
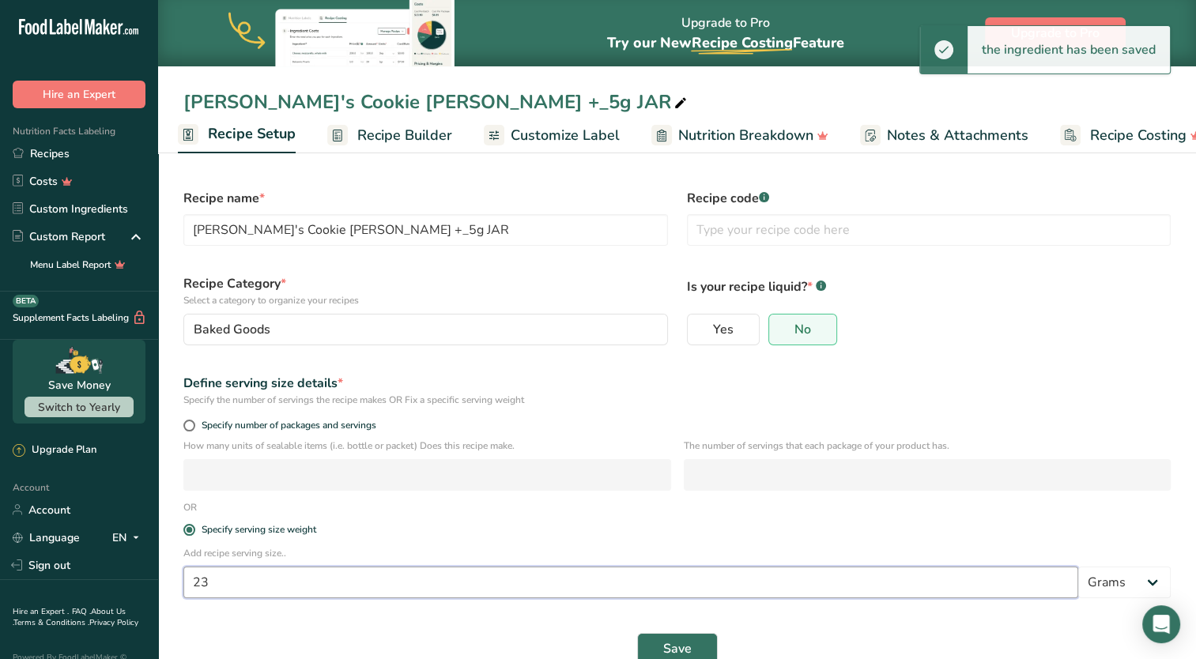
click at [281, 593] on input "23" at bounding box center [630, 583] width 895 height 32
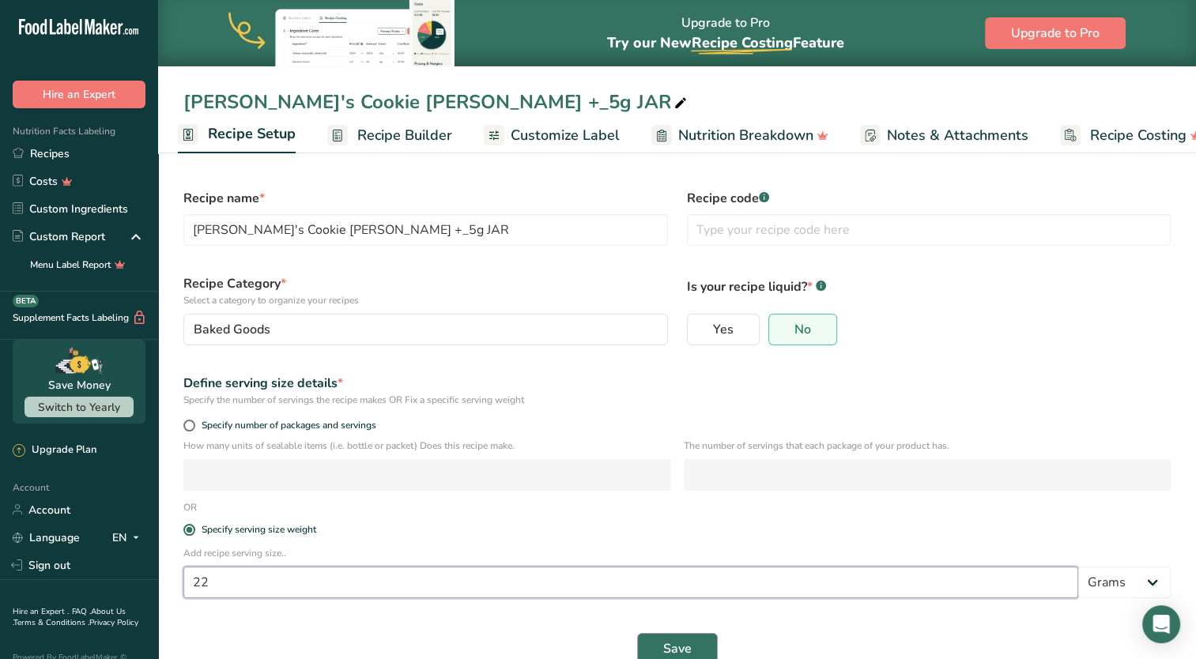
type input "22"
click at [696, 643] on button "Save" at bounding box center [677, 649] width 81 height 32
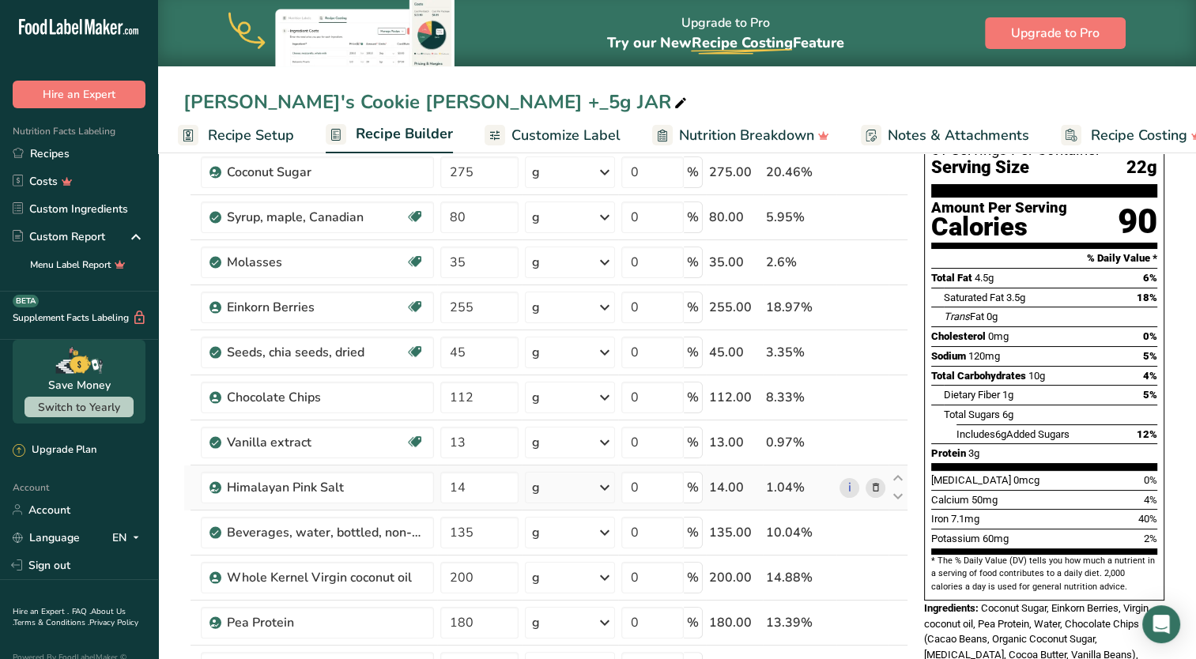
scroll to position [158, 0]
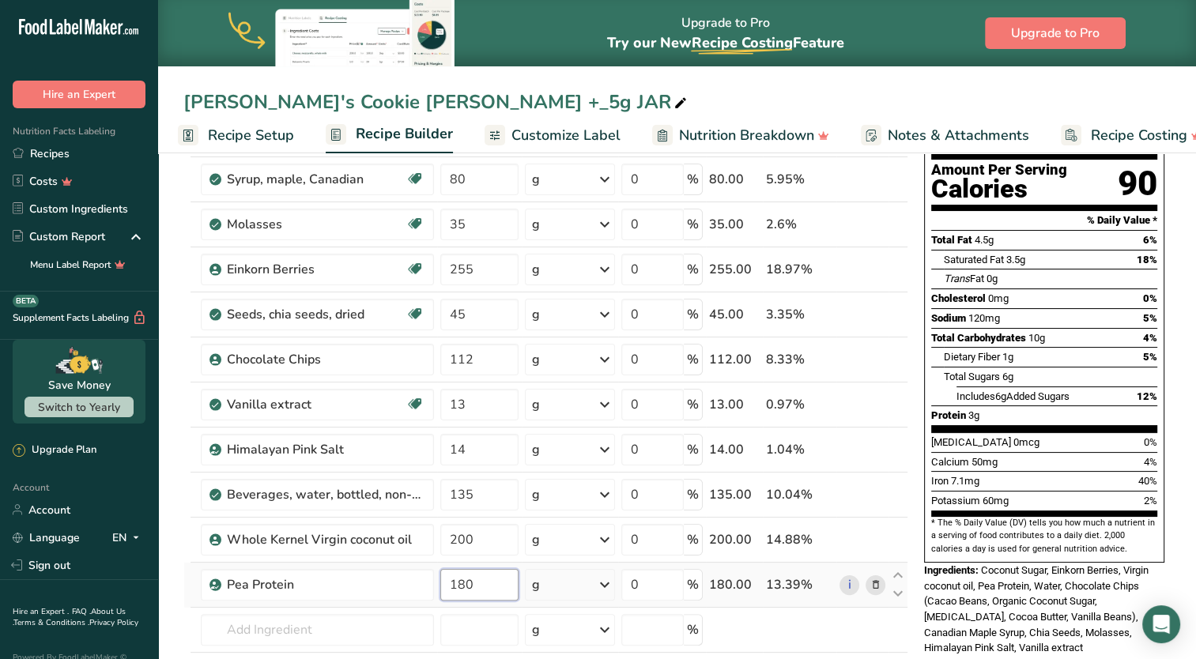
click at [468, 582] on input "180" at bounding box center [479, 585] width 79 height 32
type input "185"
click at [484, 541] on div "Ingredient * Amount * Unit * Waste * .a-a{fill:#347362;}.b-a{fill:#fff;} Grams …" at bounding box center [545, 414] width 725 height 673
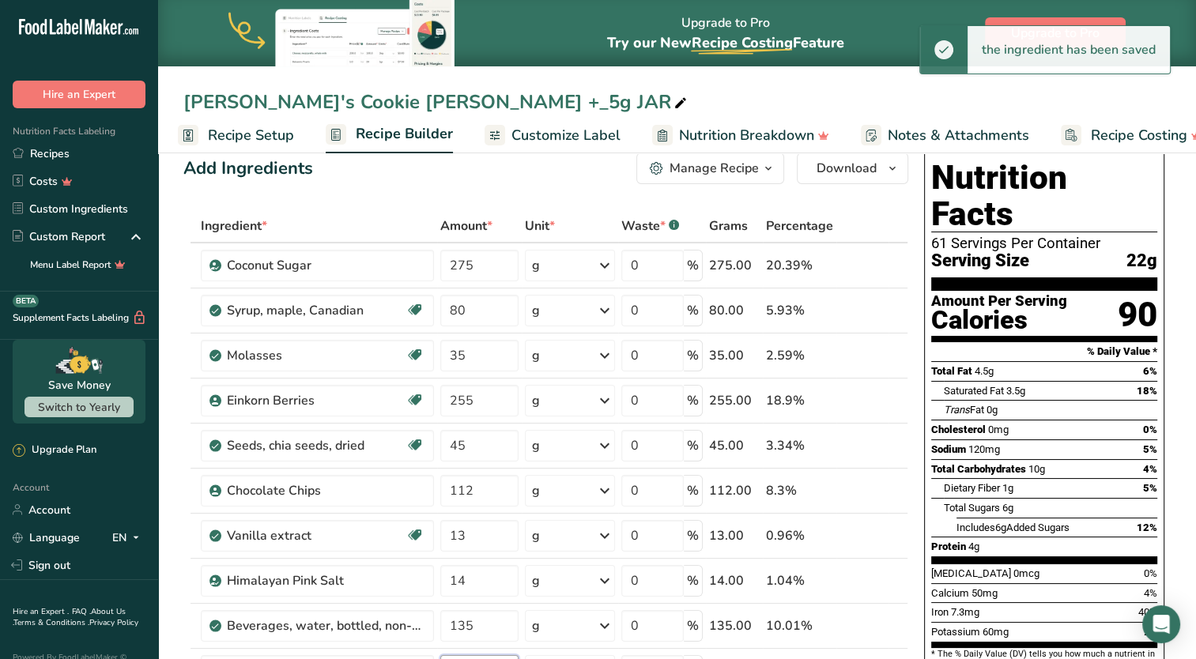
scroll to position [0, 0]
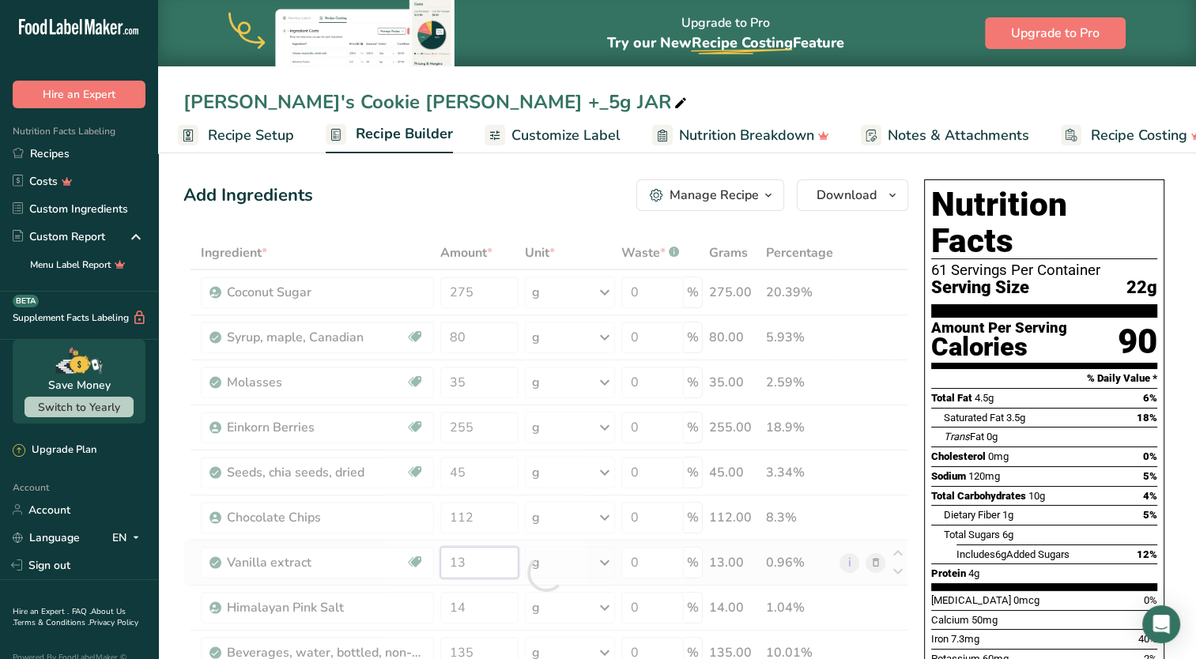
click at [469, 560] on div "Ingredient * Amount * Unit * Waste * .a-a{fill:#347362;}.b-a{fill:#fff;} Grams …" at bounding box center [545, 572] width 725 height 673
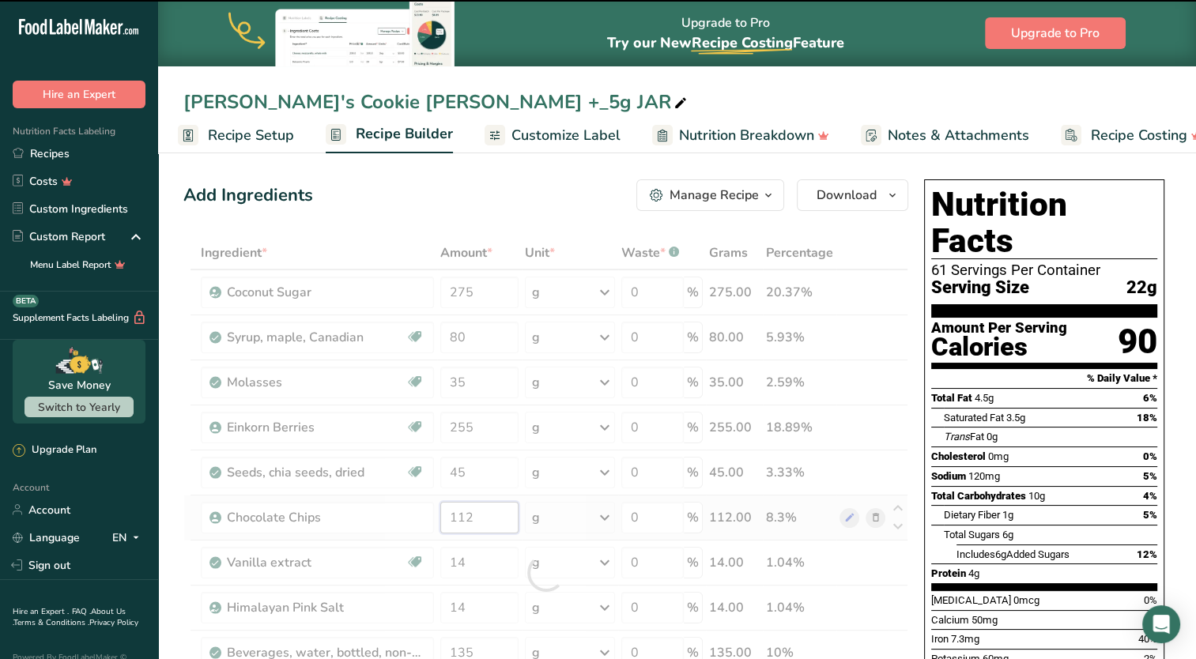
click at [483, 527] on div "Ingredient * Amount * Unit * Waste * .a-a{fill:#347362;}.b-a{fill:#fff;} Grams …" at bounding box center [545, 572] width 725 height 673
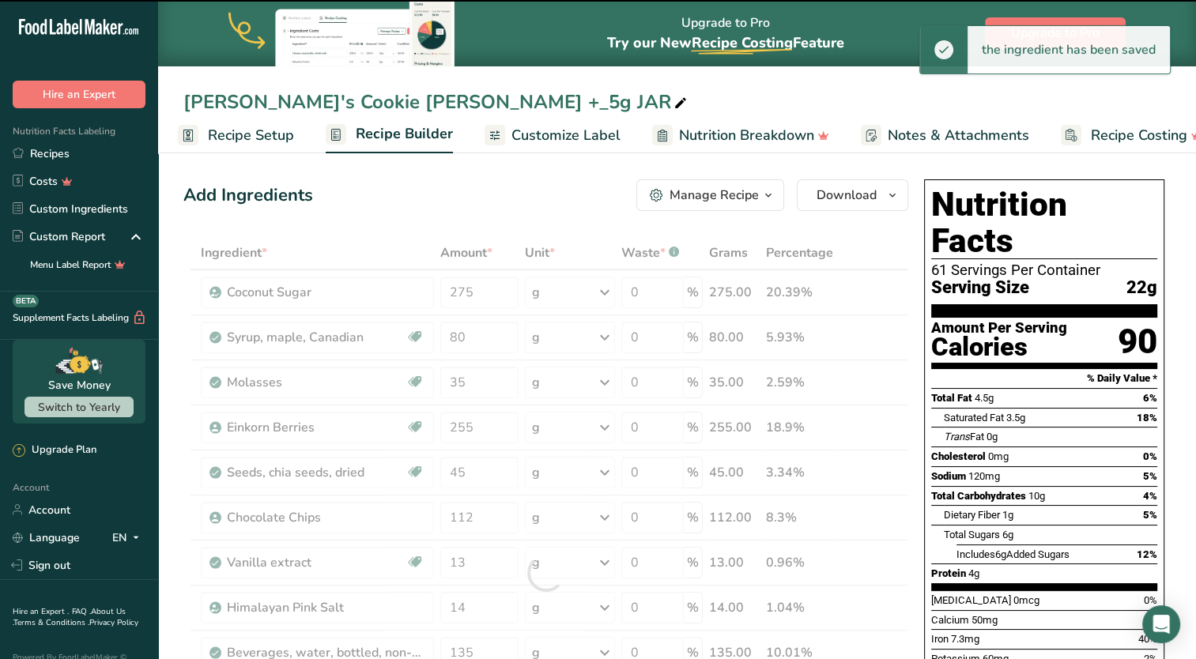
click at [464, 557] on div at bounding box center [545, 572] width 725 height 673
click at [469, 564] on input "13" at bounding box center [479, 563] width 79 height 32
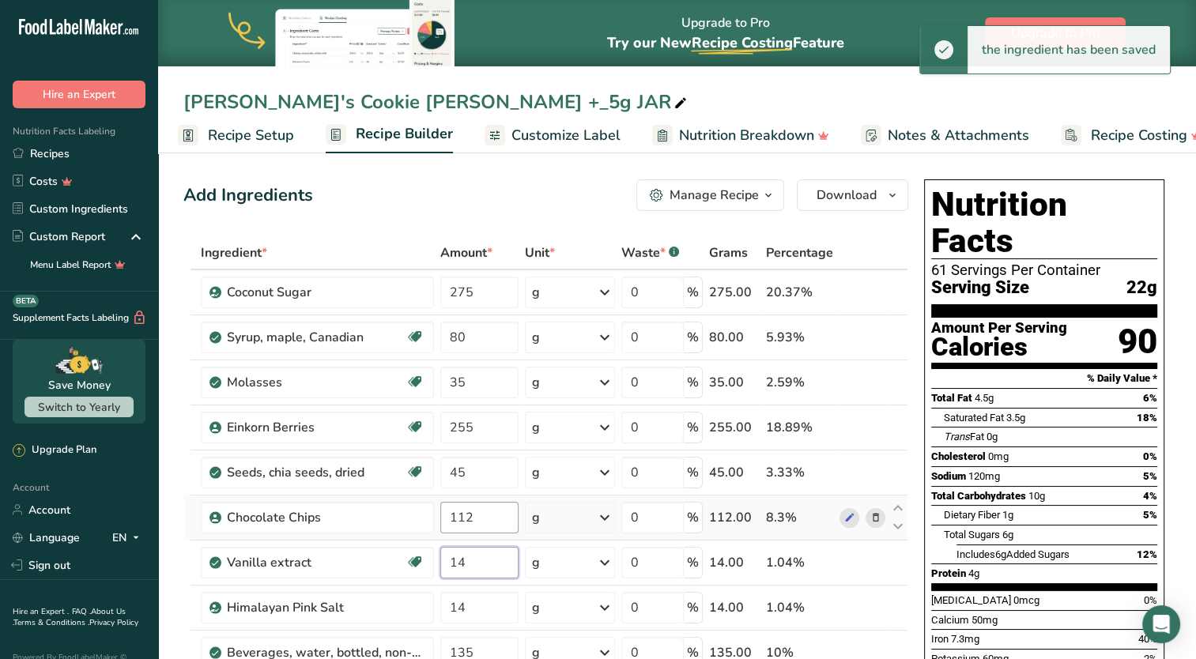
type input "14"
click at [481, 520] on div "Ingredient * Amount * Unit * Waste * .a-a{fill:#347362;}.b-a{fill:#fff;} Grams …" at bounding box center [545, 572] width 725 height 673
